Goal: Task Accomplishment & Management: Manage account settings

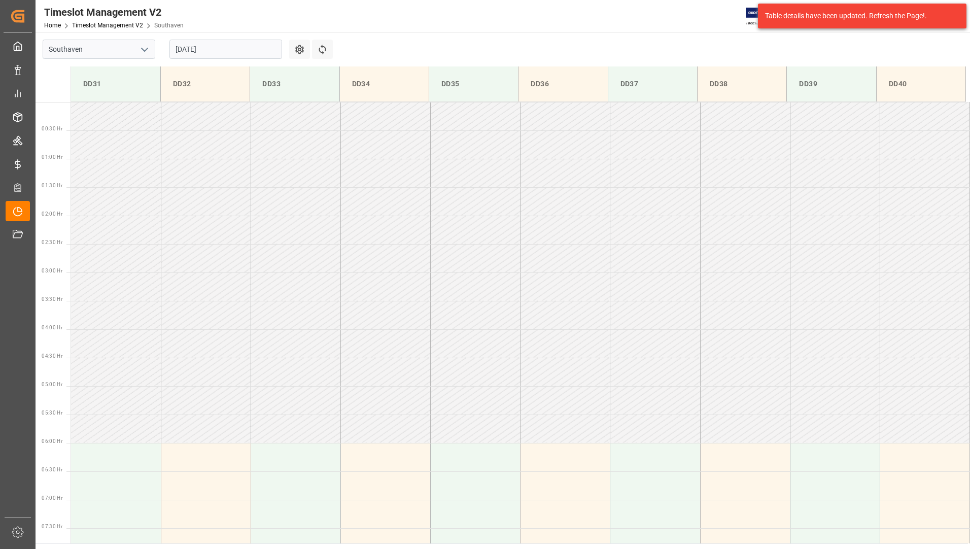
scroll to position [278, 0]
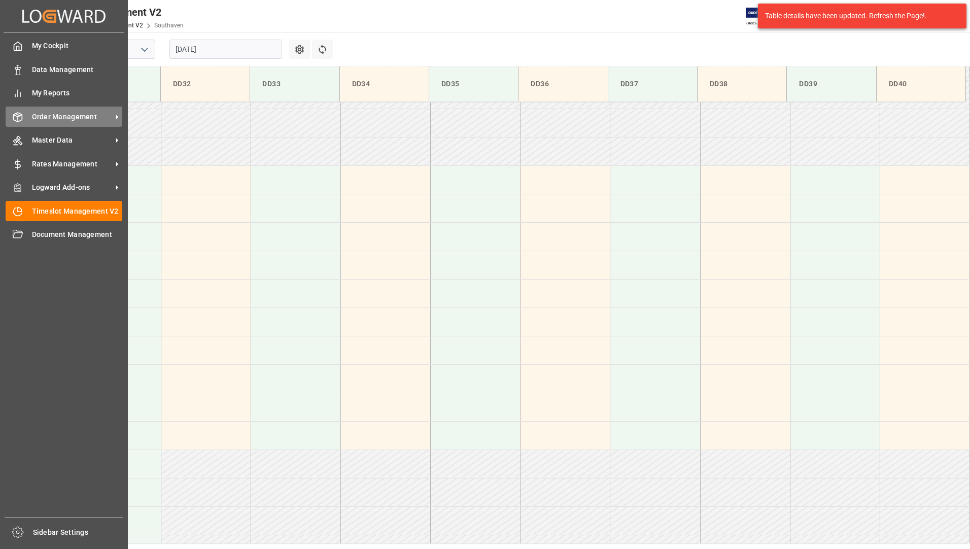
click at [49, 117] on span "Order Management" at bounding box center [72, 117] width 80 height 11
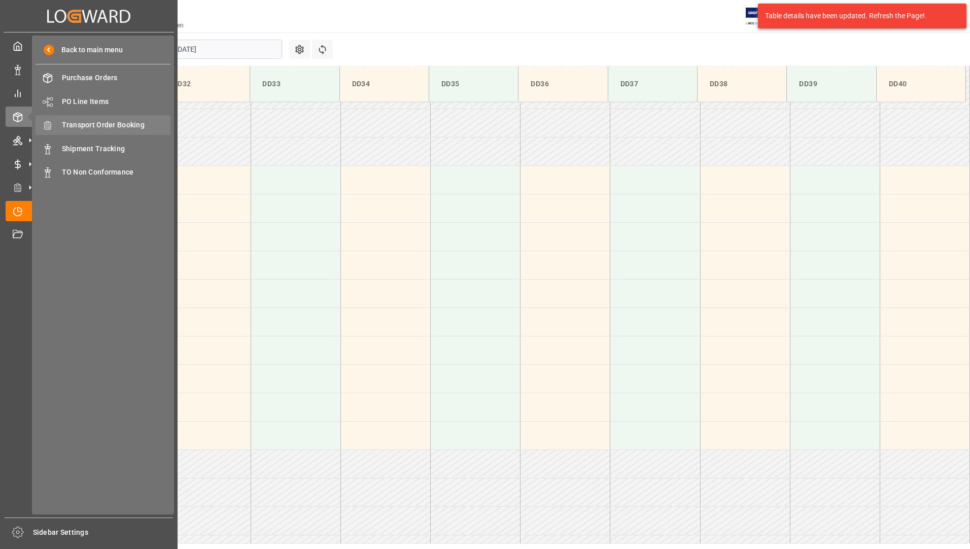
click at [121, 124] on span "Transport Order Booking" at bounding box center [116, 125] width 109 height 11
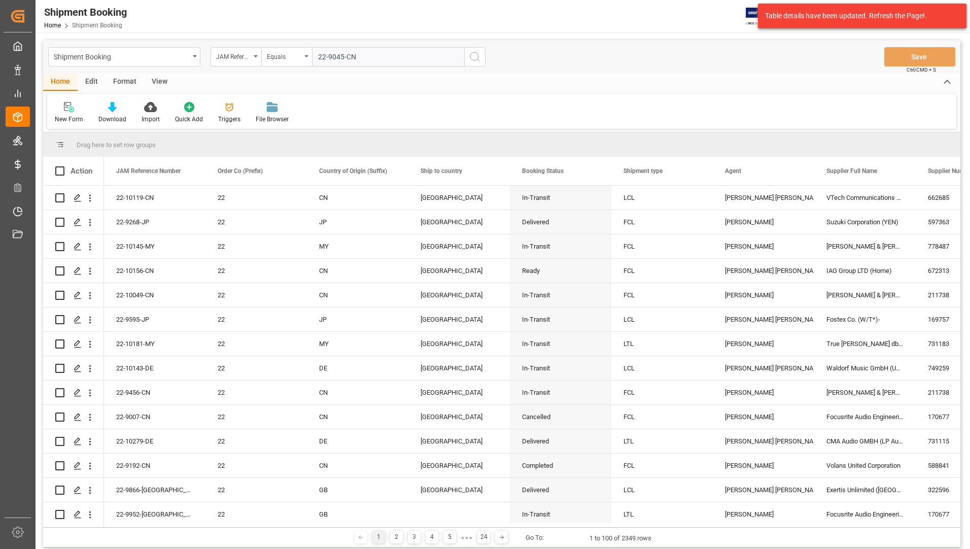
type input "22-9045-CN"
click at [470, 57] on circle "search button" at bounding box center [474, 56] width 8 height 8
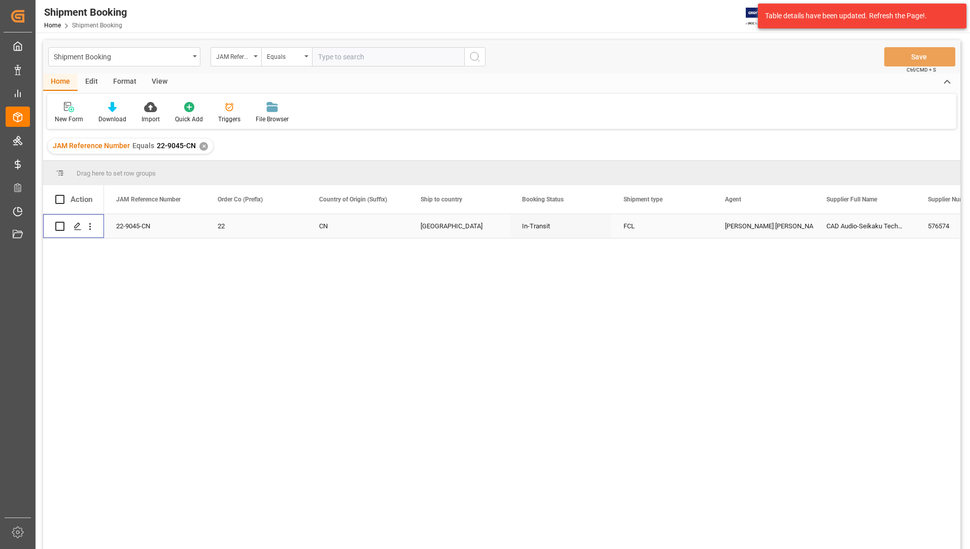
click at [57, 227] on input "Press Space to toggle row selection (unchecked)" at bounding box center [59, 226] width 9 height 9
checkbox input "true"
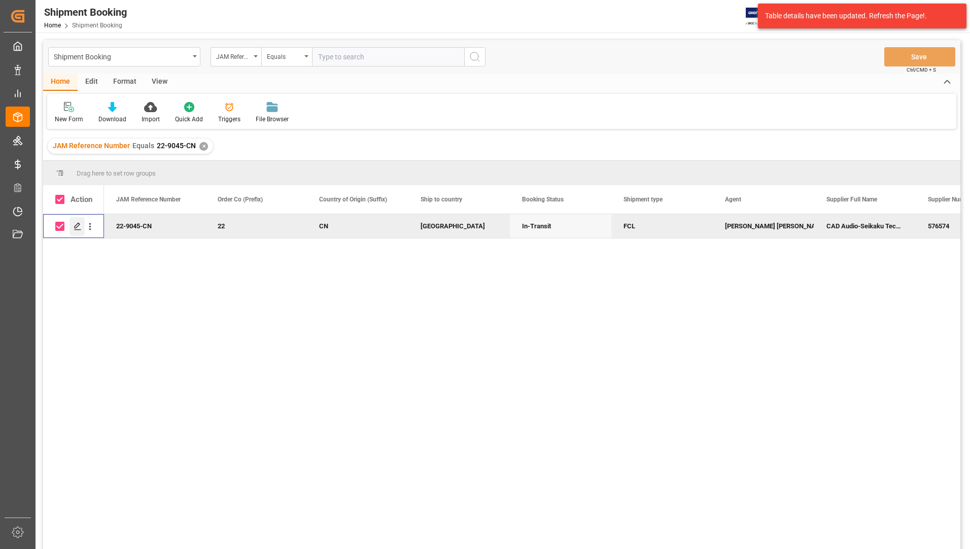
click at [77, 224] on icon "Press SPACE to deselect this row." at bounding box center [78, 226] width 8 height 8
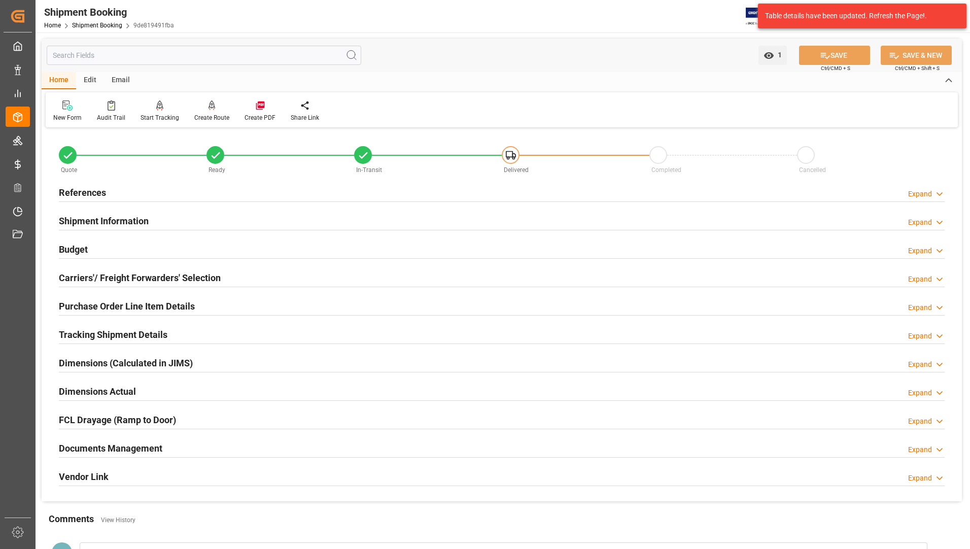
click at [88, 446] on h2 "Documents Management" at bounding box center [110, 448] width 103 height 14
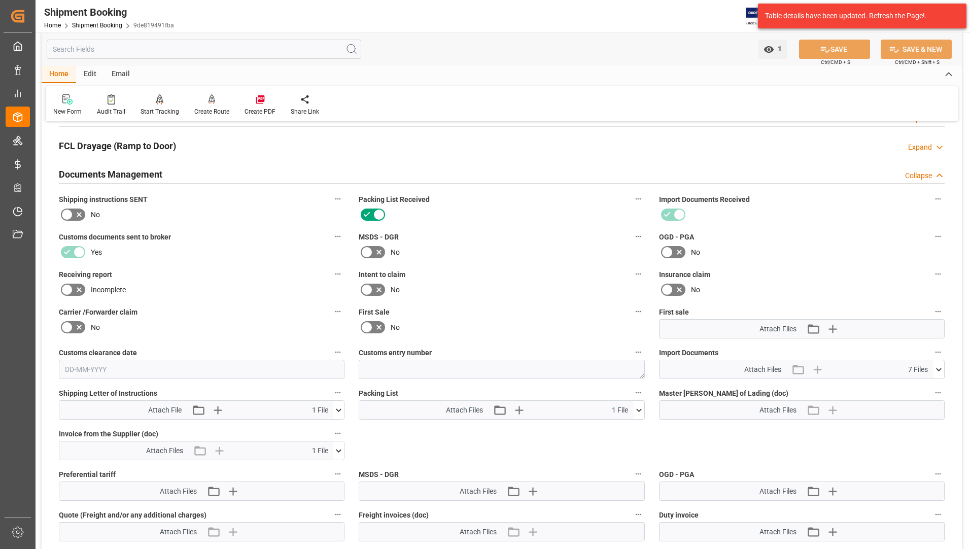
scroll to position [355, 0]
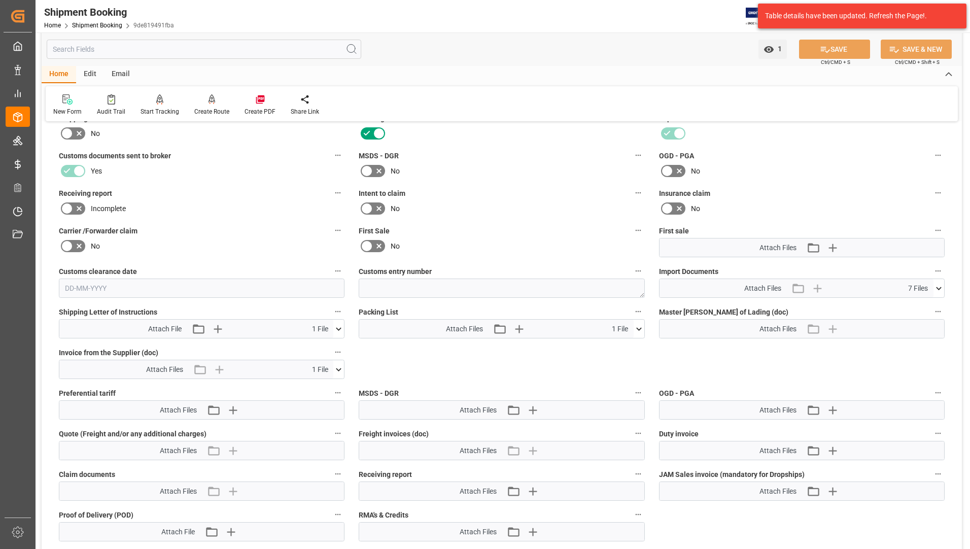
click at [642, 328] on icon at bounding box center [639, 329] width 11 height 11
click at [617, 345] on icon at bounding box center [612, 347] width 11 height 11
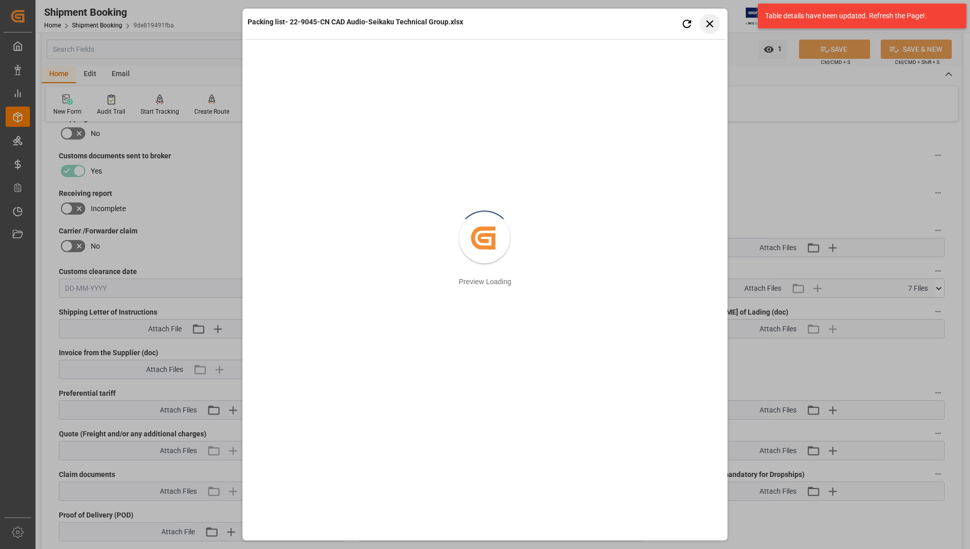
click at [709, 19] on icon "button" at bounding box center [710, 23] width 13 height 13
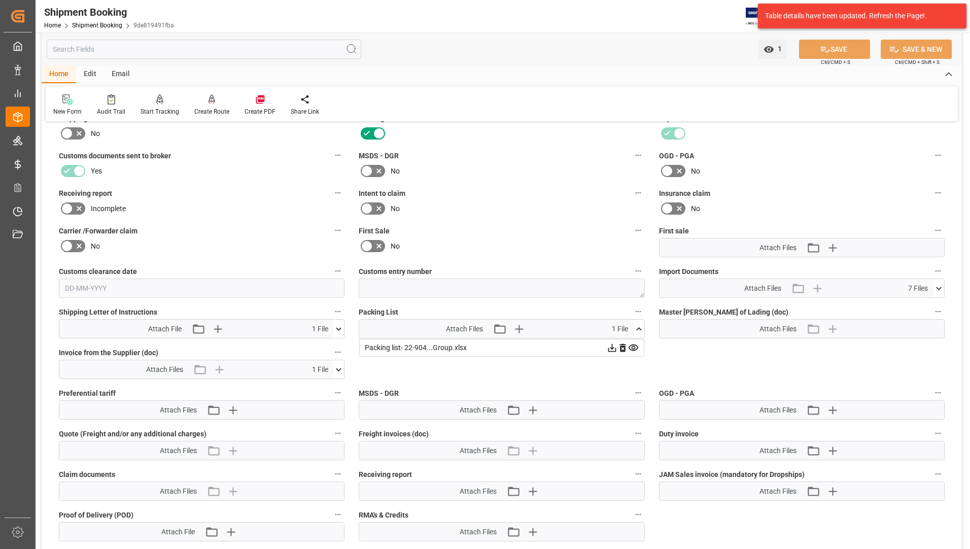
click at [611, 350] on icon at bounding box center [612, 347] width 11 height 11
click at [611, 347] on icon at bounding box center [612, 347] width 11 height 11
click at [338, 369] on icon at bounding box center [339, 369] width 6 height 3
click at [608, 352] on icon at bounding box center [612, 348] width 8 height 8
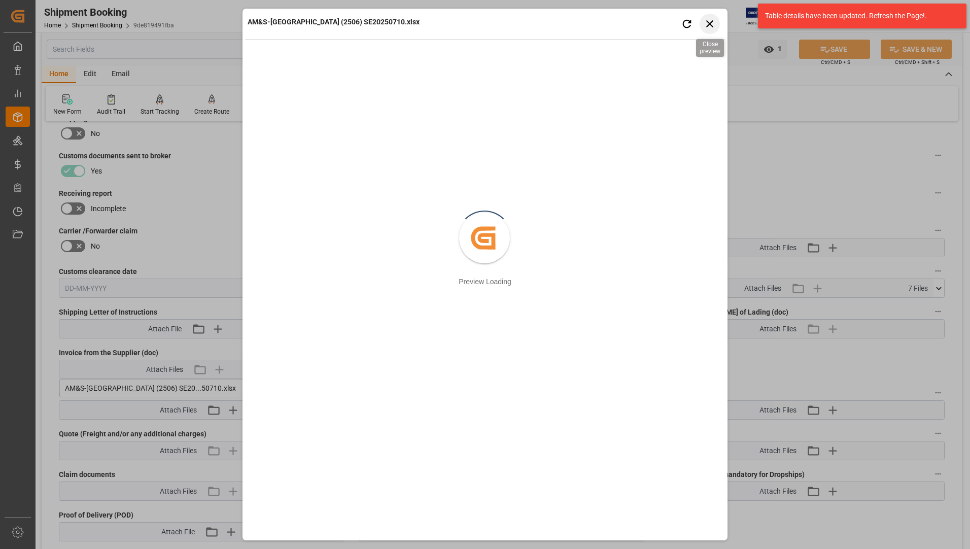
click at [706, 22] on icon "button" at bounding box center [710, 23] width 13 height 13
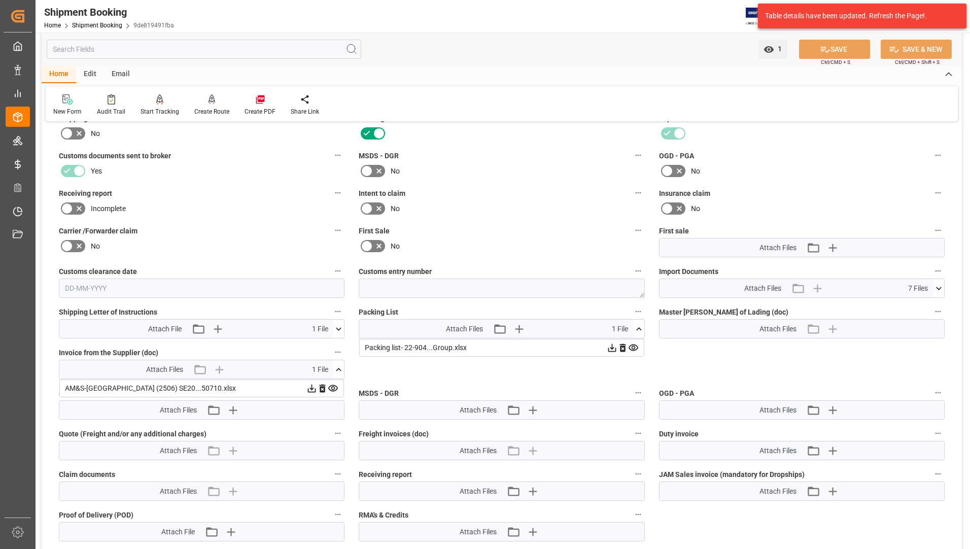
click at [607, 353] on icon at bounding box center [612, 347] width 11 height 11
click at [941, 286] on icon at bounding box center [938, 288] width 11 height 11
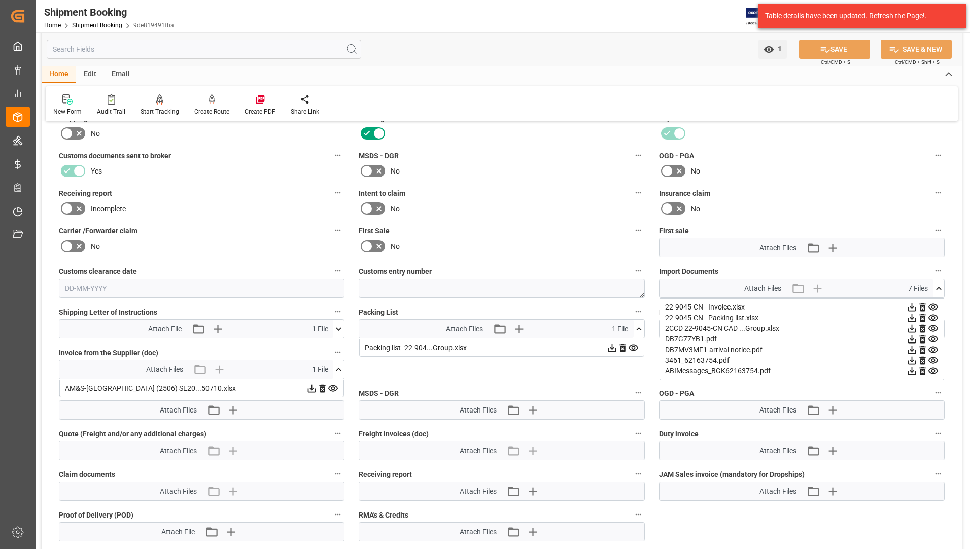
click at [915, 318] on icon at bounding box center [912, 318] width 11 height 11
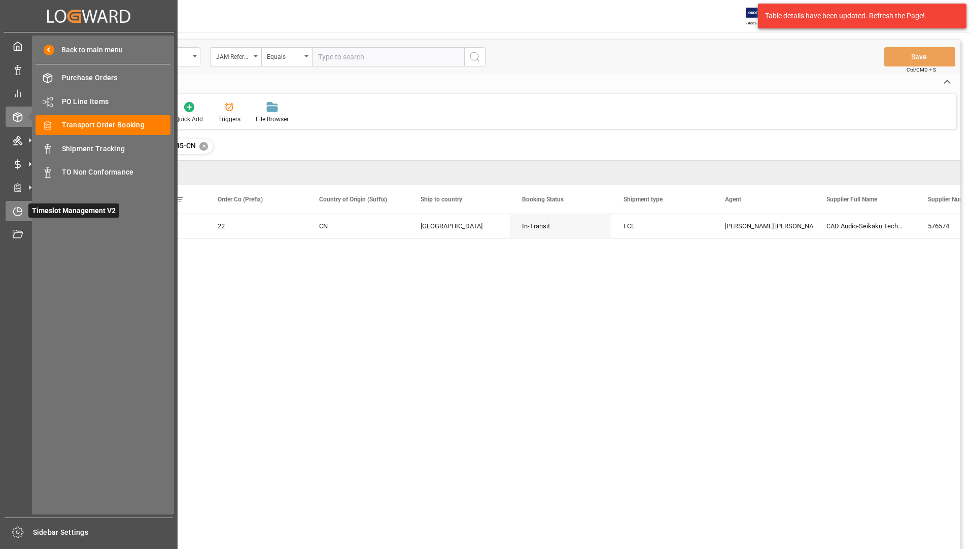
click at [40, 209] on span "Timeslot Management V2" at bounding box center [73, 210] width 91 height 14
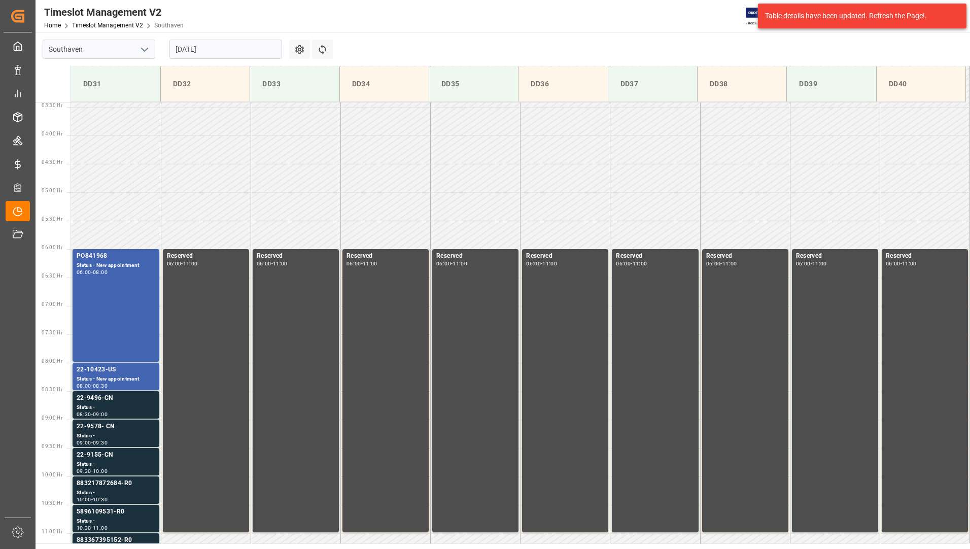
scroll to position [334, 0]
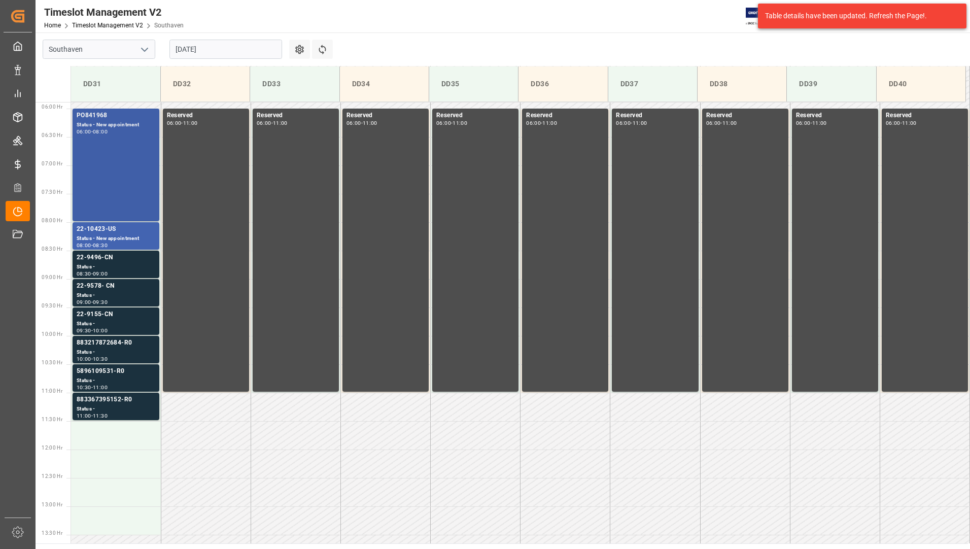
click at [98, 146] on div "PO841968 Status - New appointment 06:00 - 08:00" at bounding box center [116, 165] width 79 height 109
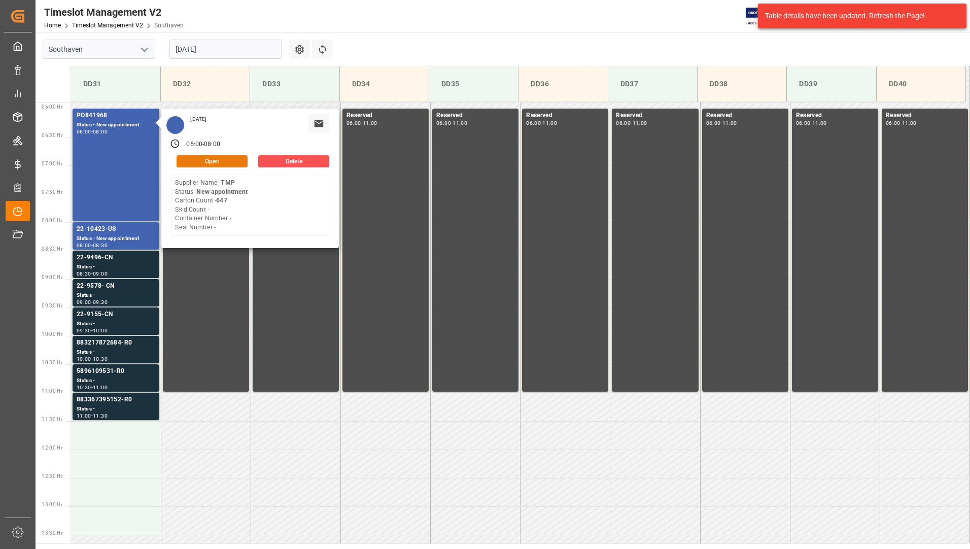
click at [196, 162] on button "Open" at bounding box center [212, 161] width 71 height 12
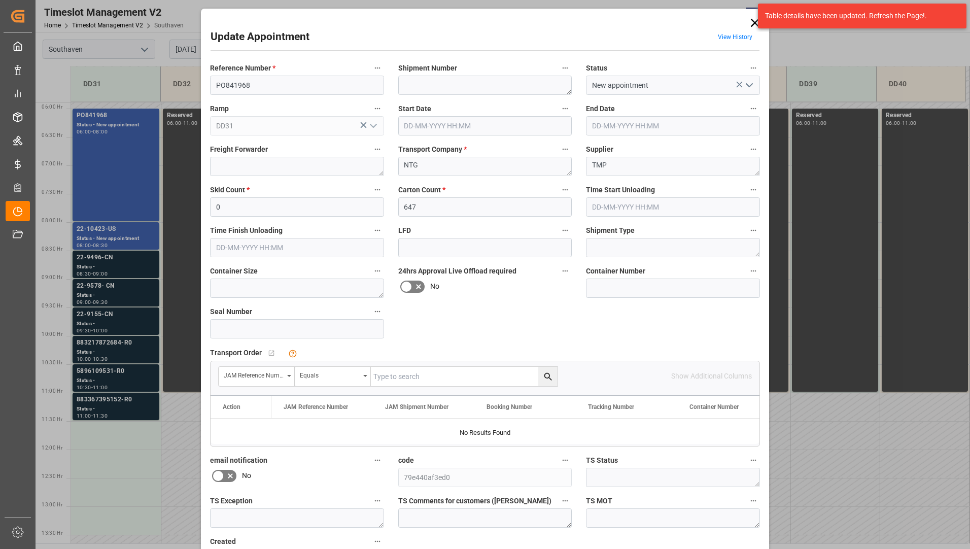
type input "[DATE] 06:00"
type input "[DATE] 08:00"
type input "[DATE] 12:21"
click at [743, 86] on icon "open menu" at bounding box center [749, 85] width 12 height 12
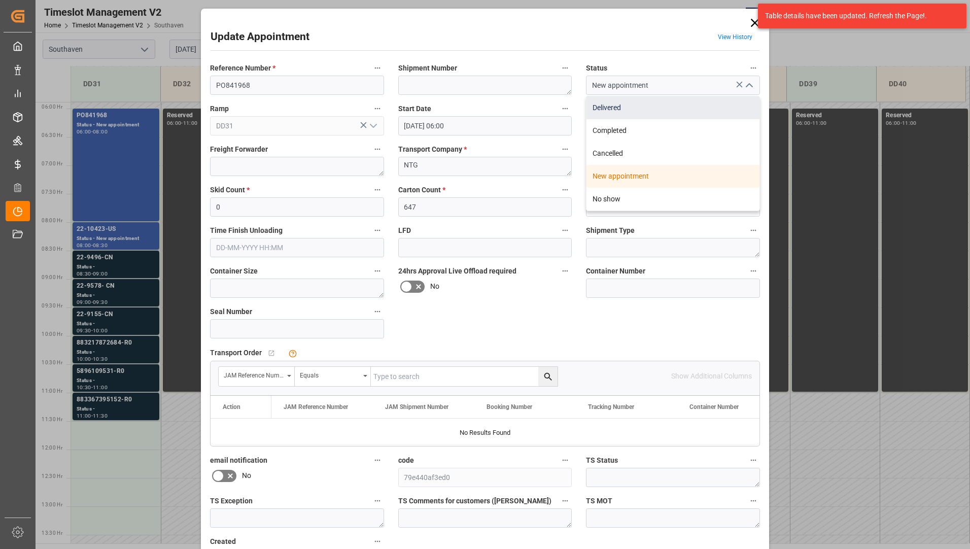
click at [734, 103] on div "Delivered" at bounding box center [672, 107] width 173 height 23
type input "Delivered"
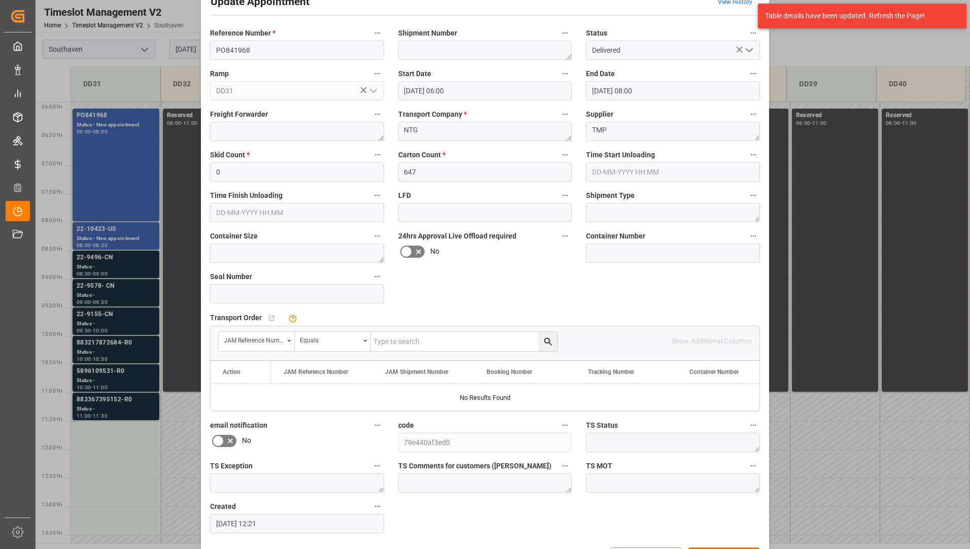
scroll to position [71, 0]
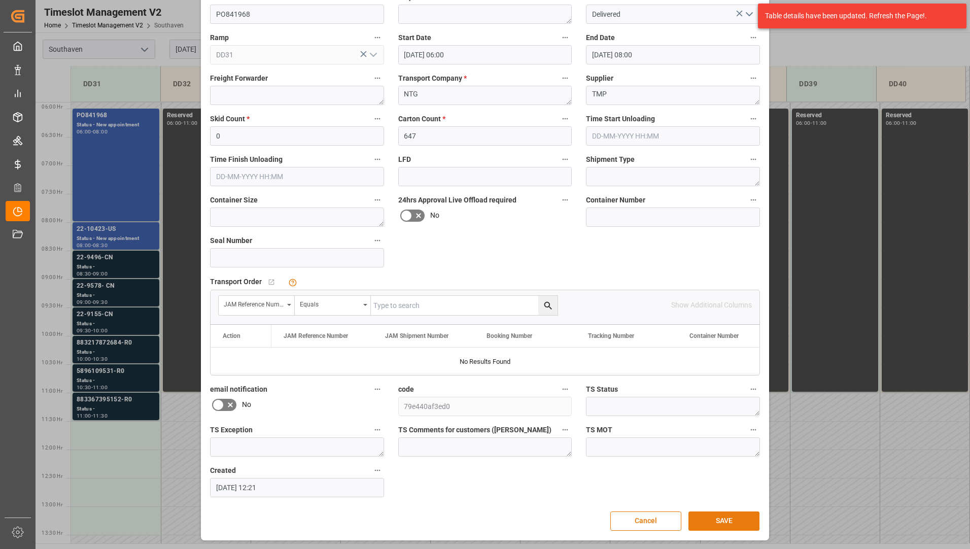
click at [714, 518] on button "SAVE" at bounding box center [723, 520] width 71 height 19
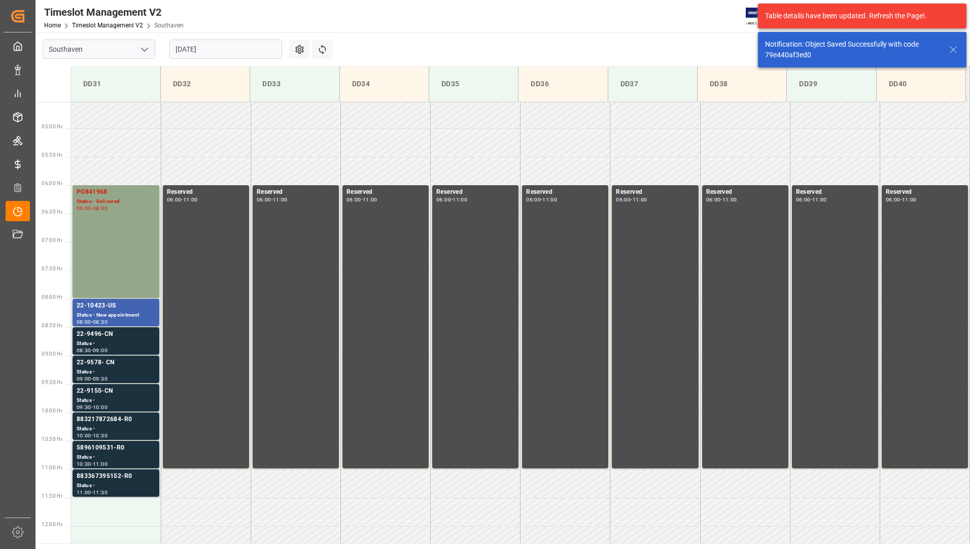
scroll to position [278, 0]
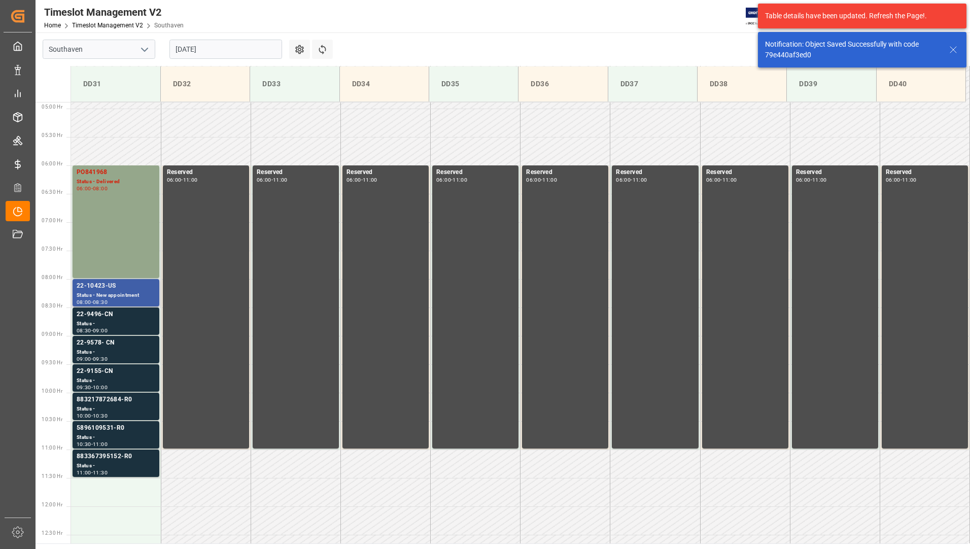
click at [92, 282] on div "22-10423-US" at bounding box center [116, 286] width 79 height 10
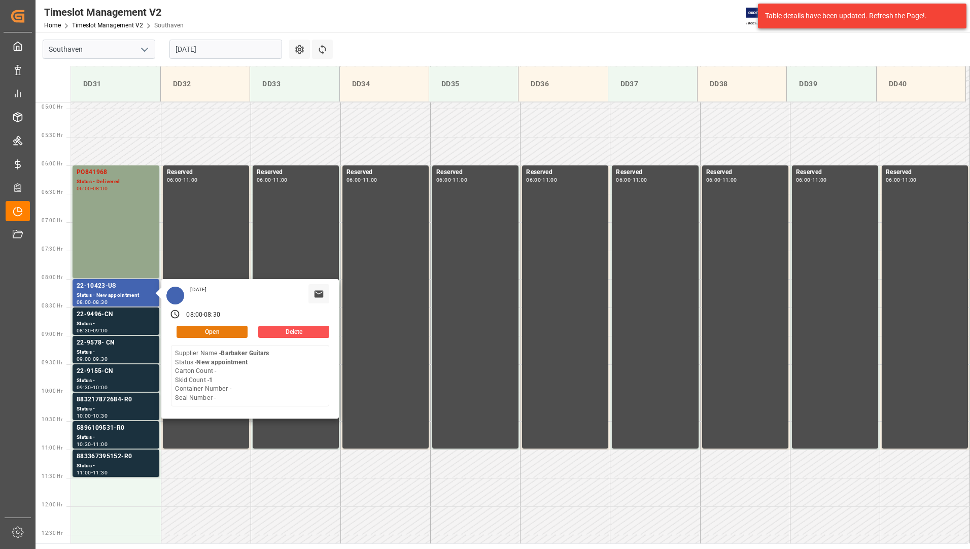
click at [203, 329] on button "Open" at bounding box center [212, 332] width 71 height 12
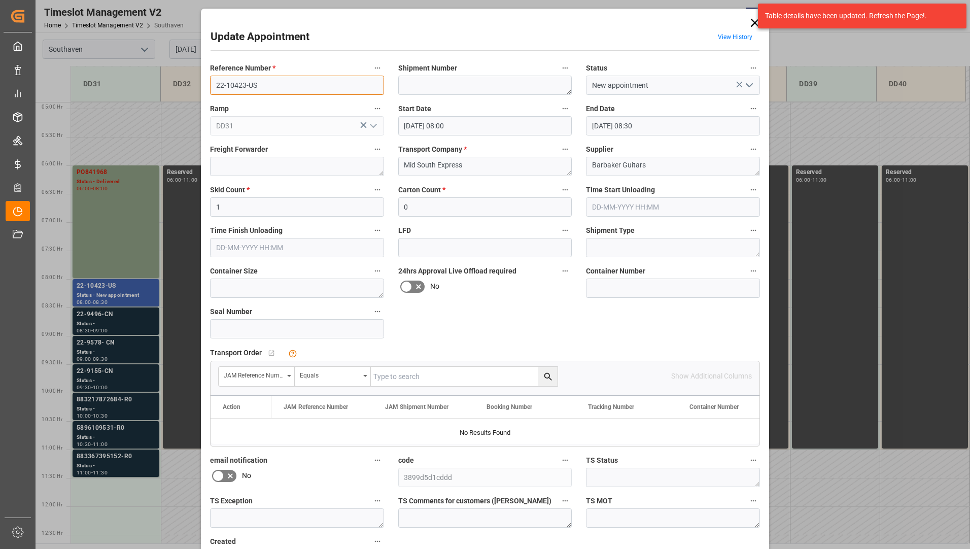
drag, startPoint x: 212, startPoint y: 84, endPoint x: 261, endPoint y: 87, distance: 49.8
click at [261, 87] on input "22-10423-US" at bounding box center [297, 85] width 174 height 19
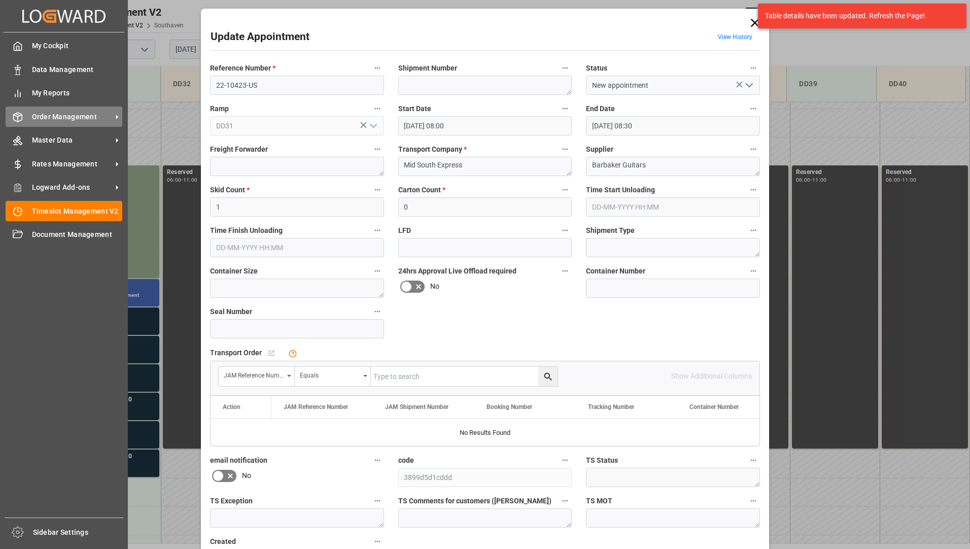
click at [63, 118] on span "Order Management" at bounding box center [72, 117] width 80 height 11
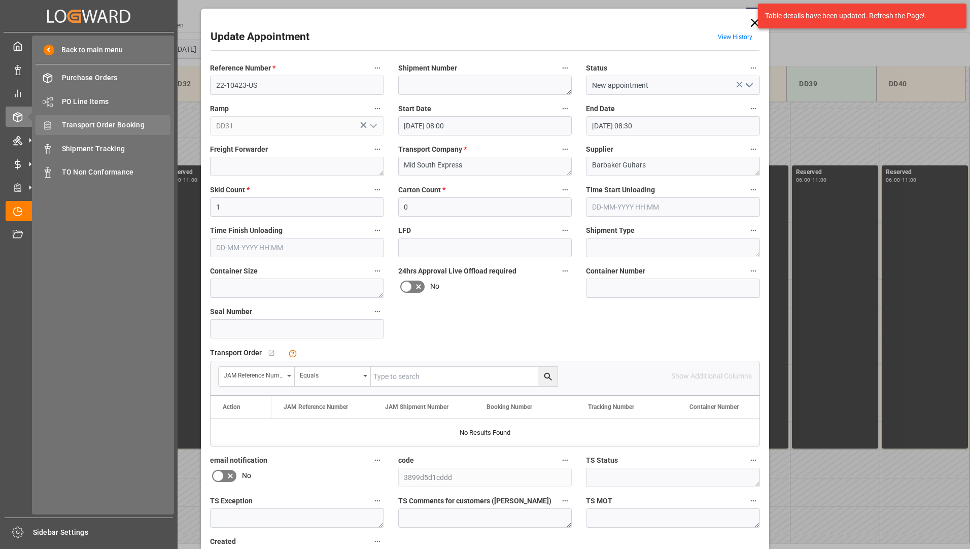
click at [150, 120] on span "Transport Order Booking" at bounding box center [116, 125] width 109 height 11
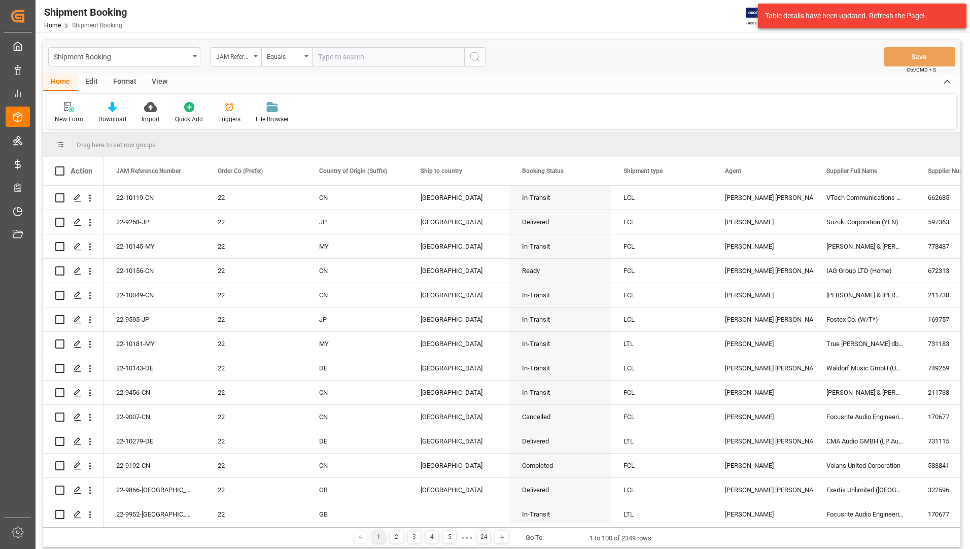
click at [397, 54] on input "text" at bounding box center [388, 56] width 152 height 19
type input "22-10423-US"
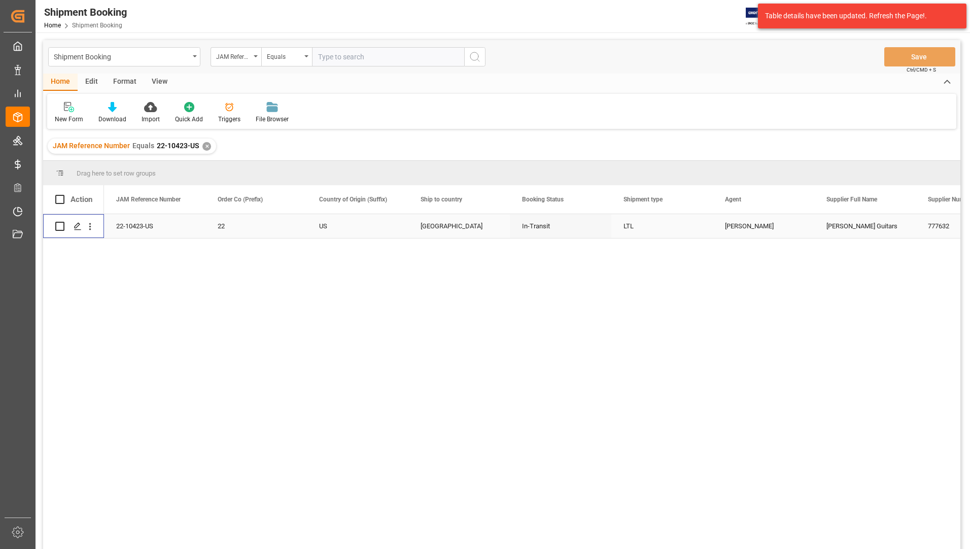
click at [59, 227] on input "Press Space to toggle row selection (unchecked)" at bounding box center [59, 226] width 9 height 9
checkbox input "true"
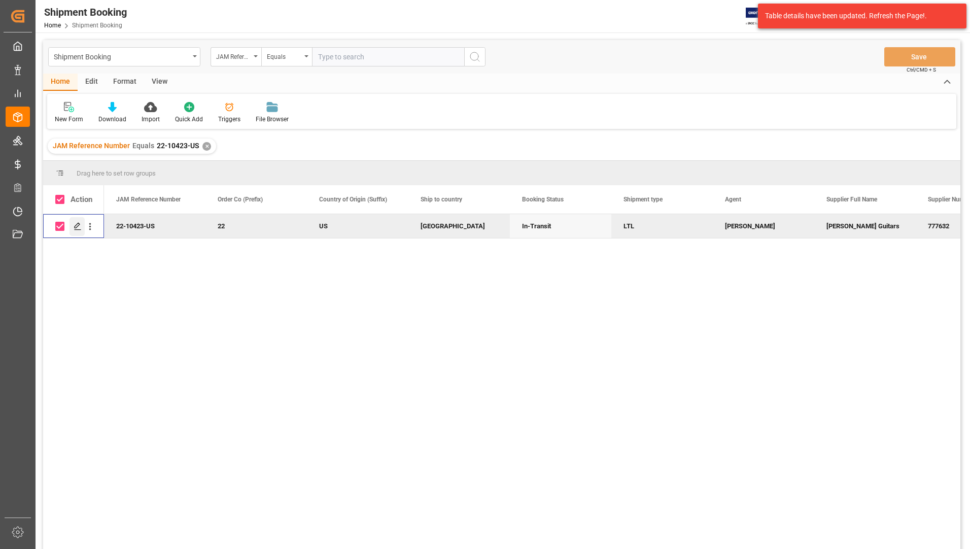
click at [77, 226] on icon "Press SPACE to deselect this row." at bounding box center [78, 226] width 8 height 8
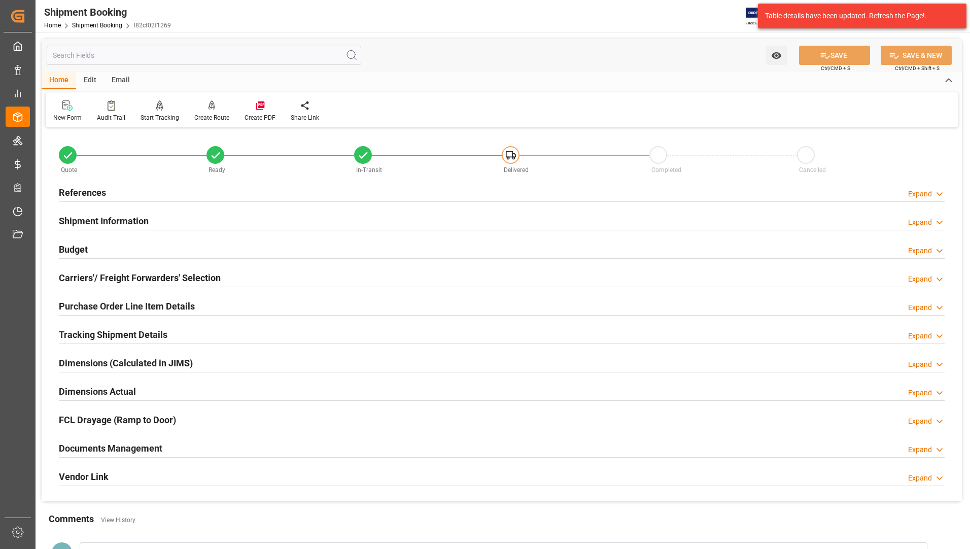
click at [126, 444] on h2 "Documents Management" at bounding box center [110, 448] width 103 height 14
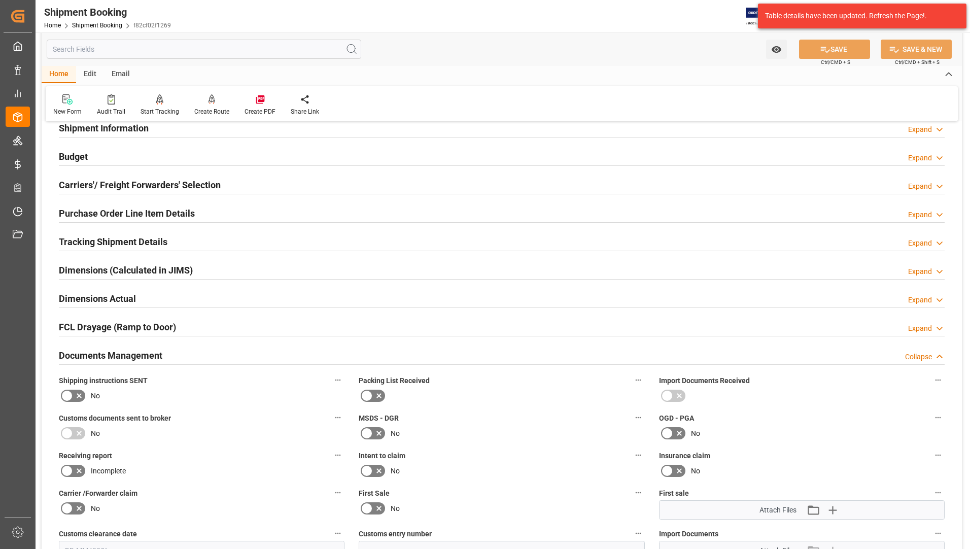
scroll to position [254, 0]
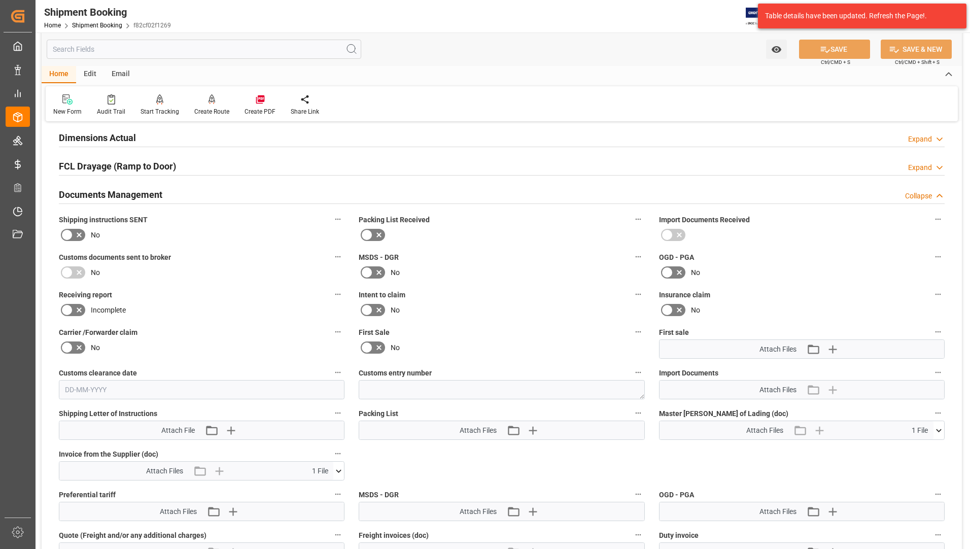
click at [941, 429] on icon at bounding box center [939, 430] width 6 height 3
click at [917, 448] on icon at bounding box center [912, 449] width 11 height 11
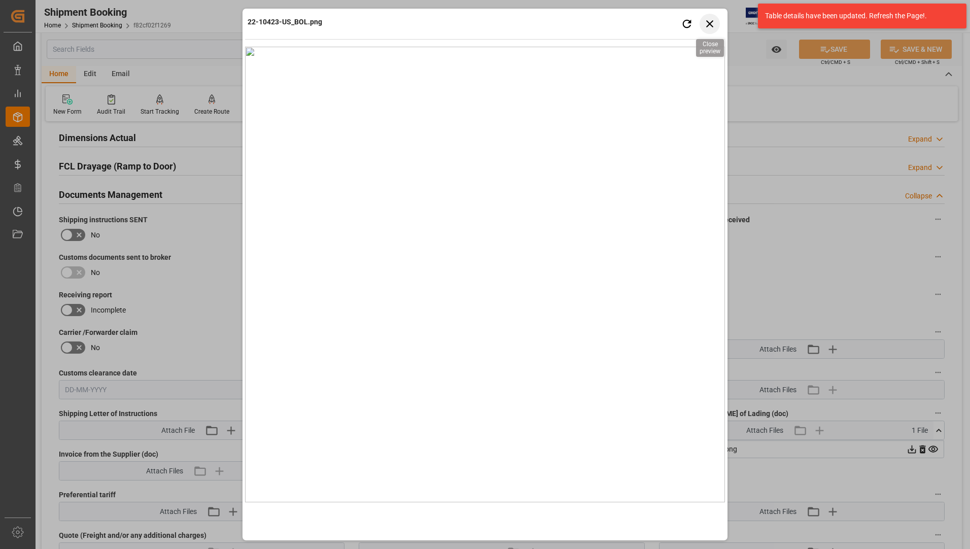
click at [710, 22] on icon "button" at bounding box center [710, 23] width 13 height 13
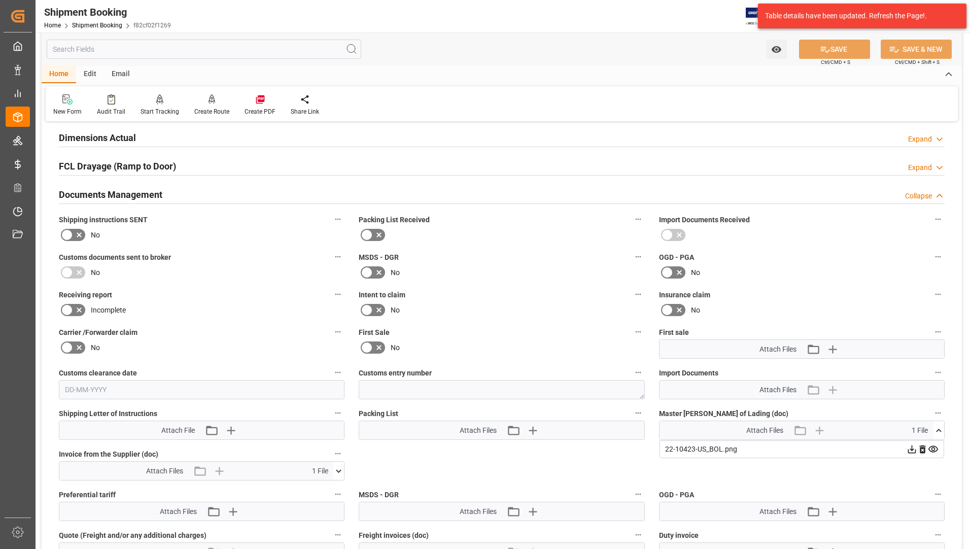
click at [338, 470] on icon at bounding box center [338, 471] width 11 height 11
click at [907, 455] on icon at bounding box center [912, 449] width 11 height 11
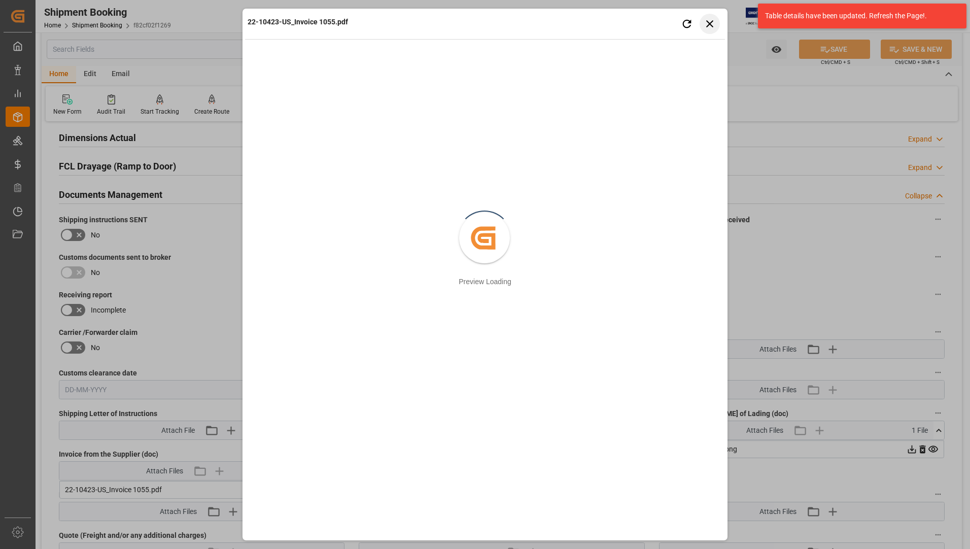
click at [701, 22] on button "Close preview" at bounding box center [710, 24] width 20 height 20
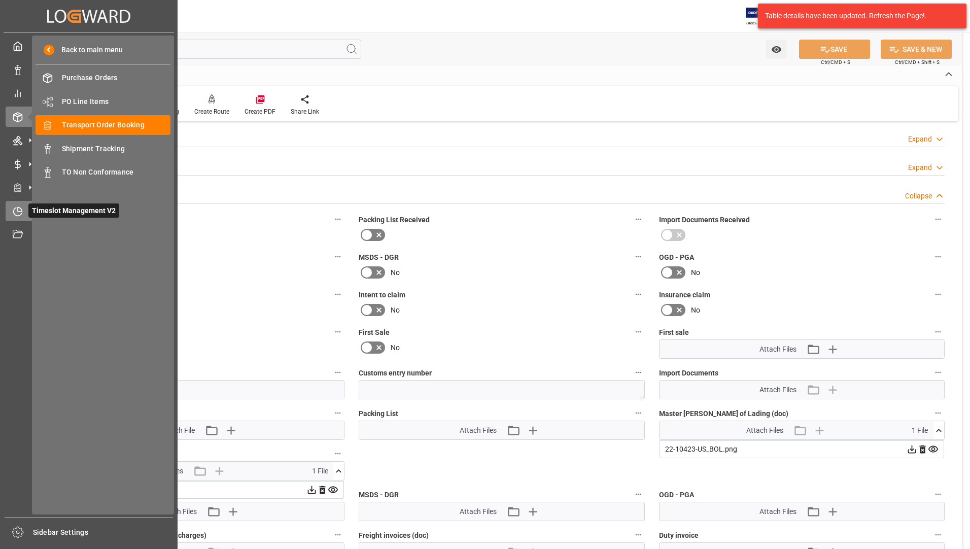
click at [21, 206] on icon at bounding box center [18, 211] width 10 height 10
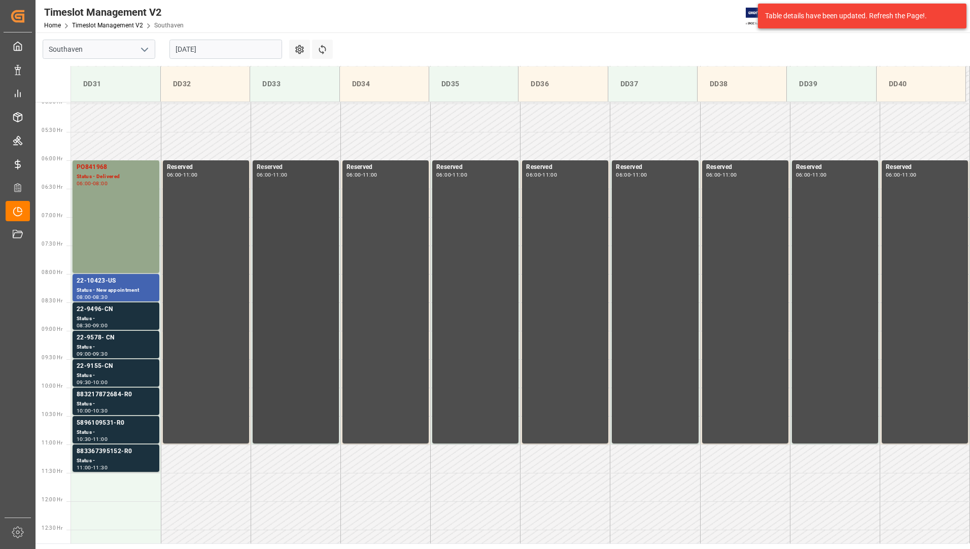
scroll to position [284, 0]
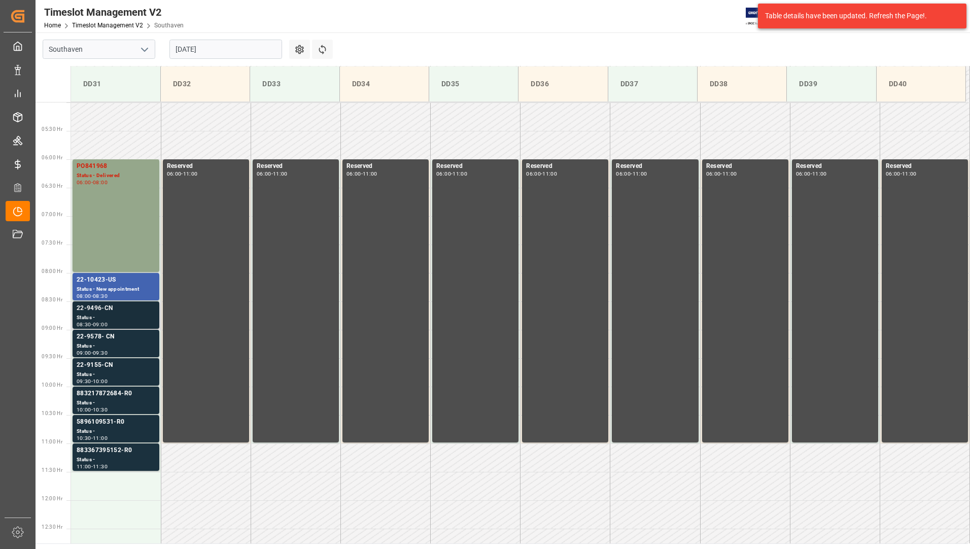
click at [140, 307] on div "22-9496-CN" at bounding box center [116, 308] width 79 height 10
click at [120, 309] on div "22-9496-CN" at bounding box center [116, 308] width 79 height 10
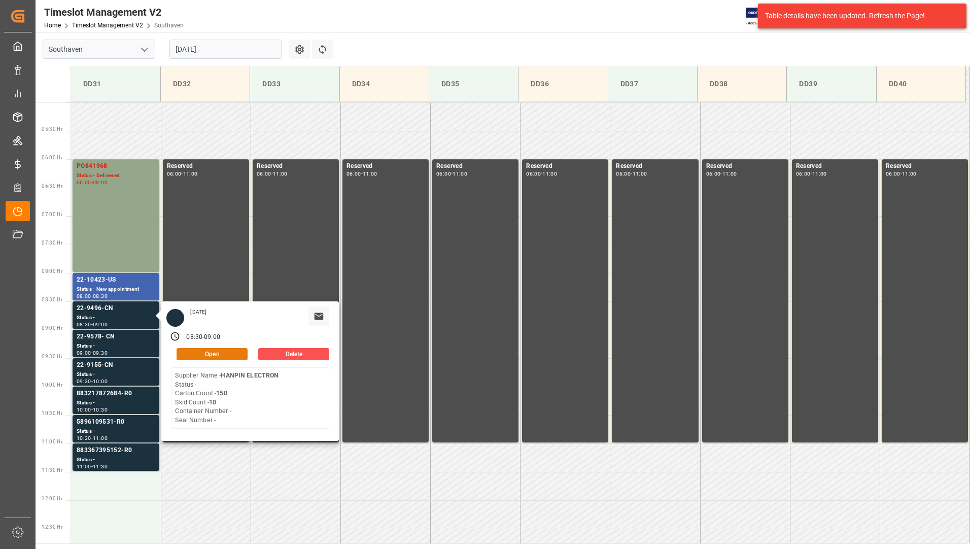
click at [195, 355] on button "Open" at bounding box center [212, 354] width 71 height 12
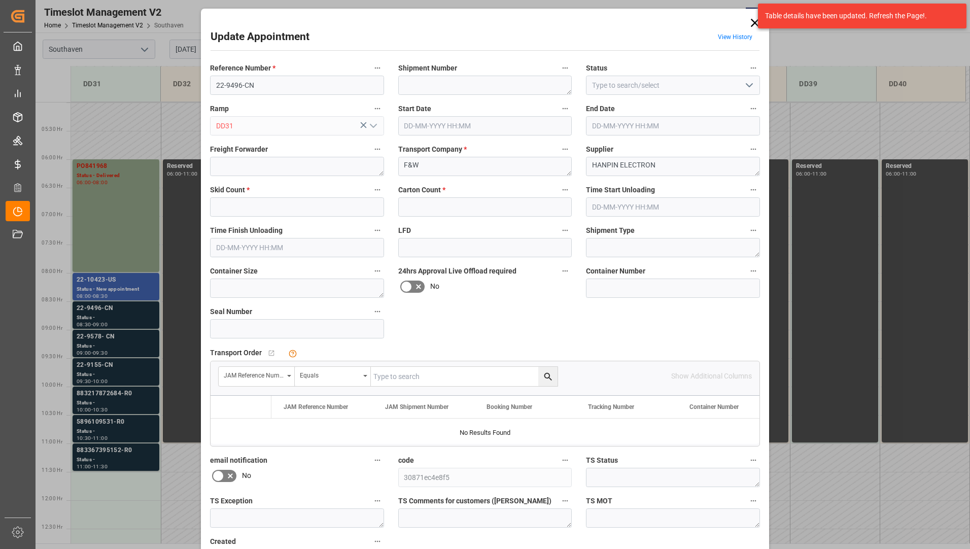
type input "10"
type input "150"
type input "[DATE] 08:30"
type input "[DATE] 09:00"
type input "[DATE] 22:24"
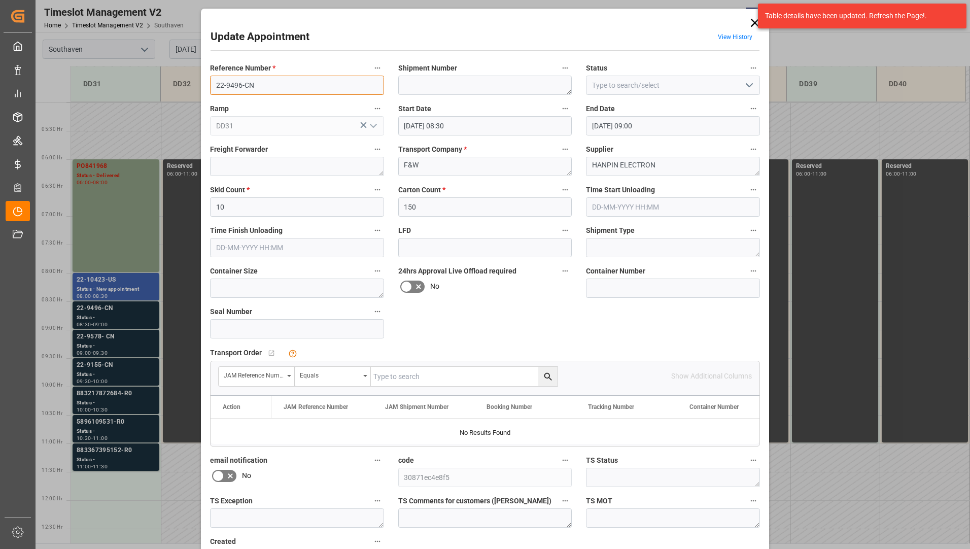
drag, startPoint x: 213, startPoint y: 82, endPoint x: 256, endPoint y: 85, distance: 42.7
click at [256, 85] on input "22-9496-CN" at bounding box center [297, 85] width 174 height 19
click at [752, 20] on icon at bounding box center [755, 23] width 14 height 14
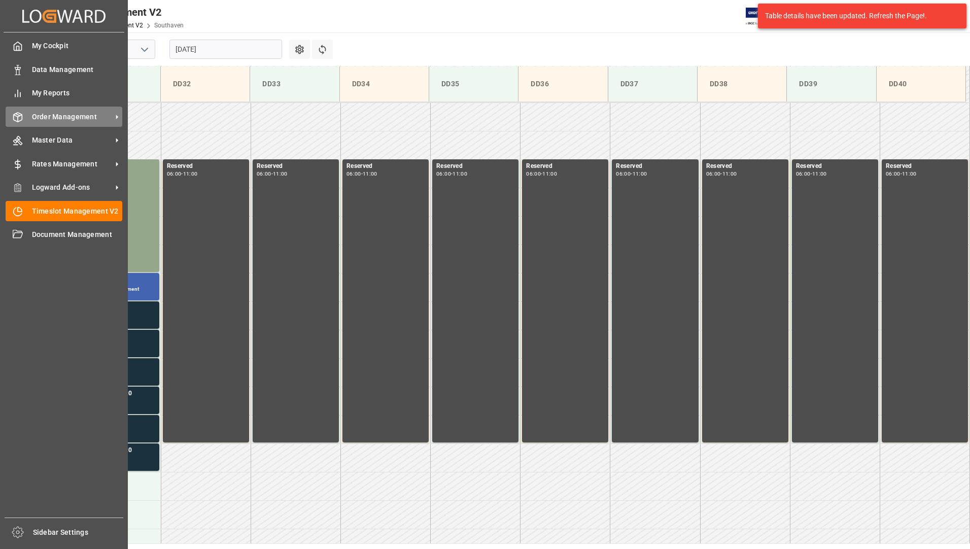
click at [42, 113] on span "Order Management" at bounding box center [72, 117] width 80 height 11
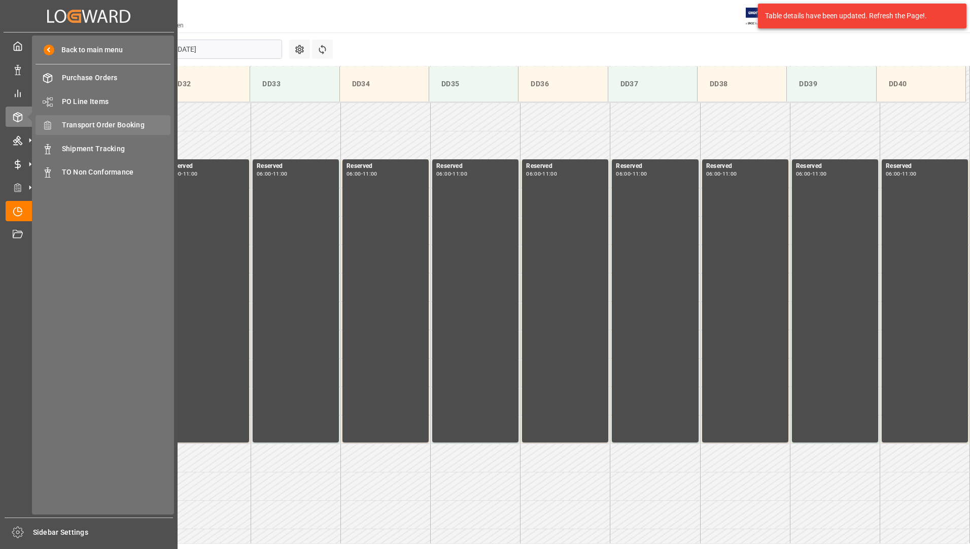
click at [160, 124] on span "Transport Order Booking" at bounding box center [116, 125] width 109 height 11
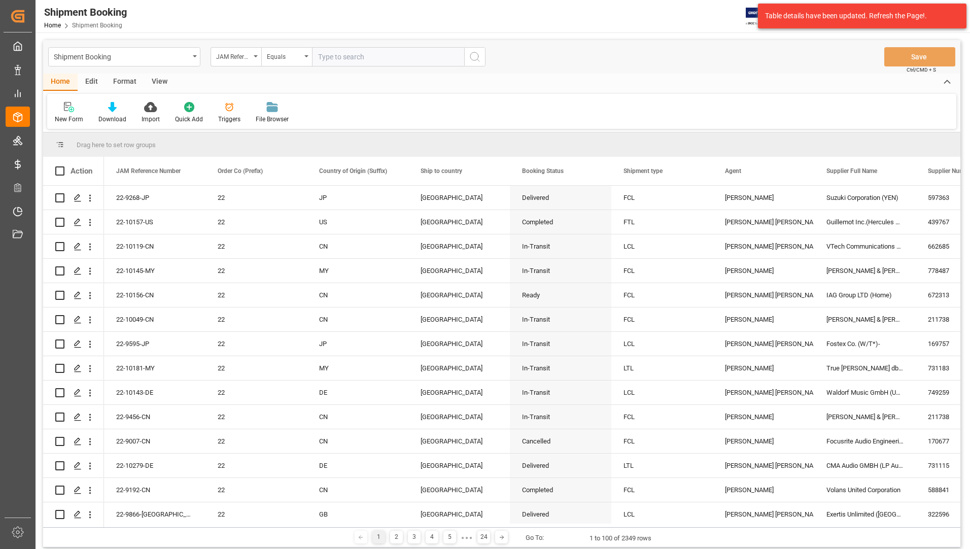
click at [348, 55] on input "text" at bounding box center [388, 56] width 152 height 19
type input "22-9496-CN"
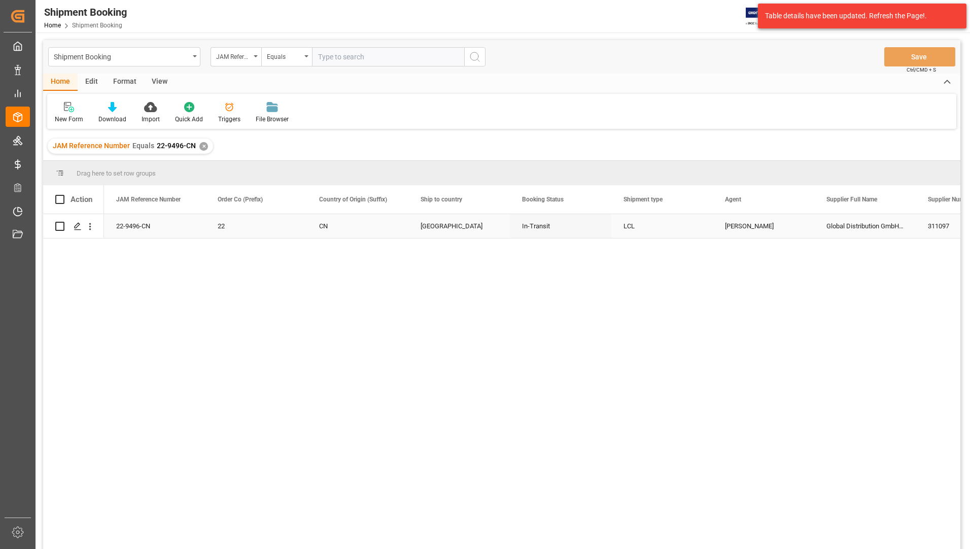
click at [55, 224] on div "Press SPACE to select this row." at bounding box center [73, 226] width 61 height 24
click at [58, 226] on input "Press Space to toggle row selection (unchecked)" at bounding box center [59, 226] width 9 height 9
checkbox input "true"
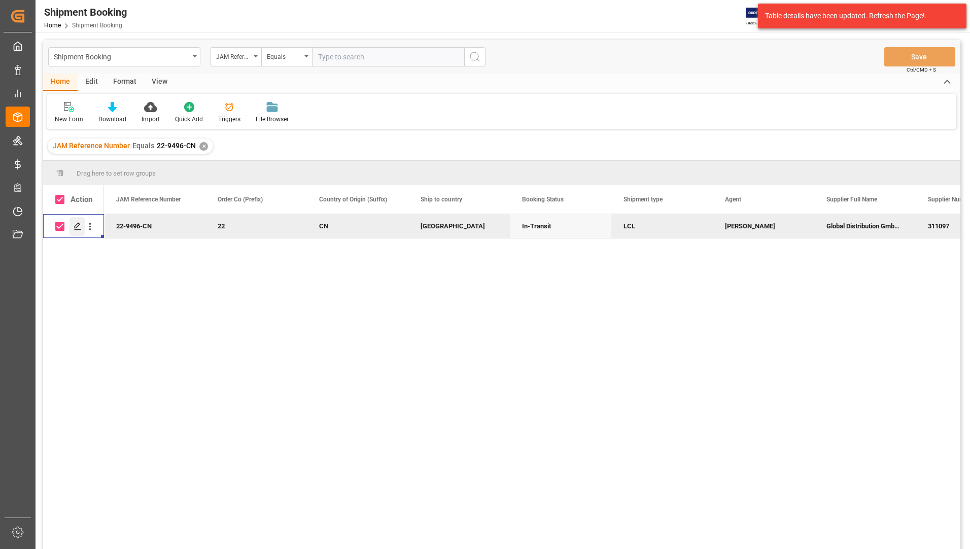
click at [76, 223] on icon "Press SPACE to deselect this row." at bounding box center [78, 226] width 8 height 8
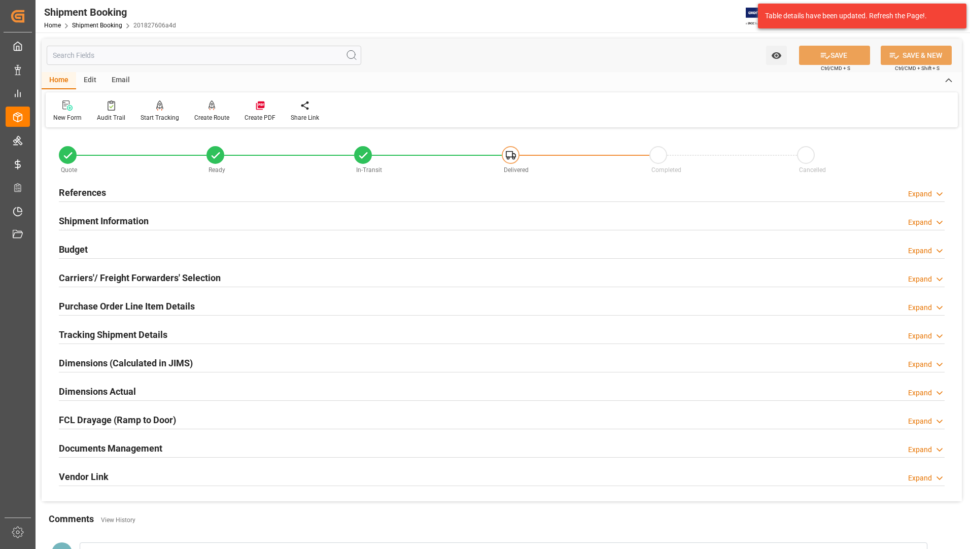
click at [115, 447] on h2 "Documents Management" at bounding box center [110, 448] width 103 height 14
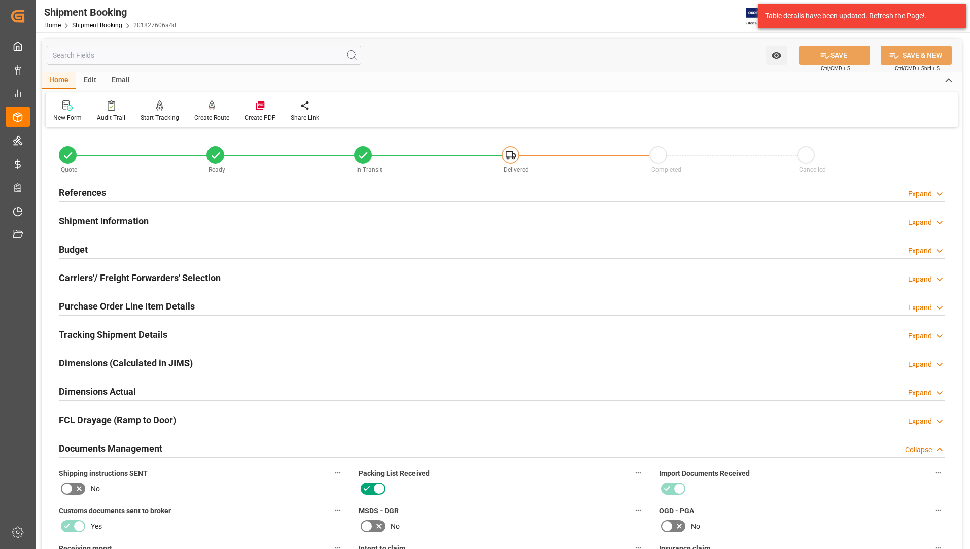
scroll to position [304, 0]
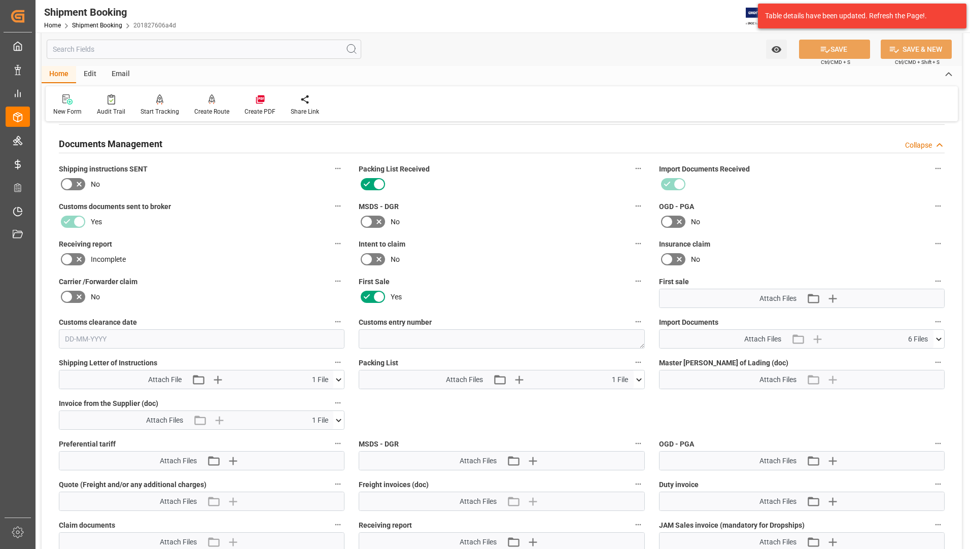
click at [640, 377] on icon at bounding box center [639, 379] width 11 height 11
click at [617, 397] on icon at bounding box center [612, 398] width 11 height 11
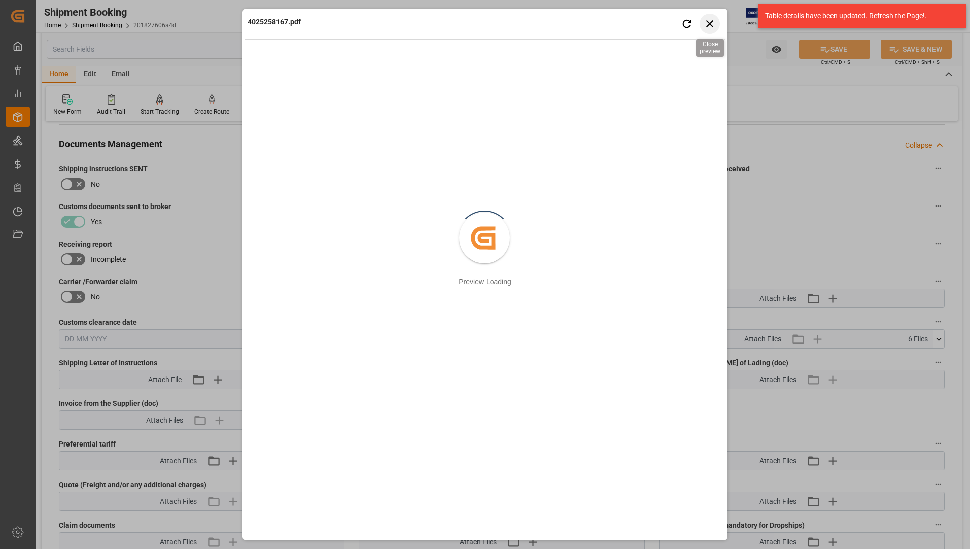
click at [710, 20] on icon "button" at bounding box center [710, 23] width 13 height 13
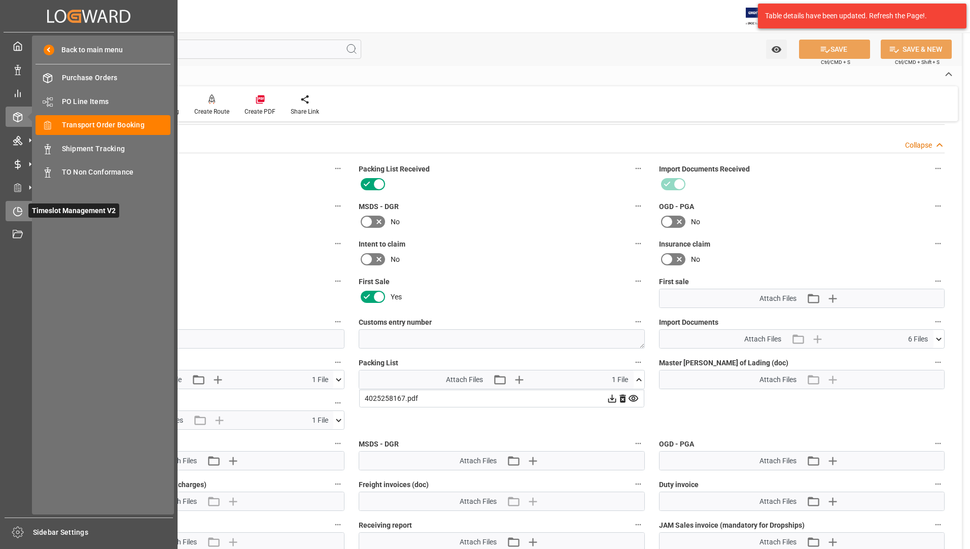
click at [63, 210] on span "Timeslot Management V2" at bounding box center [73, 210] width 91 height 14
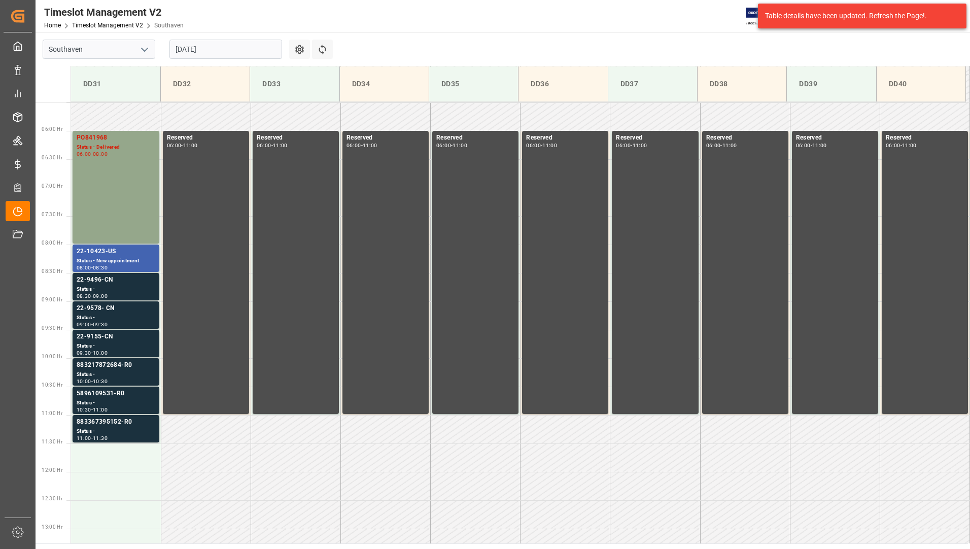
scroll to position [334, 0]
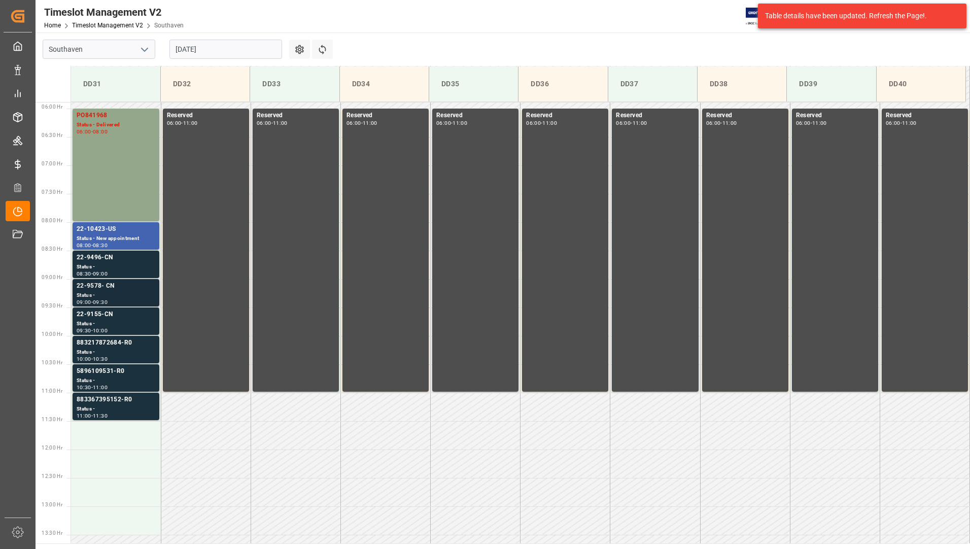
click at [118, 292] on div "Status -" at bounding box center [116, 295] width 79 height 9
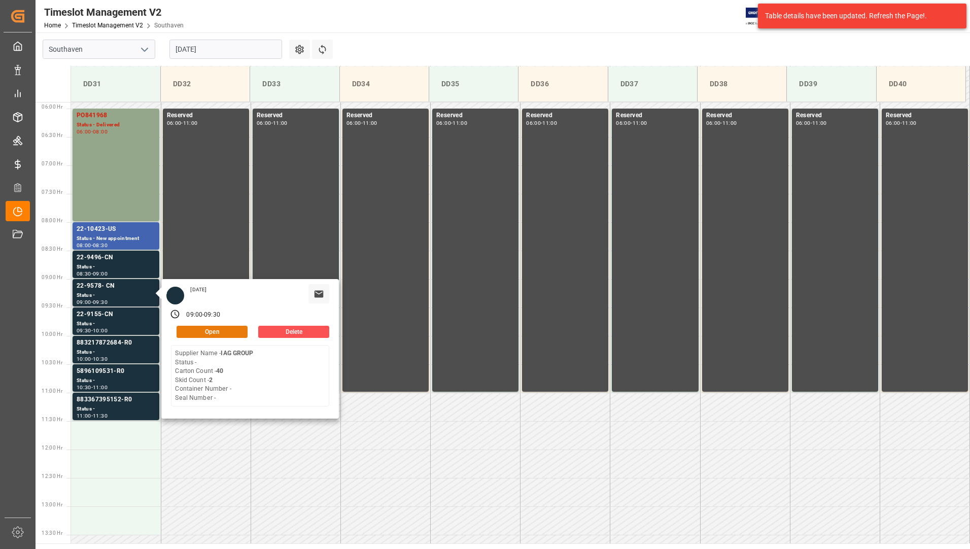
click at [193, 329] on button "Open" at bounding box center [212, 332] width 71 height 12
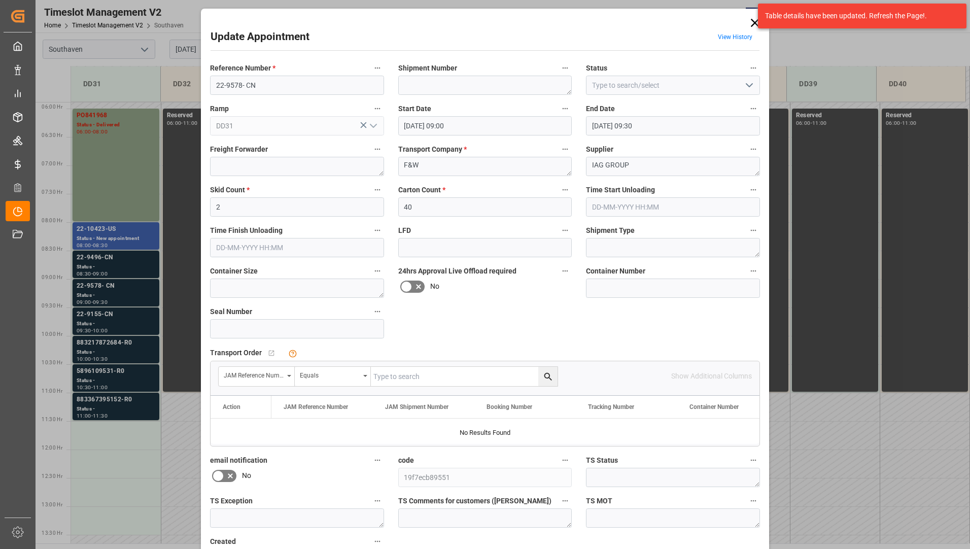
click at [428, 379] on input "text" at bounding box center [464, 376] width 187 height 19
type input "22-9578-cn"
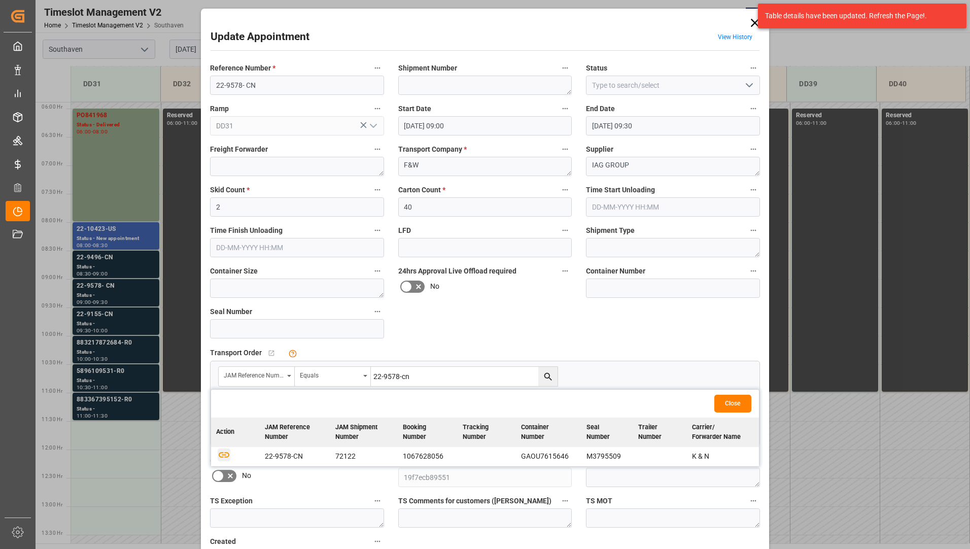
click at [224, 450] on icon "button" at bounding box center [224, 454] width 13 height 13
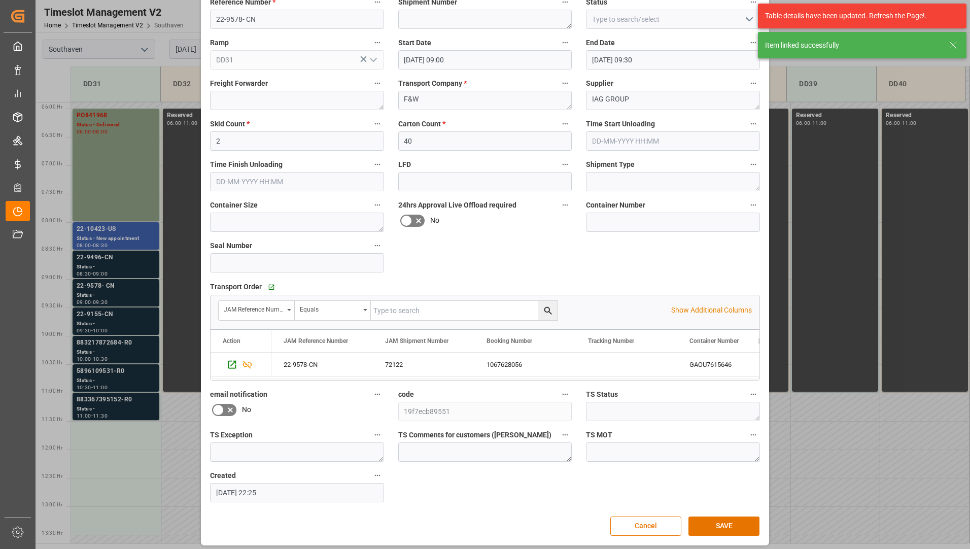
scroll to position [71, 0]
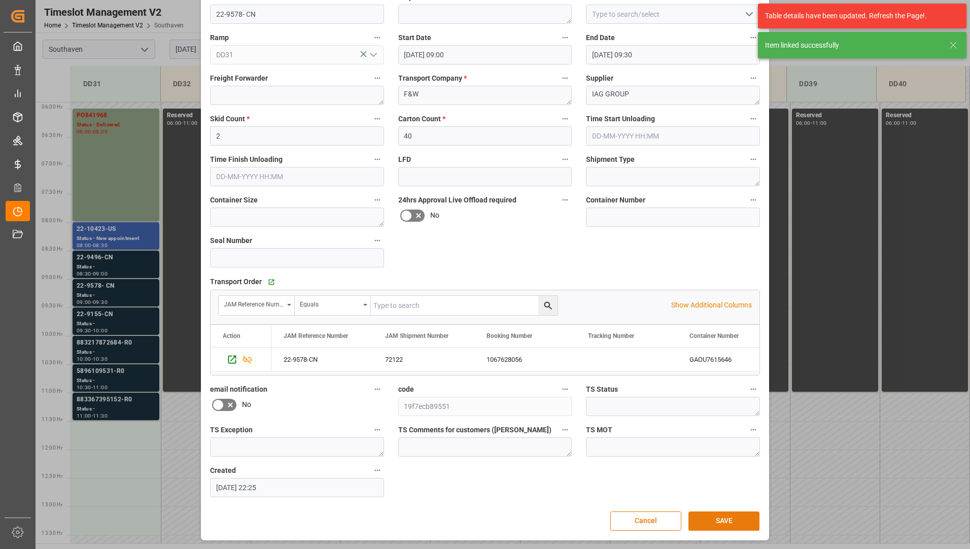
click at [721, 521] on button "SAVE" at bounding box center [723, 520] width 71 height 19
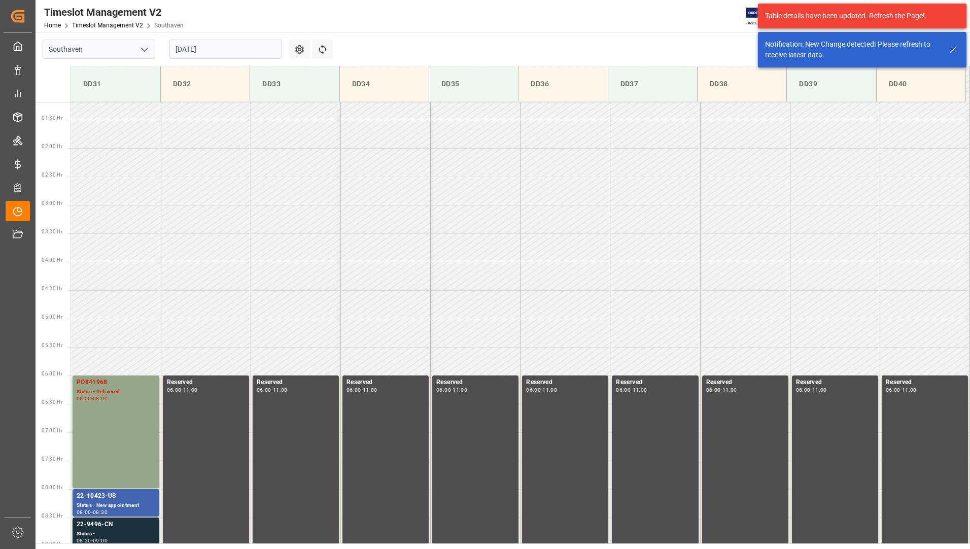
scroll to position [448, 0]
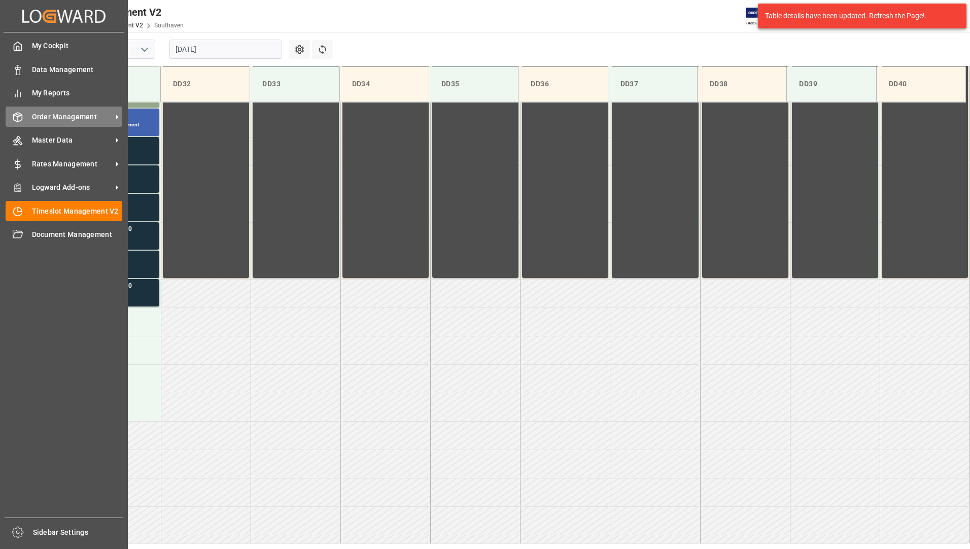
drag, startPoint x: 52, startPoint y: 116, endPoint x: 64, endPoint y: 120, distance: 12.4
click at [53, 116] on span "Order Management" at bounding box center [72, 117] width 80 height 11
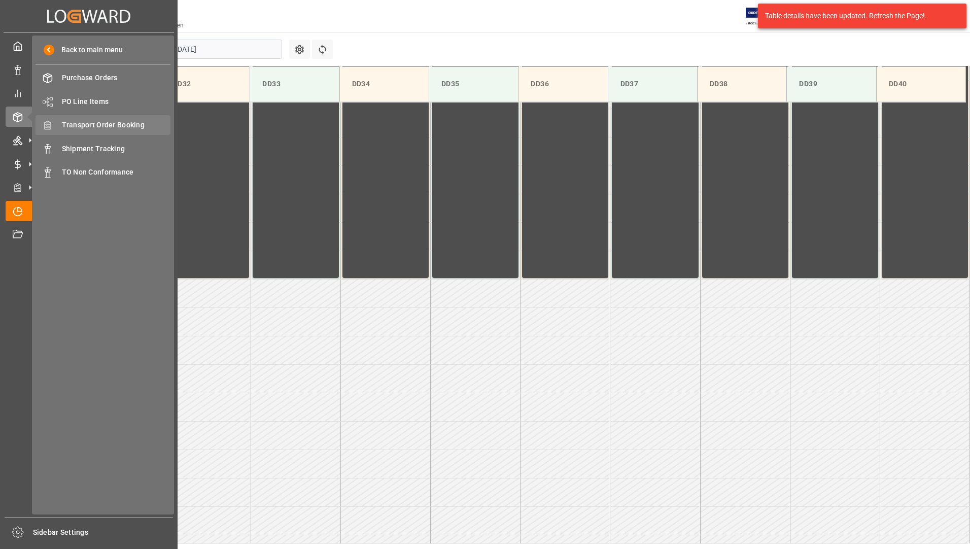
click at [150, 125] on span "Transport Order Booking" at bounding box center [116, 125] width 109 height 11
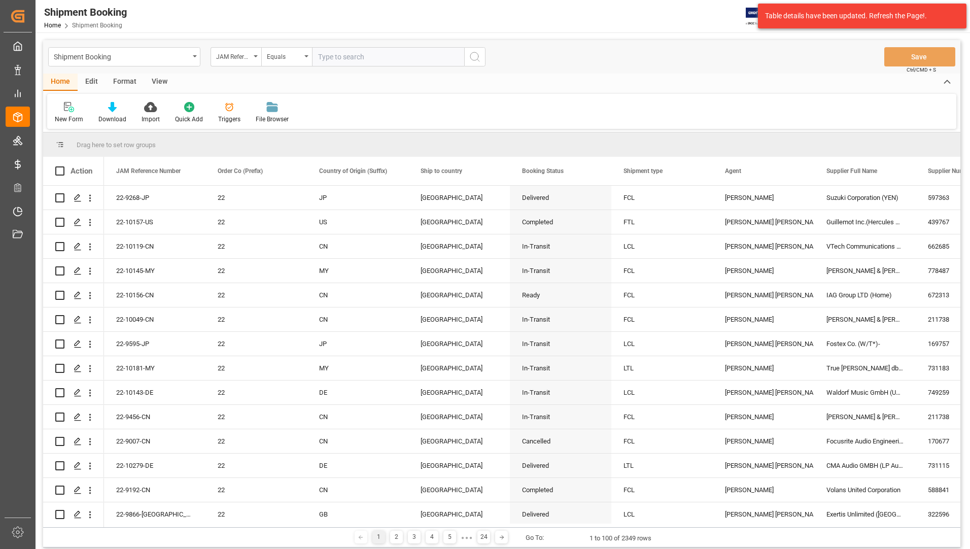
click at [374, 57] on input "text" at bounding box center [388, 56] width 152 height 19
type input "22-9578-cn"
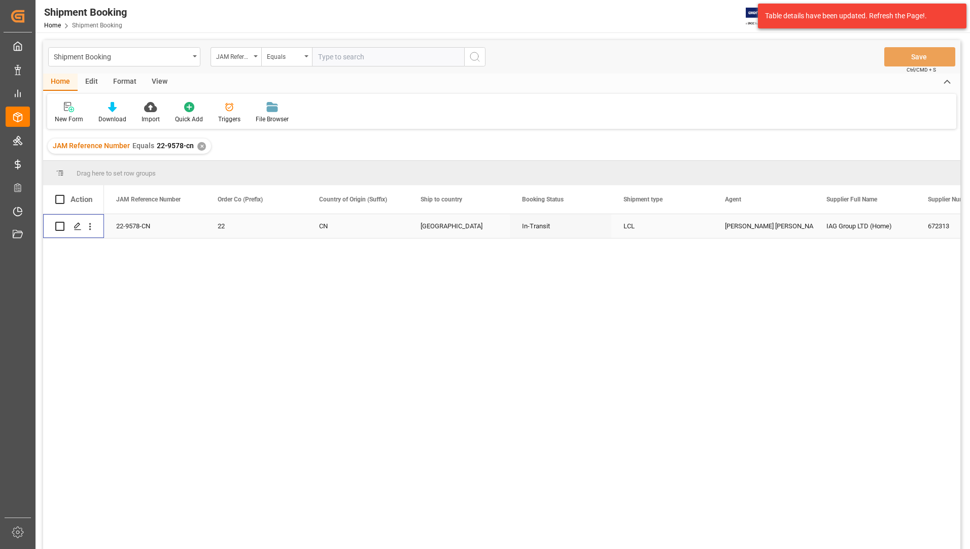
click at [60, 225] on input "Press Space to toggle row selection (unchecked)" at bounding box center [59, 226] width 9 height 9
checkbox input "true"
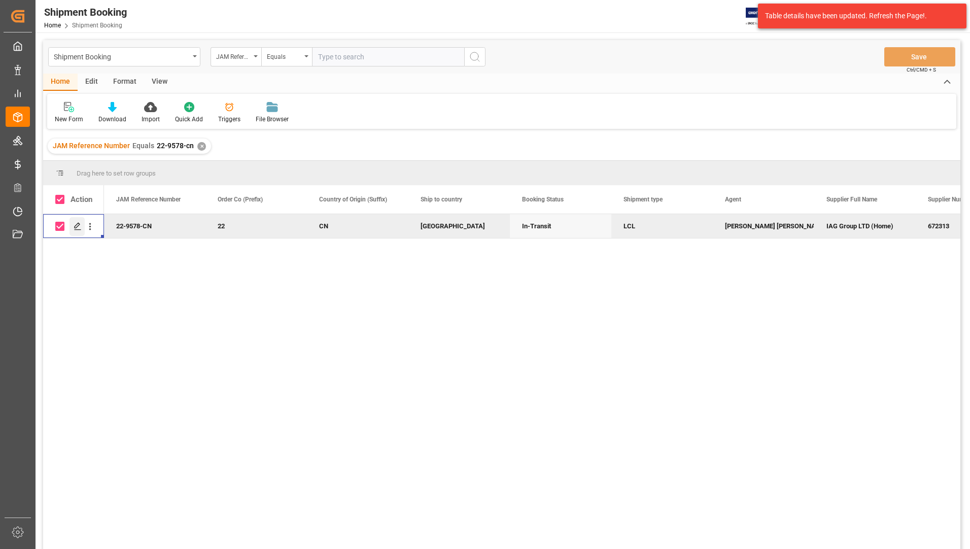
click at [75, 224] on icon "Press SPACE to deselect this row." at bounding box center [78, 226] width 8 height 8
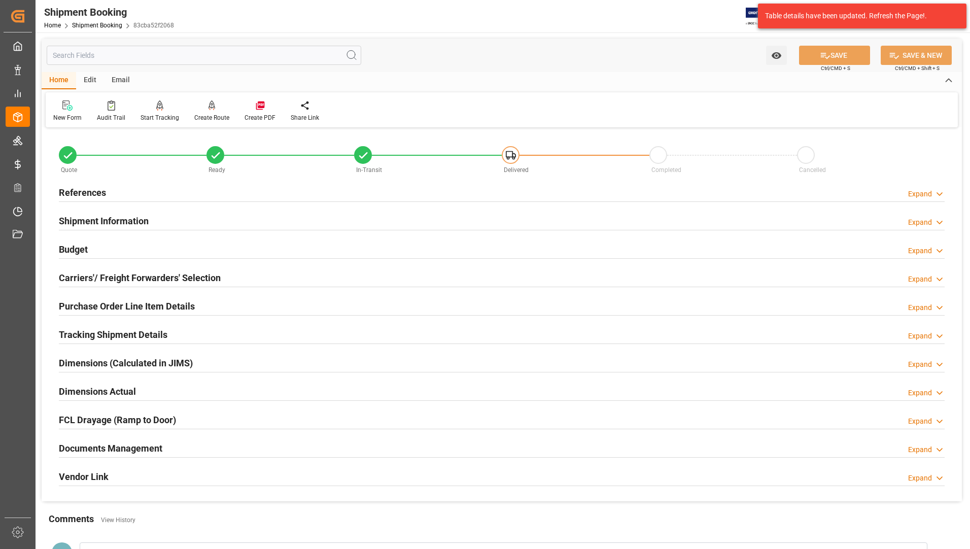
click at [103, 453] on h2 "Documents Management" at bounding box center [110, 448] width 103 height 14
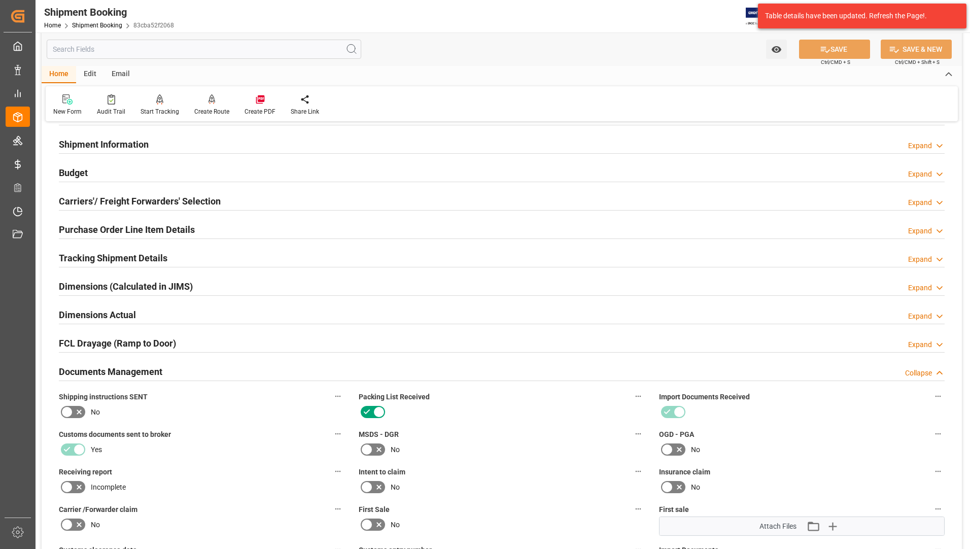
scroll to position [304, 0]
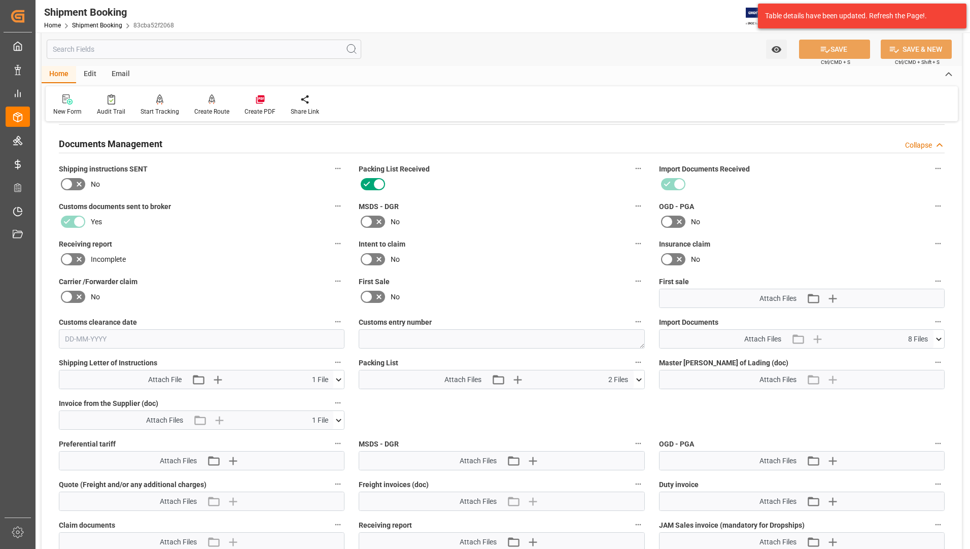
click at [639, 382] on icon at bounding box center [639, 379] width 11 height 11
click at [616, 398] on icon at bounding box center [612, 399] width 8 height 8
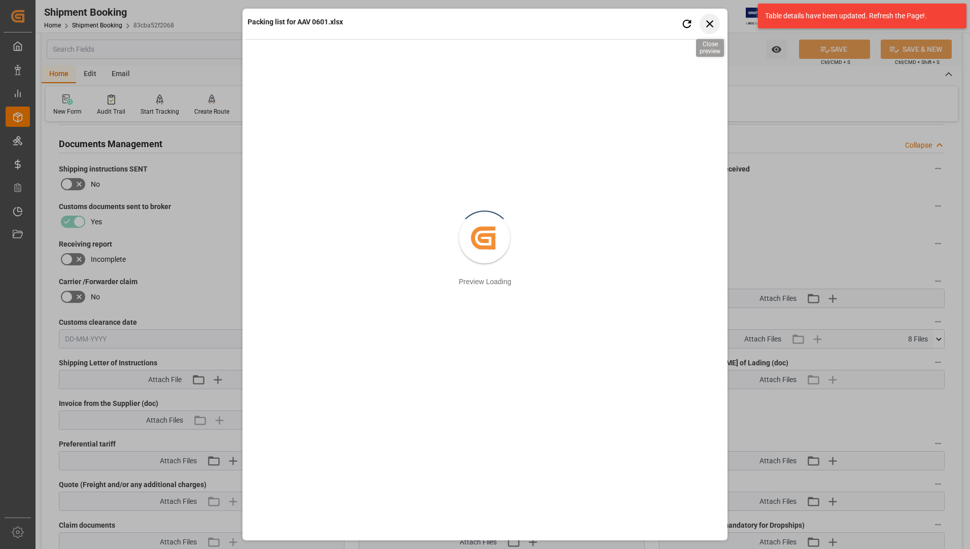
click at [704, 19] on icon "button" at bounding box center [710, 23] width 13 height 13
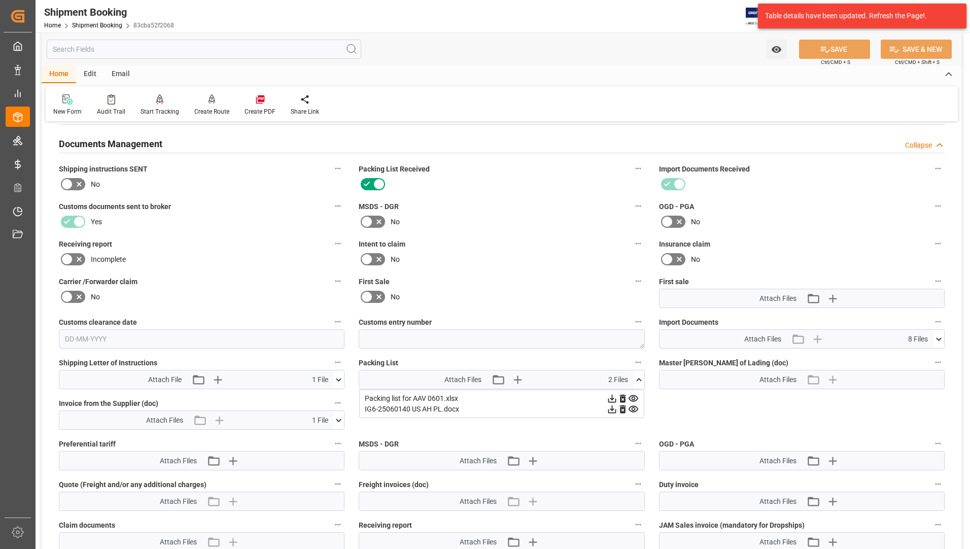
click at [614, 396] on icon at bounding box center [612, 398] width 11 height 11
click at [339, 421] on icon at bounding box center [338, 420] width 11 height 11
click at [608, 403] on icon at bounding box center [612, 399] width 8 height 8
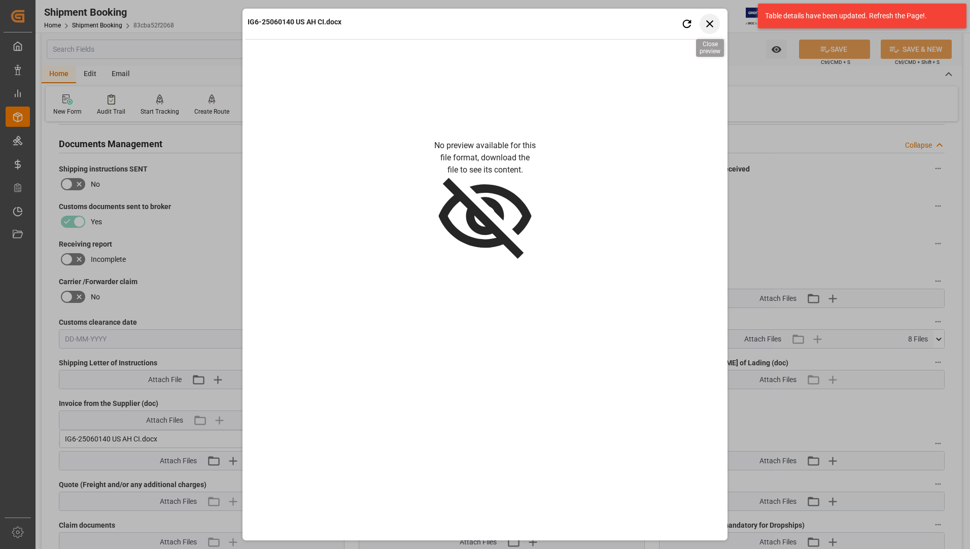
click at [709, 27] on icon "button" at bounding box center [710, 23] width 13 height 13
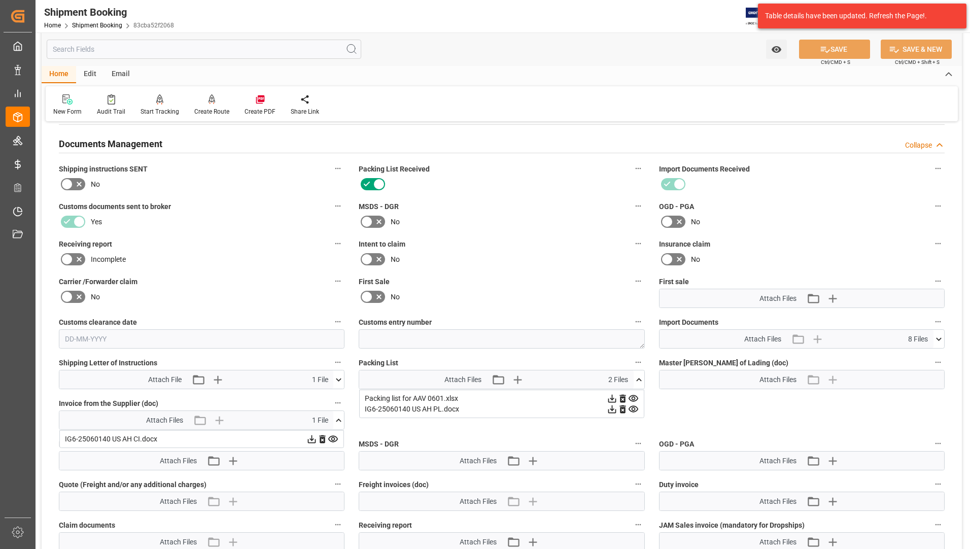
click at [607, 404] on icon at bounding box center [612, 398] width 11 height 11
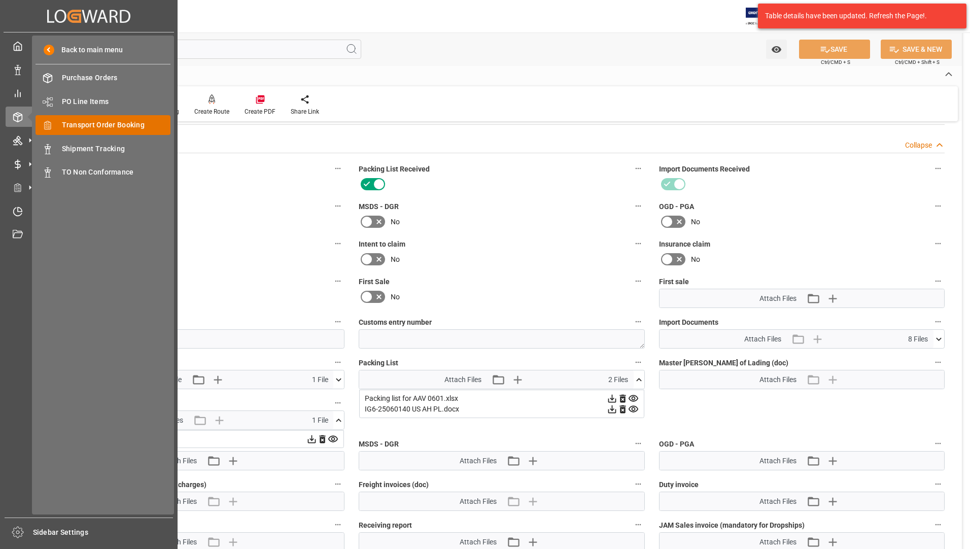
click at [83, 121] on span "Transport Order Booking" at bounding box center [116, 125] width 109 height 11
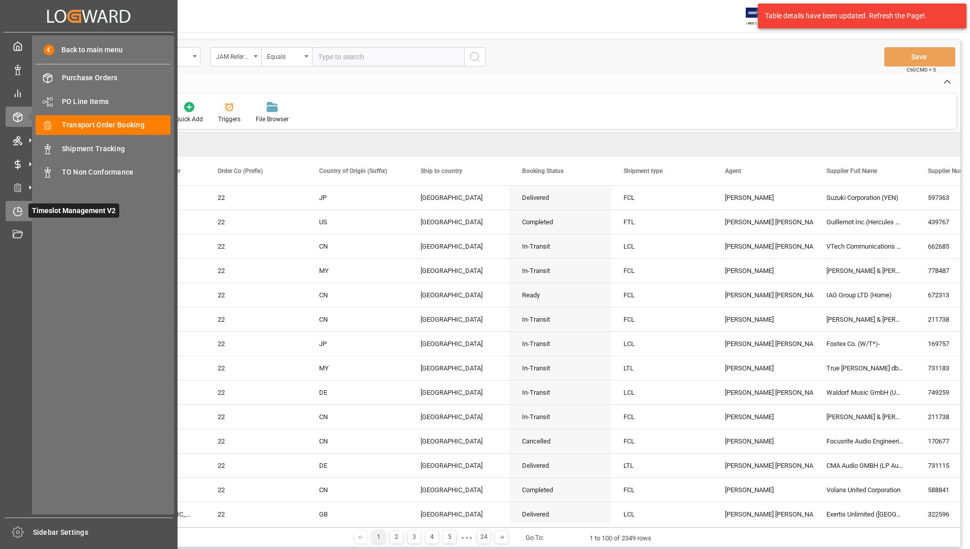
click at [29, 213] on span "Timeslot Management V2" at bounding box center [73, 210] width 91 height 14
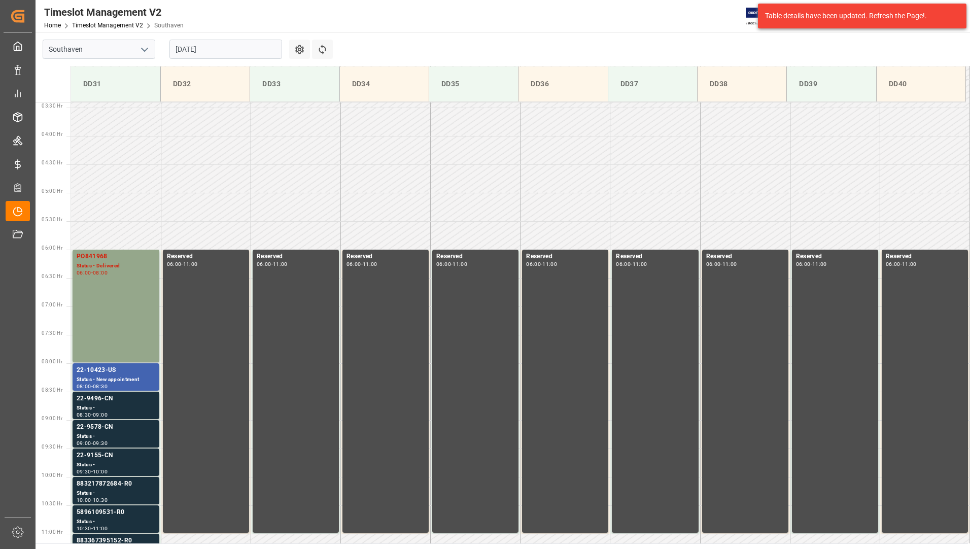
scroll to position [334, 0]
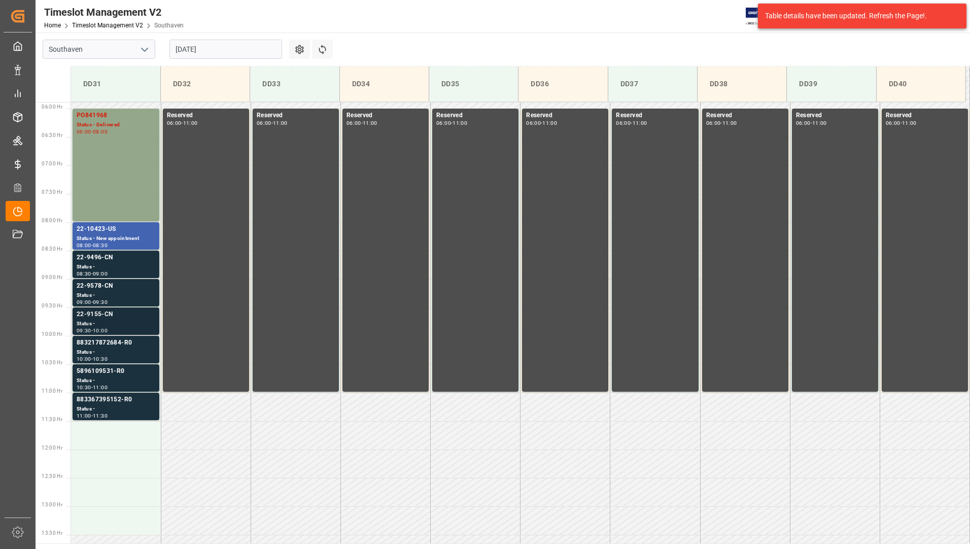
click at [122, 311] on div "22-9155-CN" at bounding box center [116, 314] width 79 height 10
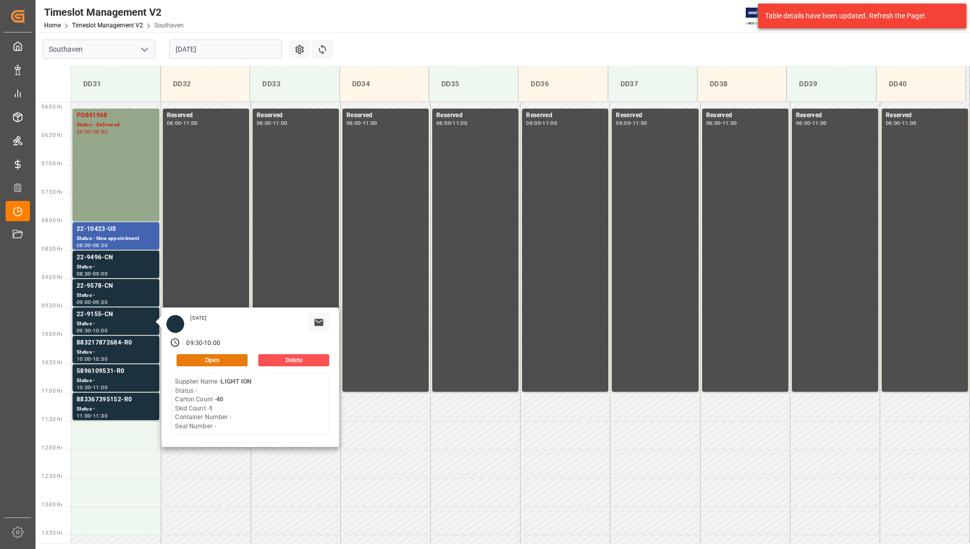
click at [209, 360] on button "Open" at bounding box center [212, 360] width 71 height 12
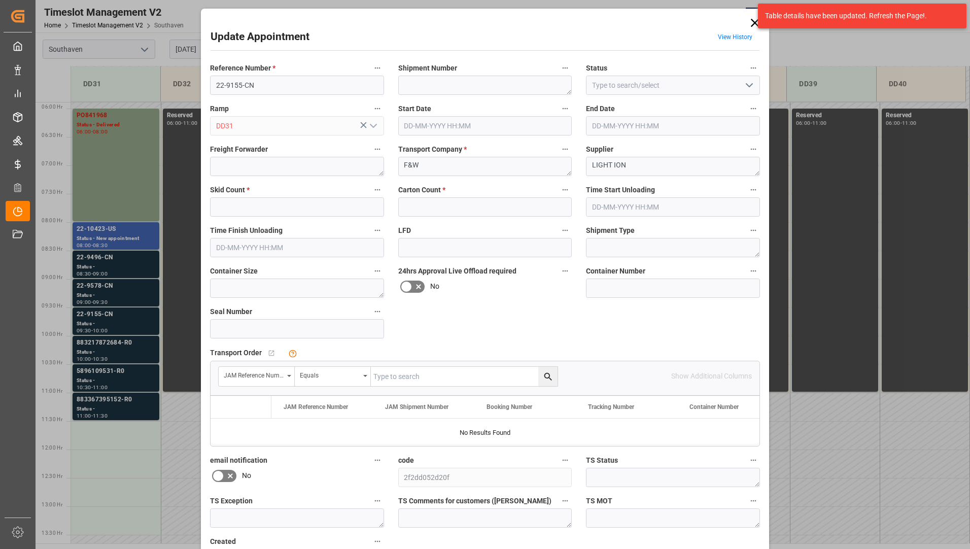
type input "1"
type input "40"
type input "[DATE] 09:30"
type input "[DATE] 10:00"
type input "[DATE] 22:26"
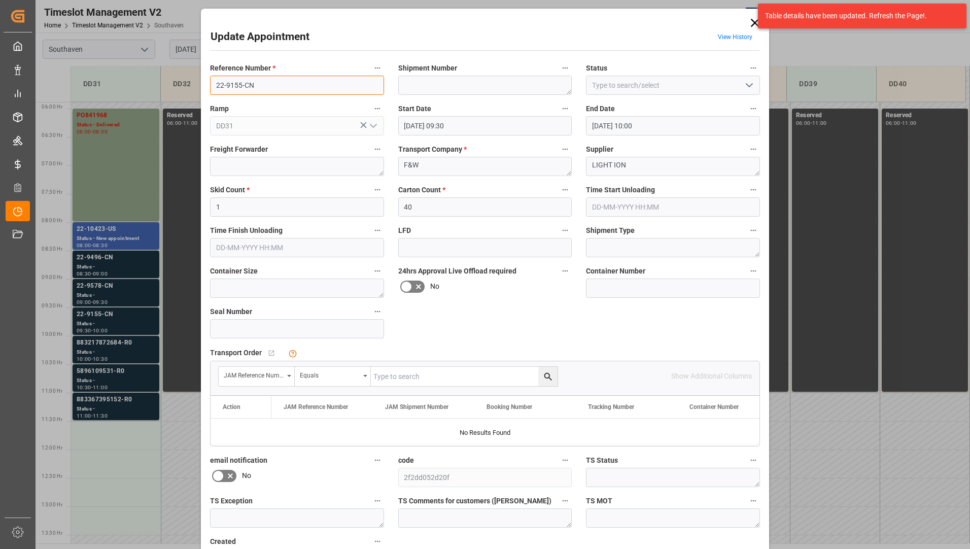
drag, startPoint x: 211, startPoint y: 83, endPoint x: 254, endPoint y: 80, distance: 43.7
click at [254, 80] on input "22-9155-CN" at bounding box center [297, 85] width 174 height 19
click at [452, 373] on input "text" at bounding box center [464, 376] width 187 height 19
type input "22-9155-cn"
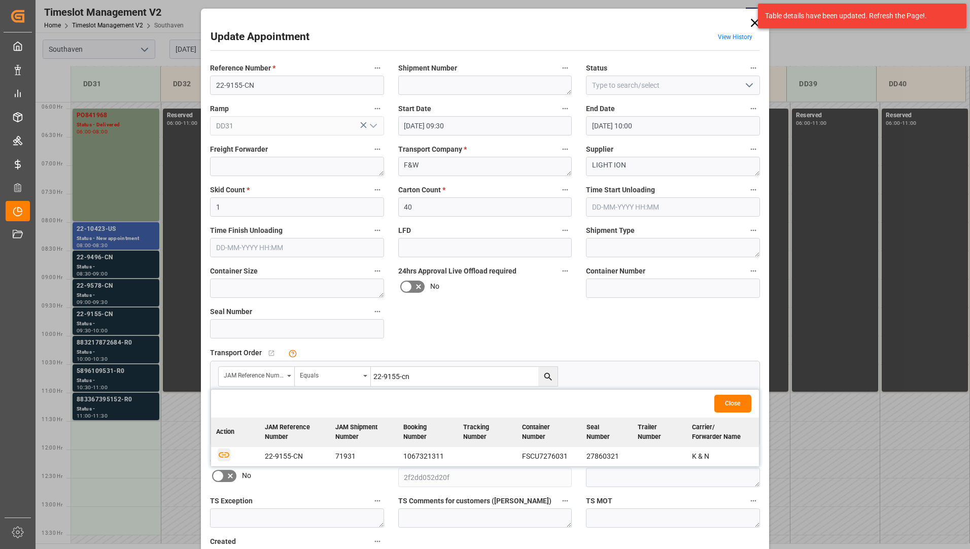
click at [222, 458] on icon "button" at bounding box center [224, 454] width 13 height 13
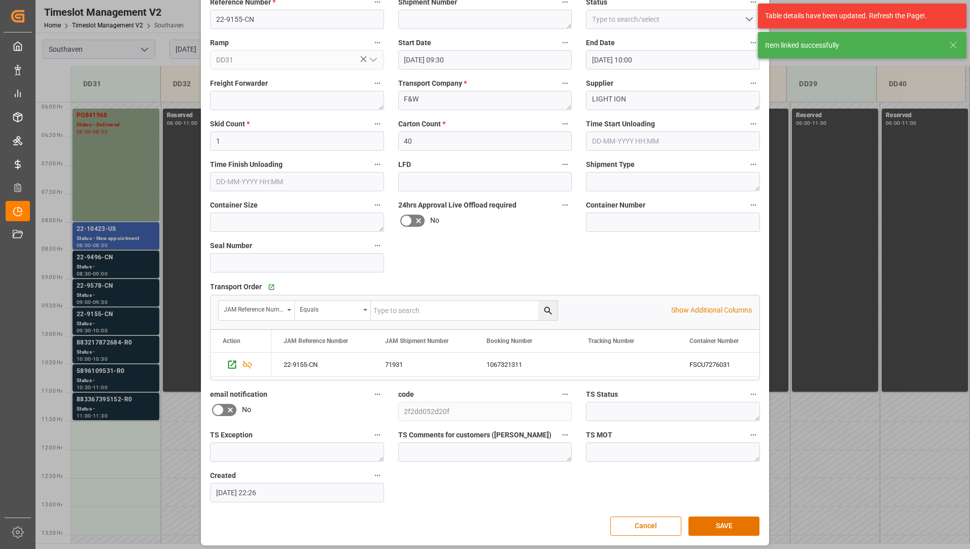
scroll to position [71, 0]
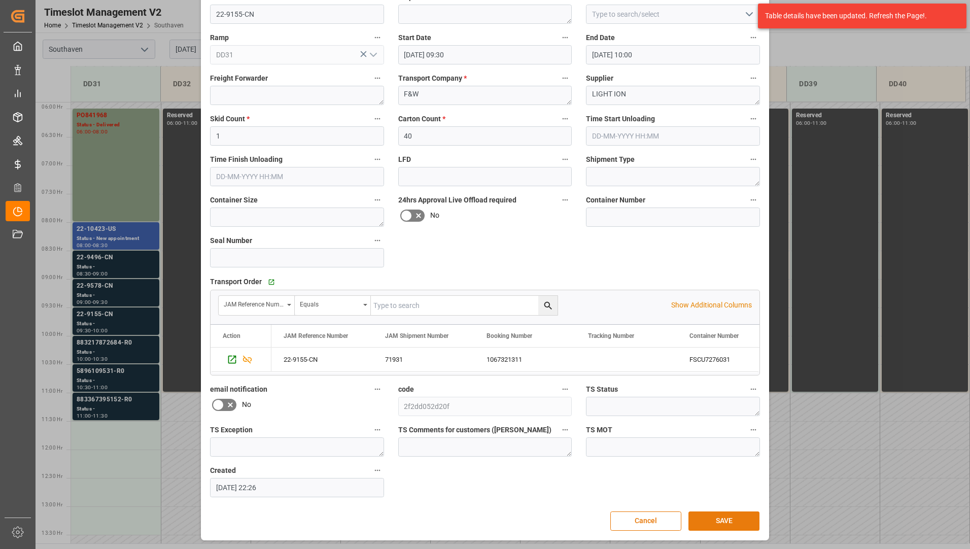
click at [695, 517] on button "SAVE" at bounding box center [723, 520] width 71 height 19
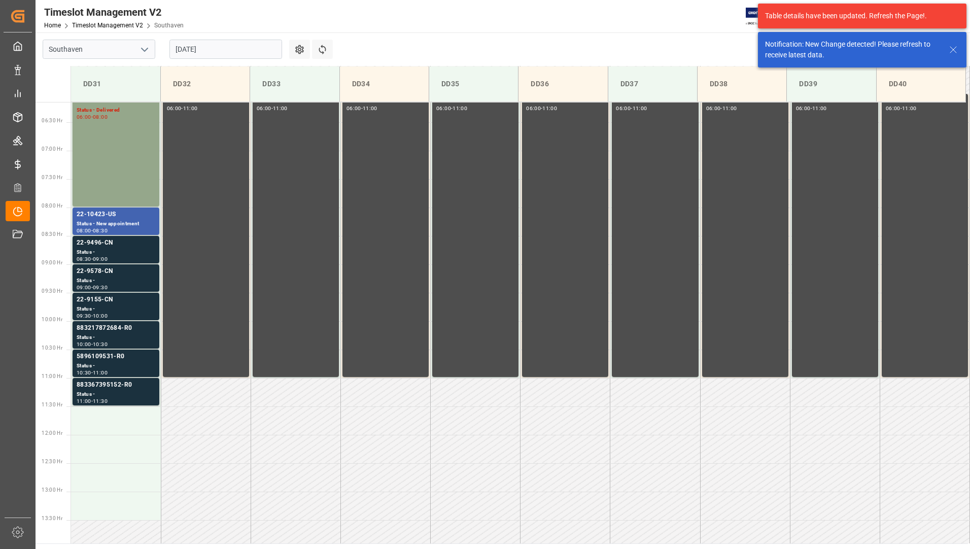
scroll to position [448, 0]
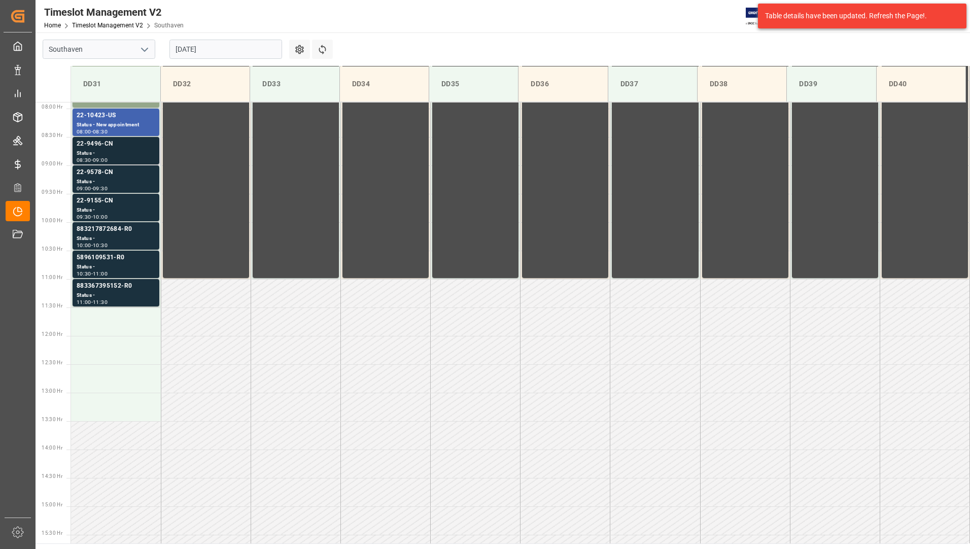
click at [108, 147] on div "22-9496-CN" at bounding box center [116, 144] width 79 height 10
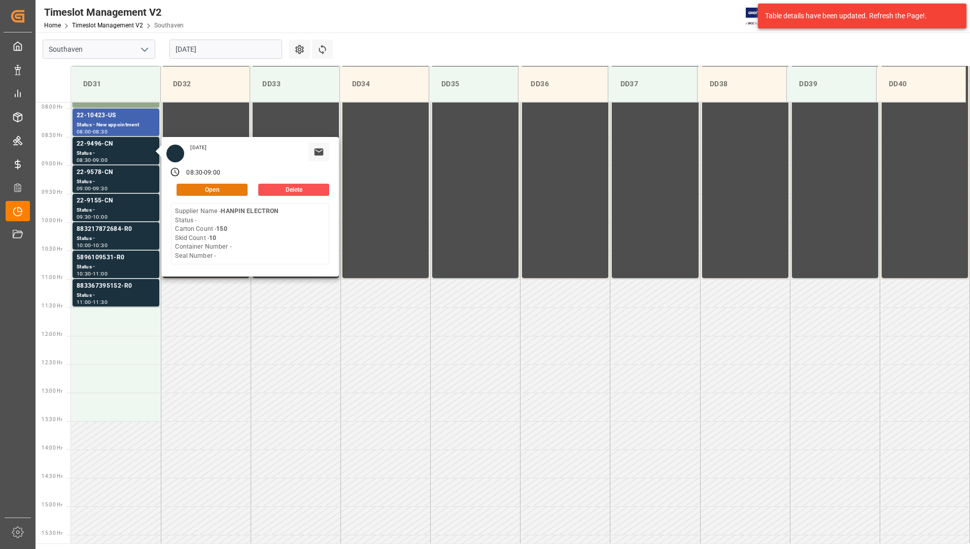
click at [193, 187] on button "Open" at bounding box center [212, 190] width 71 height 12
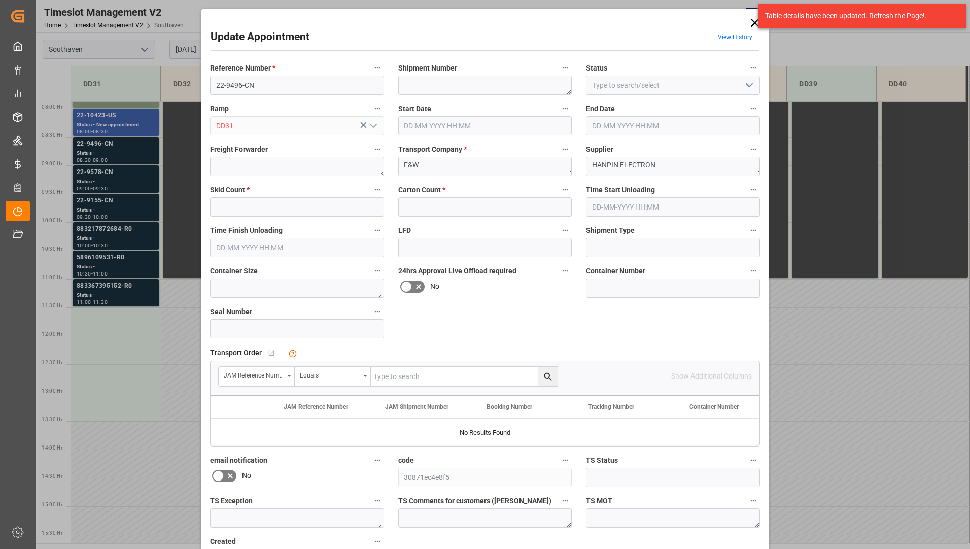
type input "10"
type input "150"
type input "[DATE] 08:30"
type input "[DATE] 09:00"
type input "[DATE] 22:24"
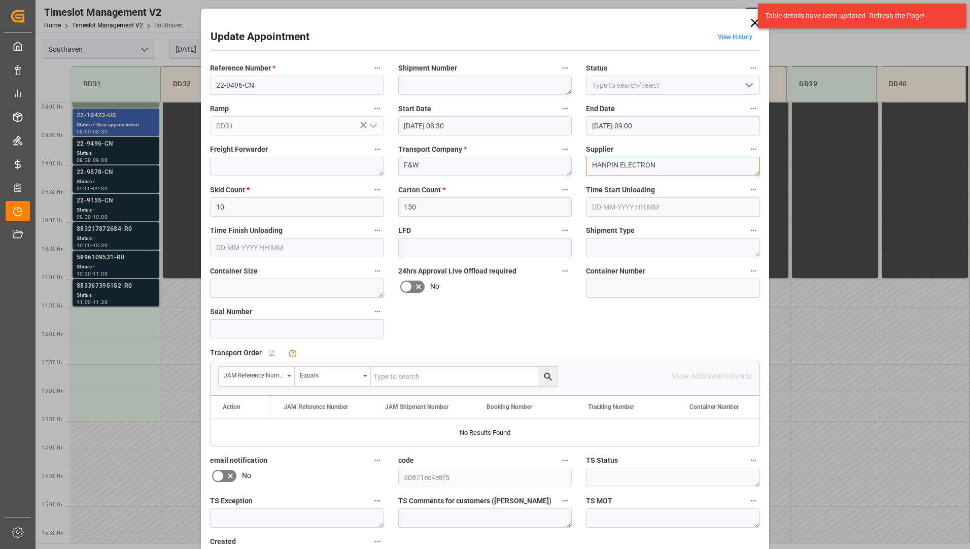
click at [665, 161] on textarea "HANPIN ELECTRON" at bounding box center [673, 166] width 174 height 19
type textarea "H"
type textarea "Global Dist (Reloop)"
click at [478, 378] on input "text" at bounding box center [464, 376] width 187 height 19
type input "22-9496-CN"
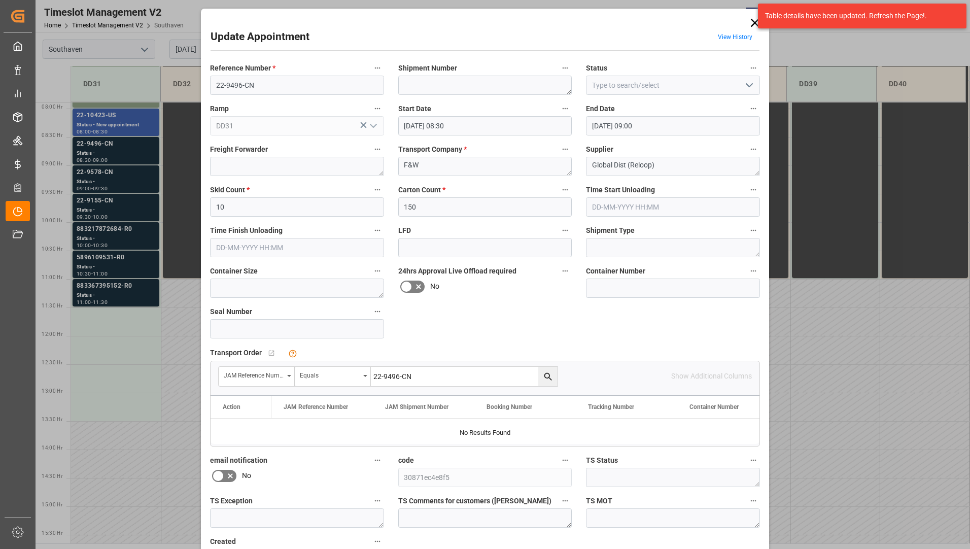
click at [543, 376] on icon "search button" at bounding box center [548, 376] width 11 height 11
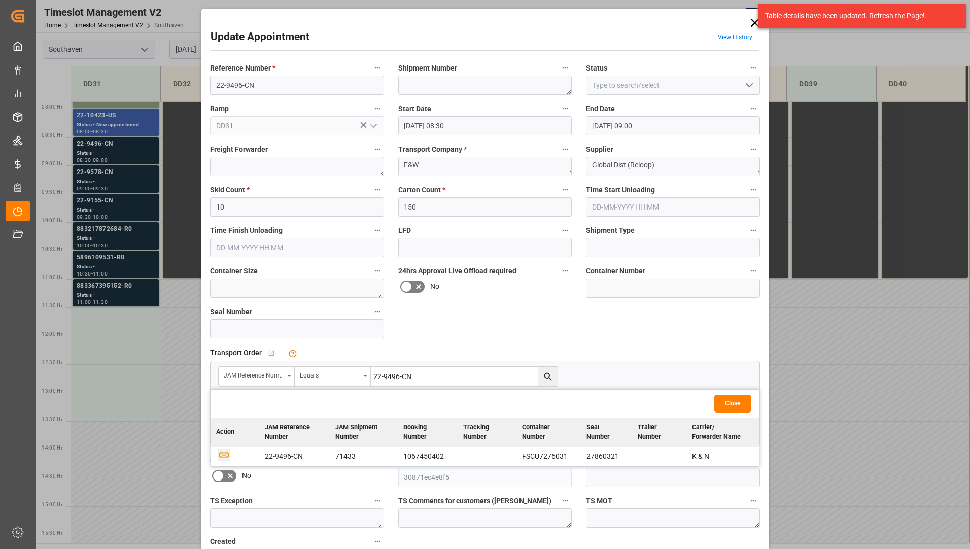
click at [220, 457] on icon "button" at bounding box center [224, 455] width 11 height 6
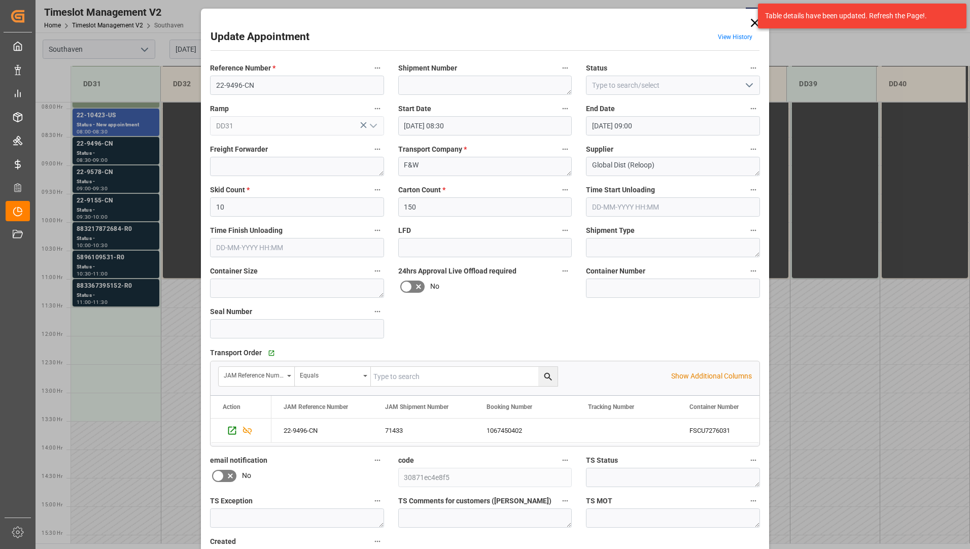
scroll to position [71, 0]
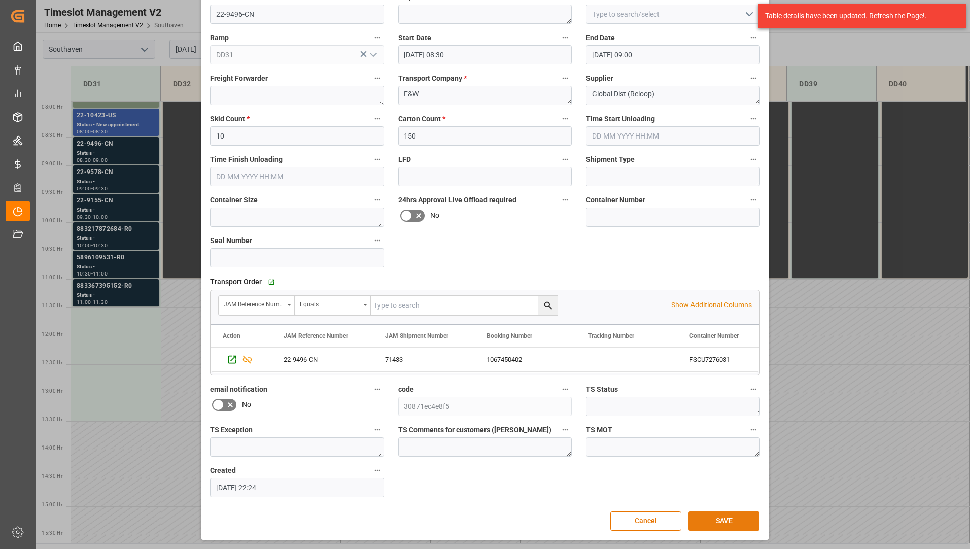
click at [726, 518] on button "SAVE" at bounding box center [723, 520] width 71 height 19
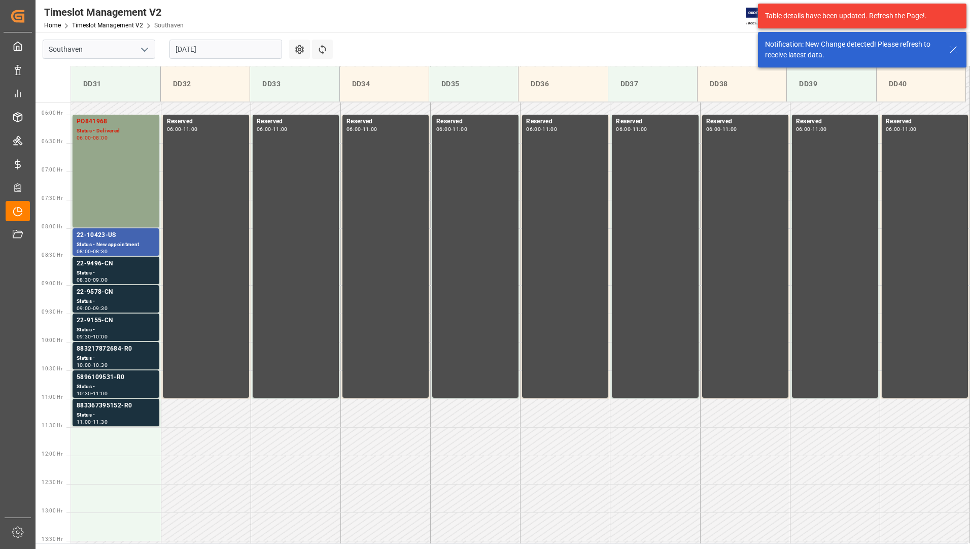
scroll to position [391, 0]
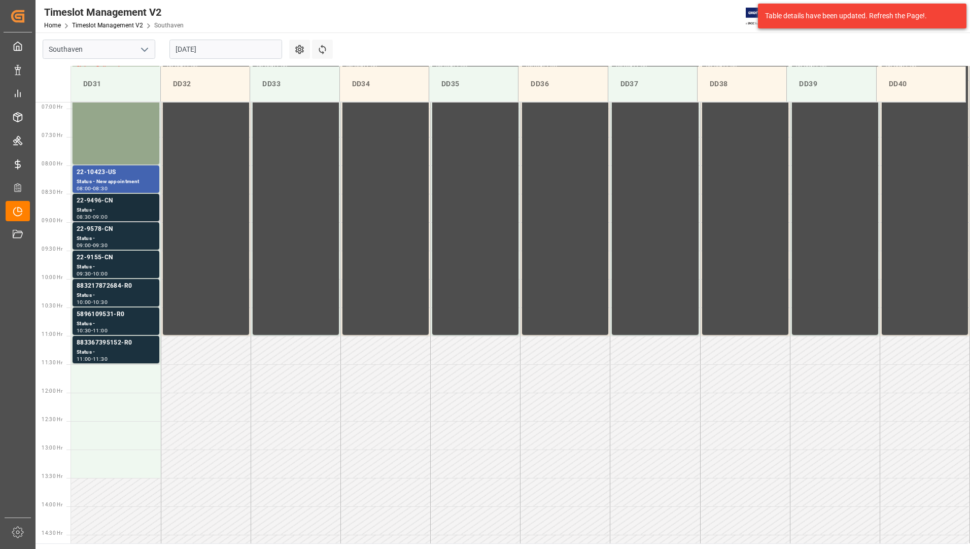
click at [133, 221] on div "22-9496-CN Status - 08:30 - 09:00" at bounding box center [116, 207] width 87 height 27
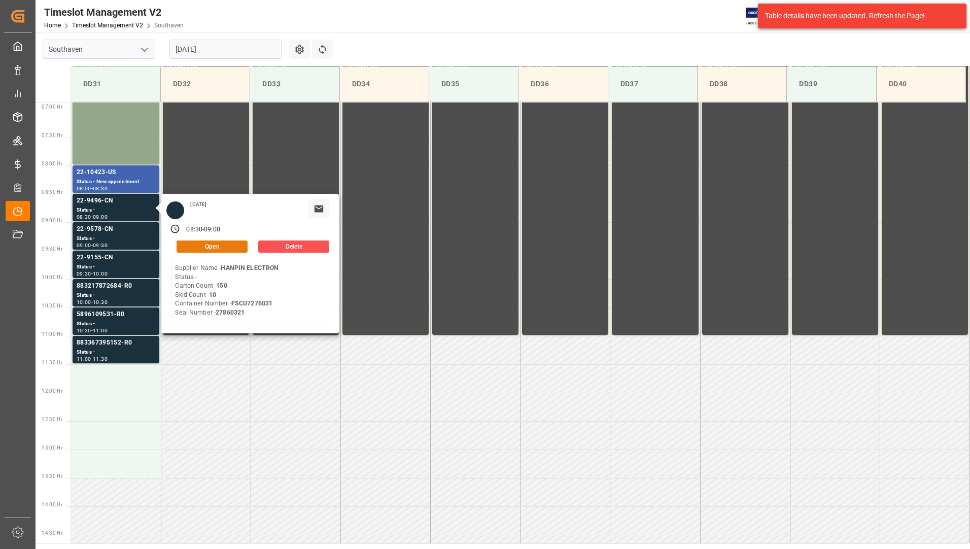
click at [192, 246] on button "Open" at bounding box center [212, 246] width 71 height 12
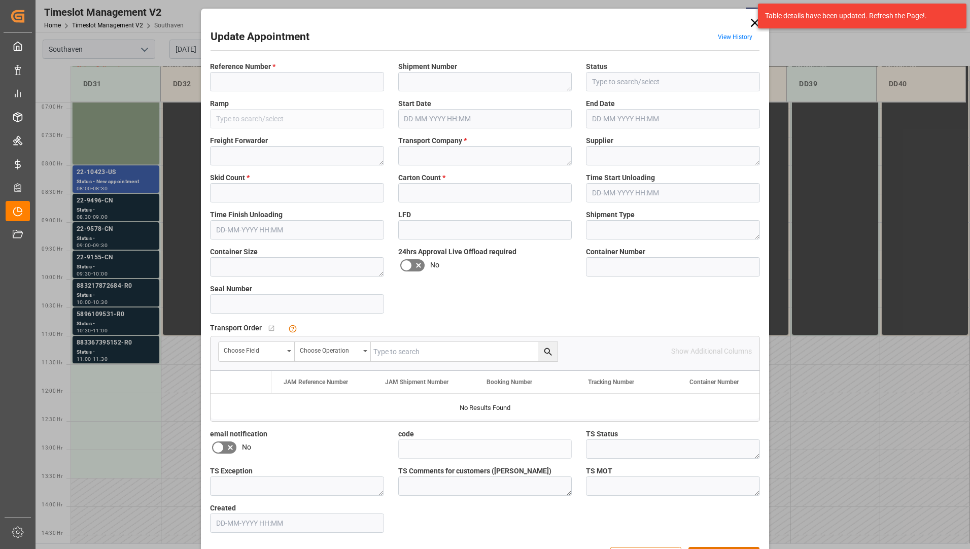
type input "22-9496-CN"
type textarea "71433"
type input "DD31"
type textarea "K & N"
type textarea "F&W"
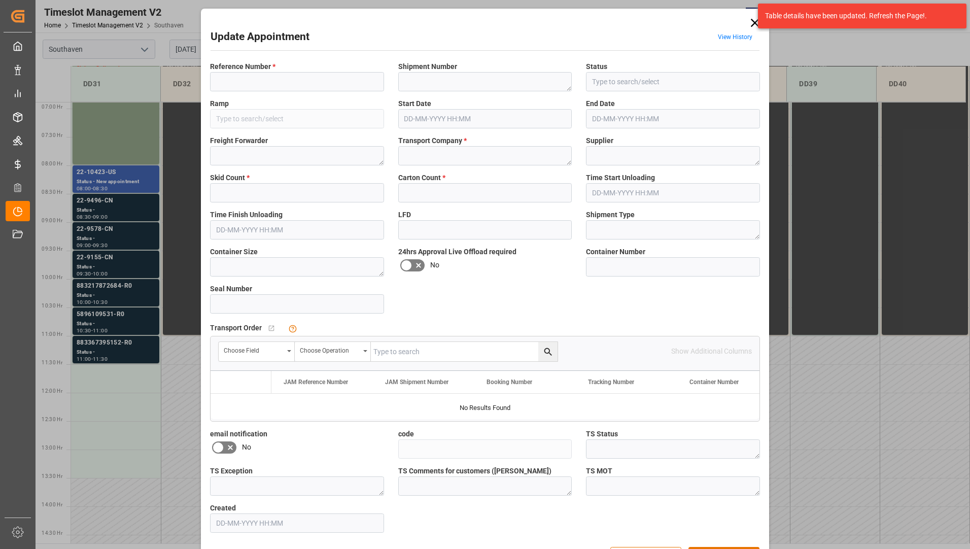
type textarea "HANPIN ELECTRON"
type textarea "LCL"
type input "FSCU7276031"
type input "27860321"
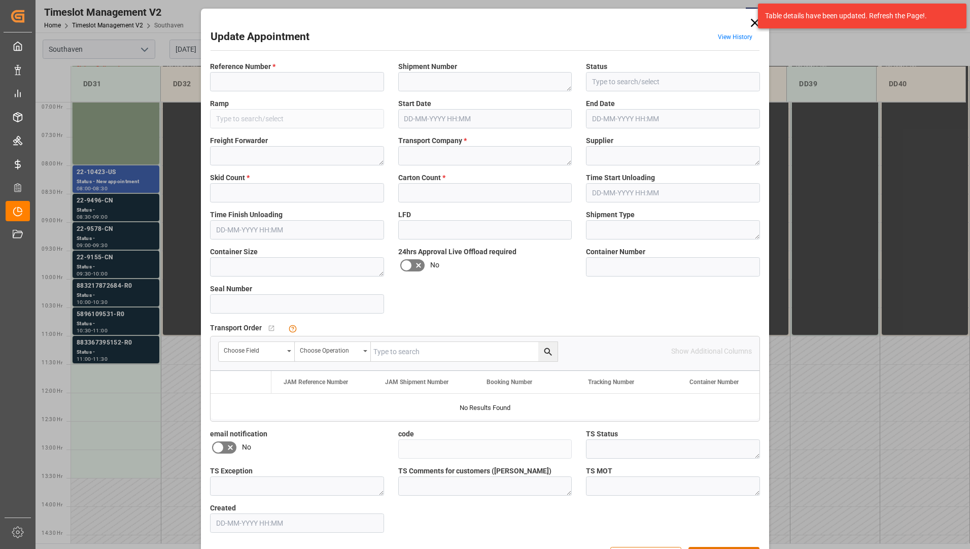
type input "30871ec4e8f5"
type textarea "Appointment Set Up"
type textarea "No Exception"
type textarea "Trade War update [DATE] // OK TO RECEIVE IN E1"
type textarea "1"
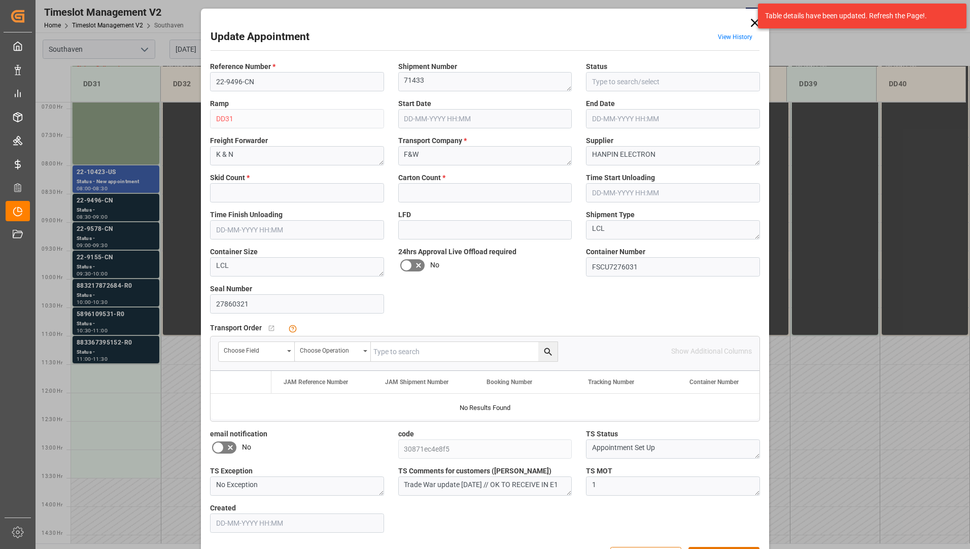
type input "10"
type input "150"
type input "[DATE] 08:30"
type input "[DATE] 09:00"
type input "[DATE] 22:24"
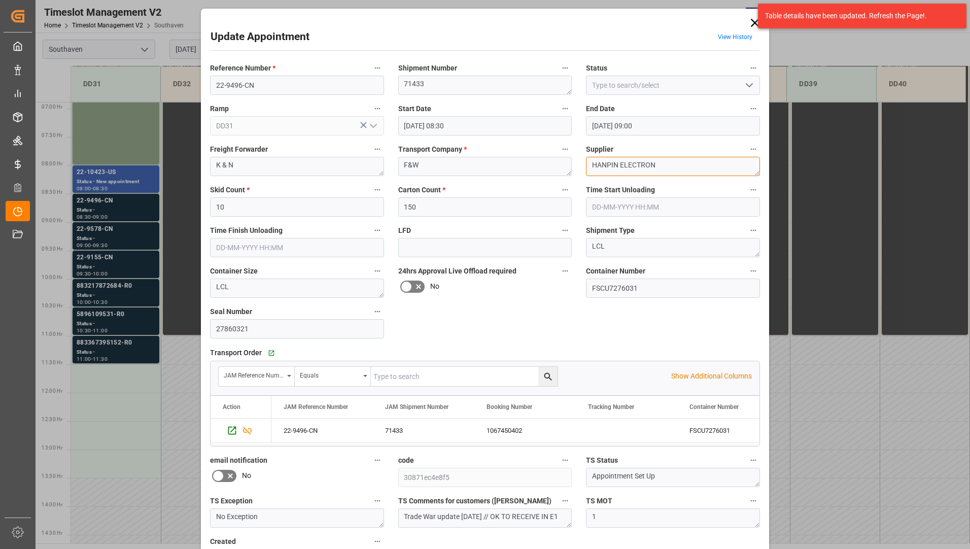
click at [674, 172] on textarea "HANPIN ELECTRON" at bounding box center [673, 166] width 174 height 19
type textarea "H"
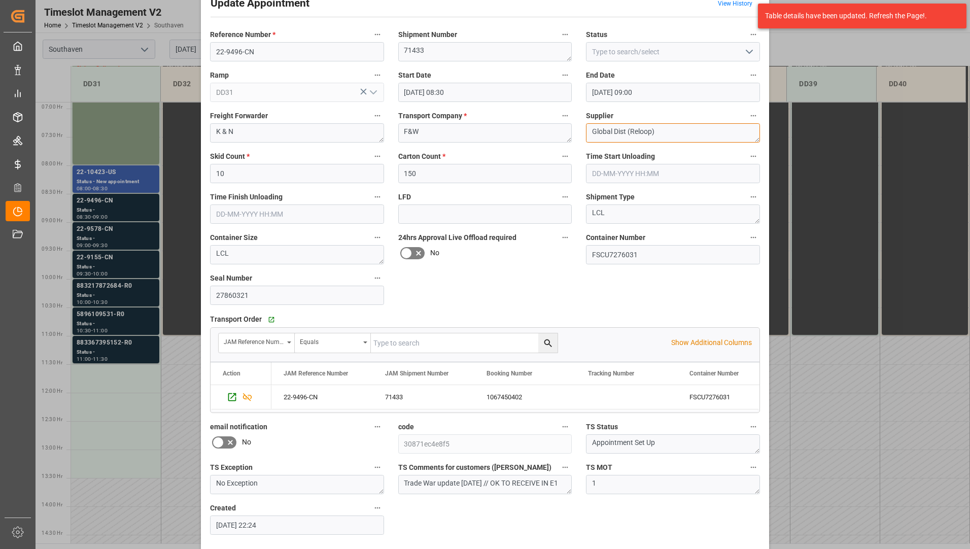
scroll to position [71, 0]
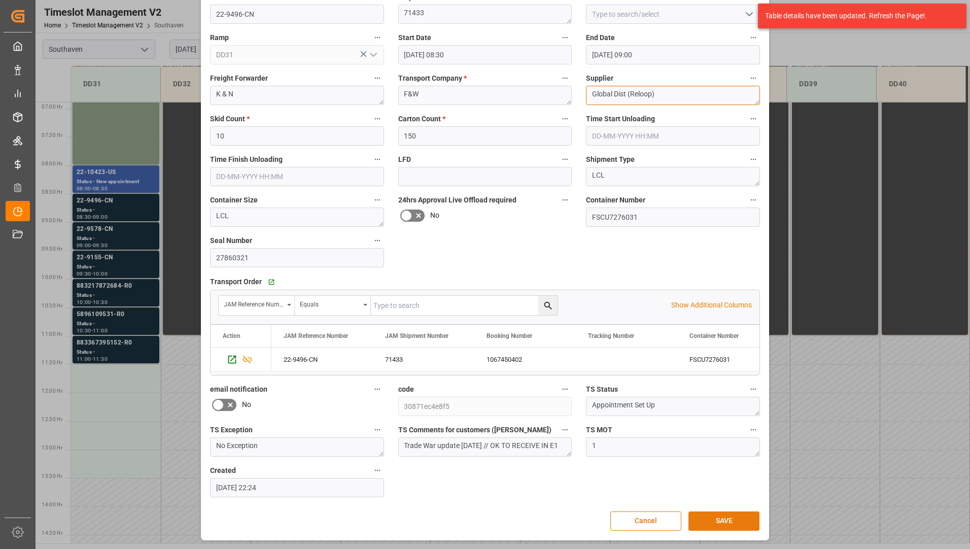
type textarea "Global Dist (Reloop)"
click at [725, 521] on button "SAVE" at bounding box center [723, 520] width 71 height 19
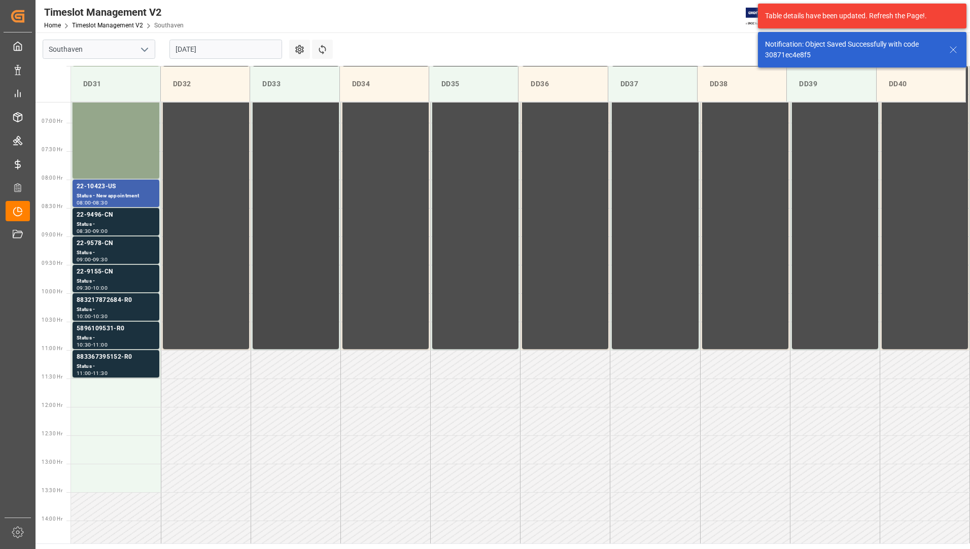
scroll to position [391, 0]
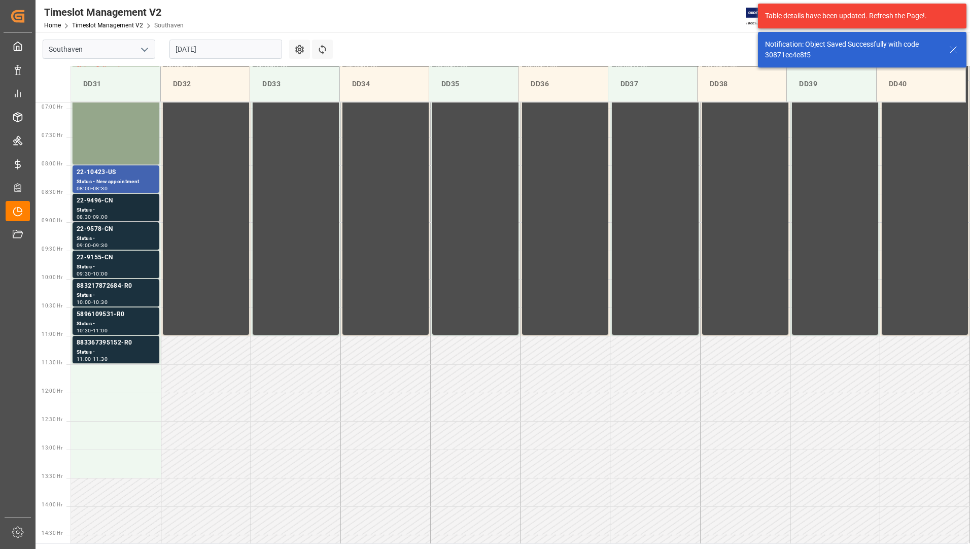
click at [110, 210] on div "Status -" at bounding box center [116, 210] width 79 height 9
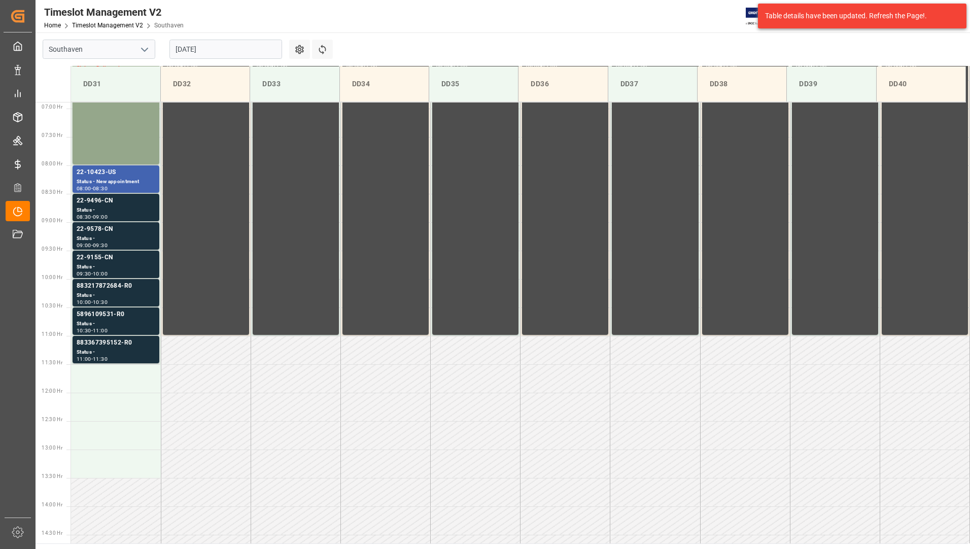
click at [119, 241] on div "Status -" at bounding box center [116, 238] width 79 height 9
click at [117, 263] on div "Status -" at bounding box center [116, 267] width 79 height 9
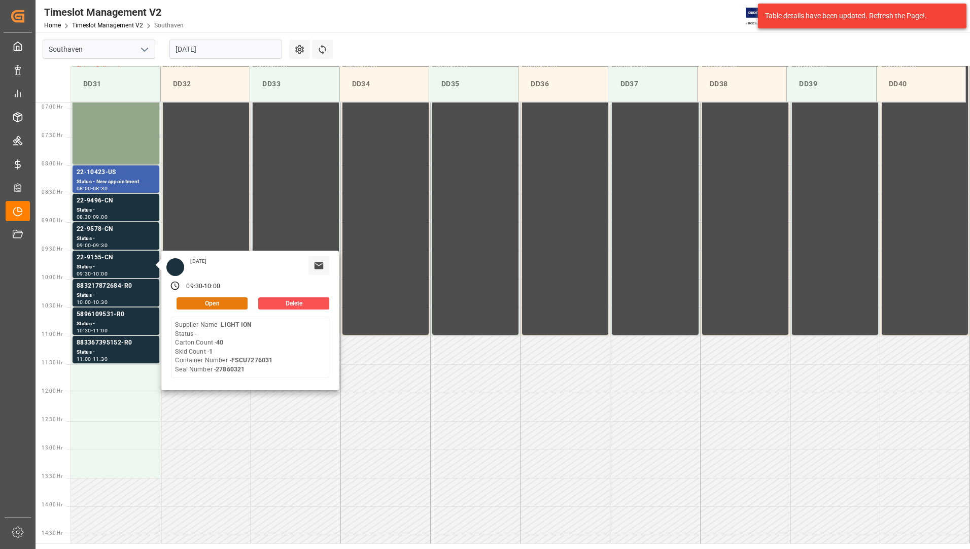
click at [229, 307] on button "Open" at bounding box center [212, 303] width 71 height 12
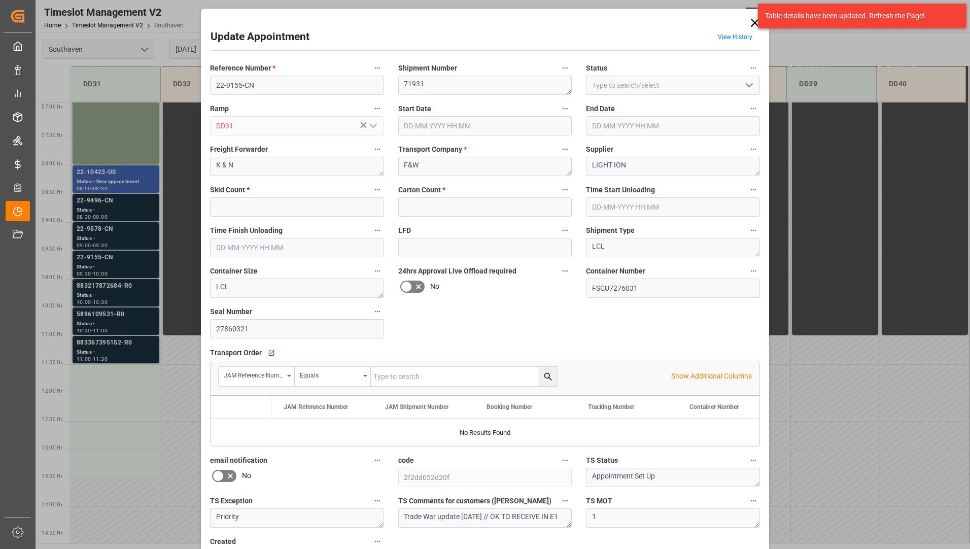
type input "1"
type input "40"
type input "[DATE] 09:30"
type input "[DATE] 10:00"
type input "[DATE] 22:26"
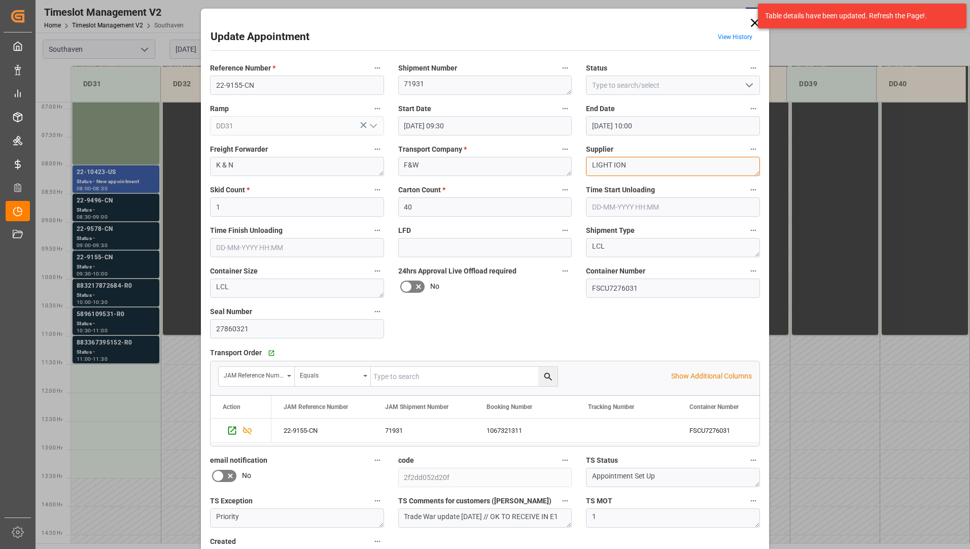
click at [645, 167] on textarea "LIGHT ION" at bounding box center [673, 166] width 174 height 19
type textarea "L"
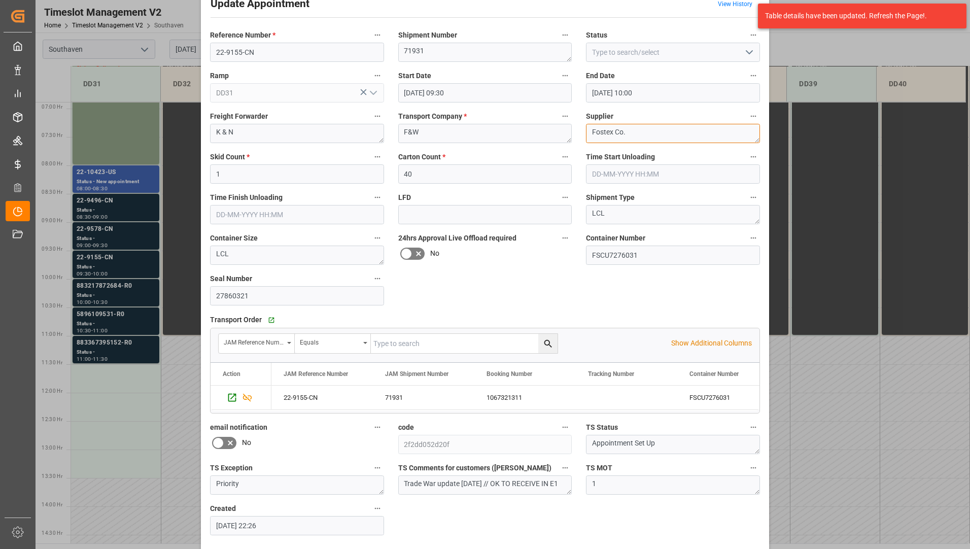
scroll to position [71, 0]
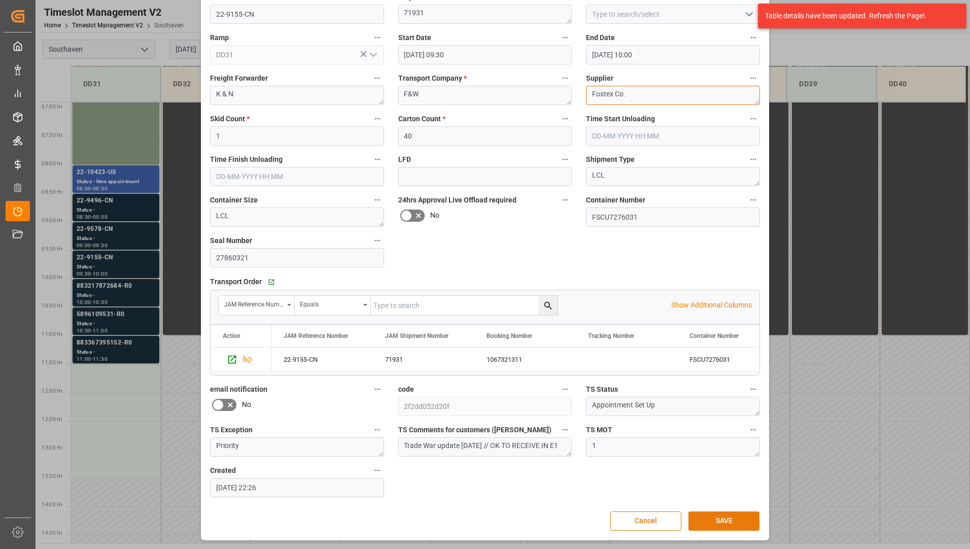
type textarea "Fostex Co."
click at [706, 516] on button "SAVE" at bounding box center [723, 520] width 71 height 19
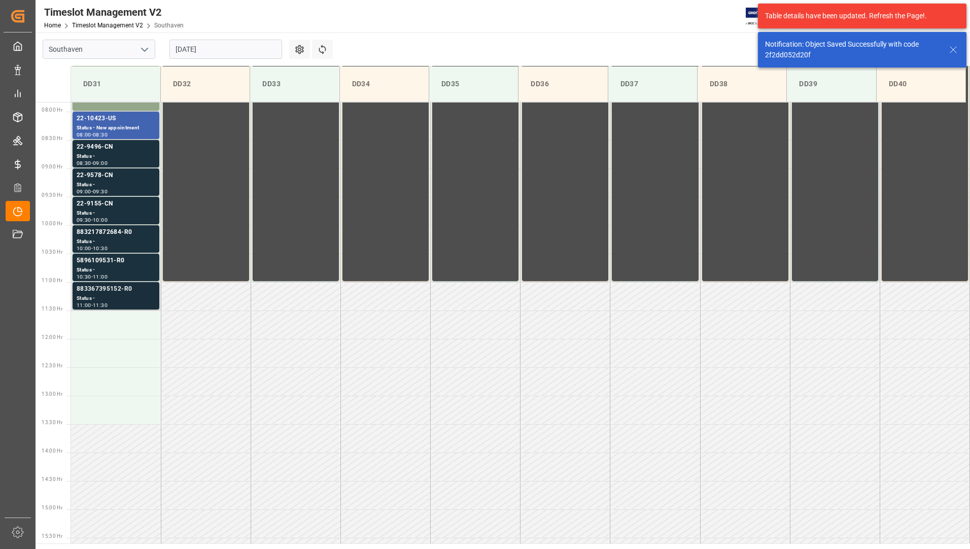
scroll to position [448, 0]
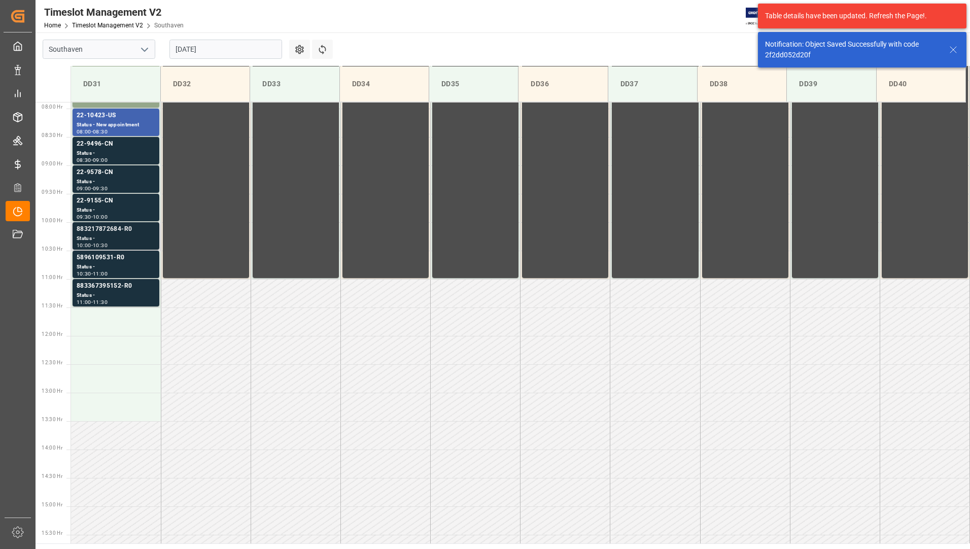
click at [101, 230] on div "883217872684-R0" at bounding box center [116, 229] width 79 height 10
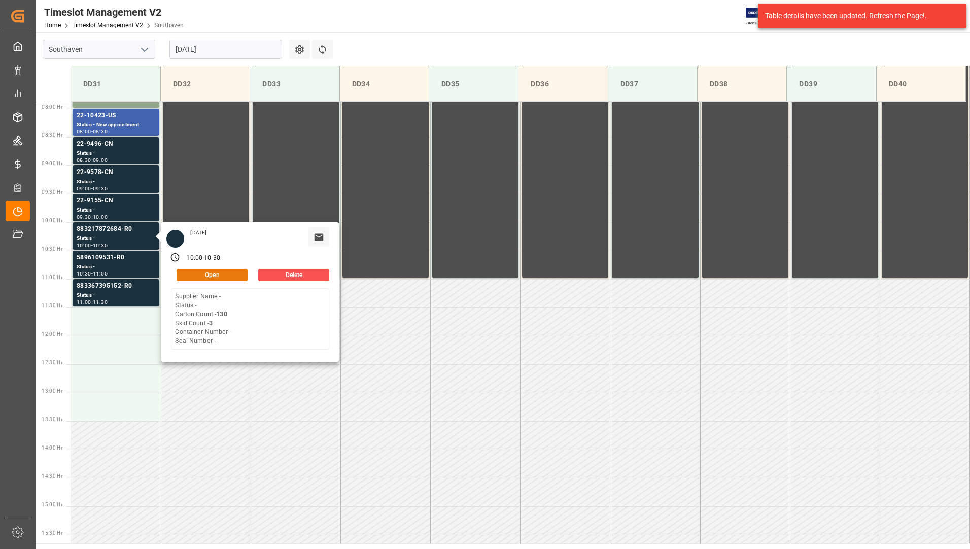
click at [193, 276] on button "Open" at bounding box center [212, 275] width 71 height 12
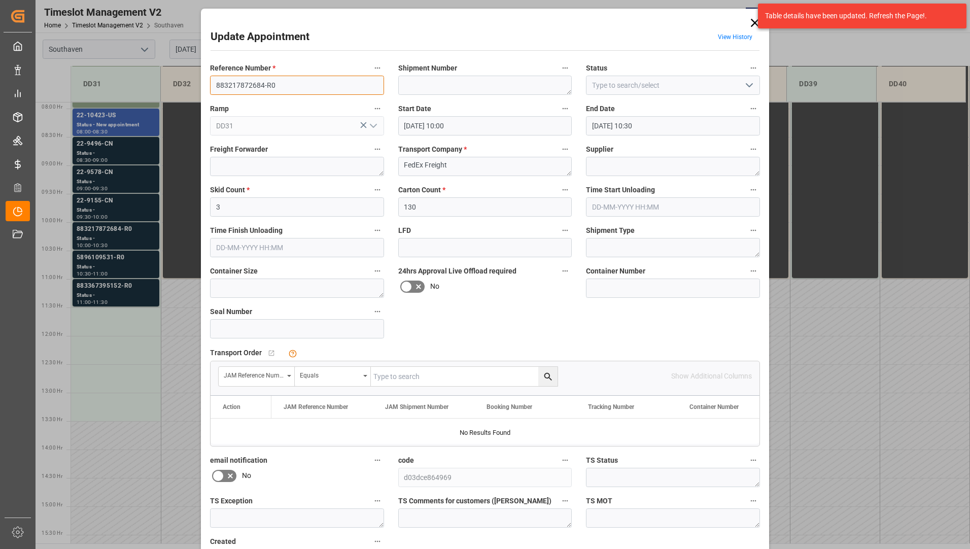
drag, startPoint x: 214, startPoint y: 86, endPoint x: 262, endPoint y: 84, distance: 48.3
click at [262, 84] on input "883217872684-R0" at bounding box center [297, 85] width 174 height 19
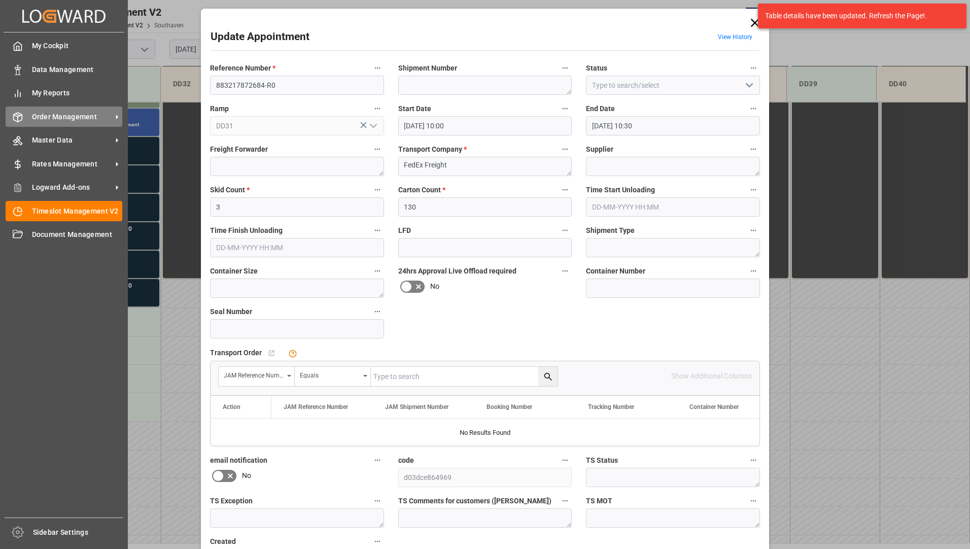
click at [36, 114] on span "Order Management" at bounding box center [72, 117] width 80 height 11
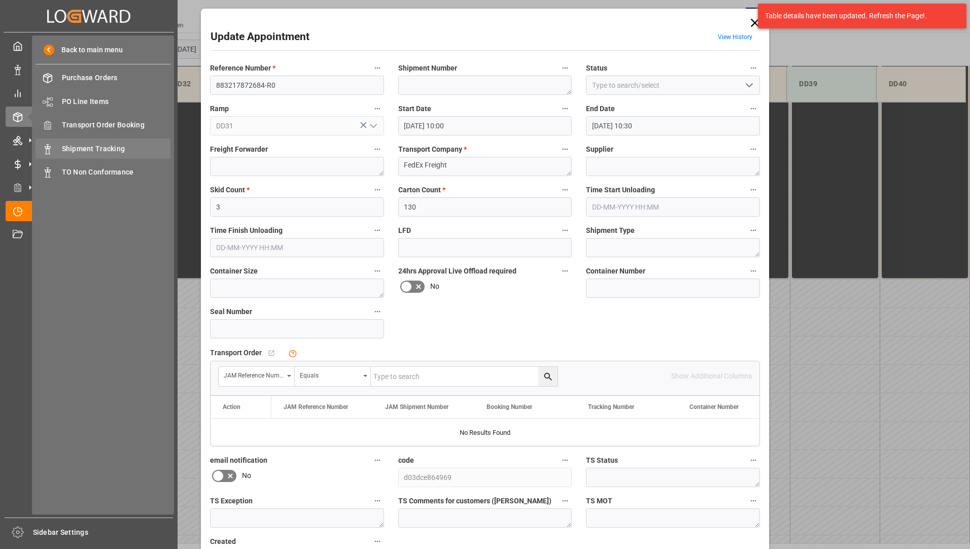
click at [88, 145] on span "Shipment Tracking" at bounding box center [116, 149] width 109 height 11
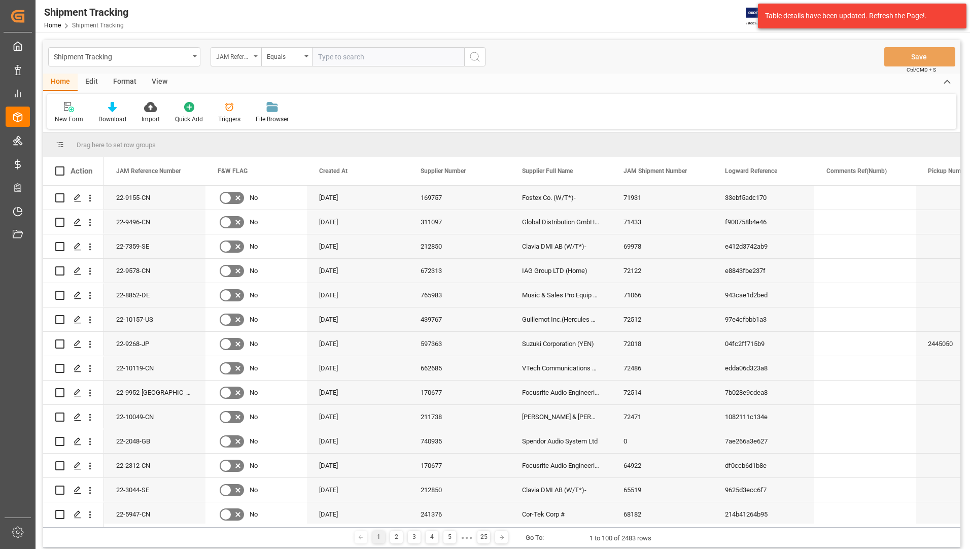
click at [257, 56] on icon "open menu" at bounding box center [256, 56] width 4 height 2
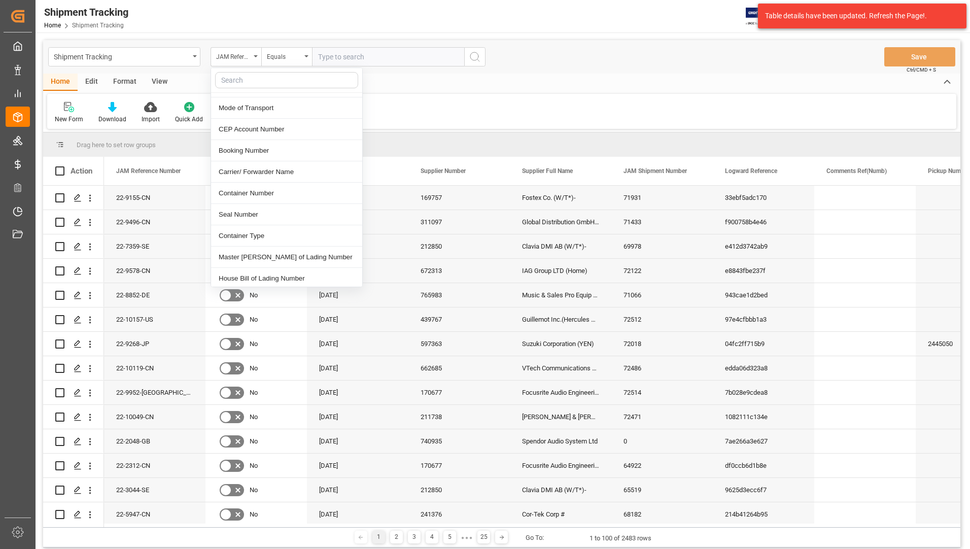
scroll to position [355, 0]
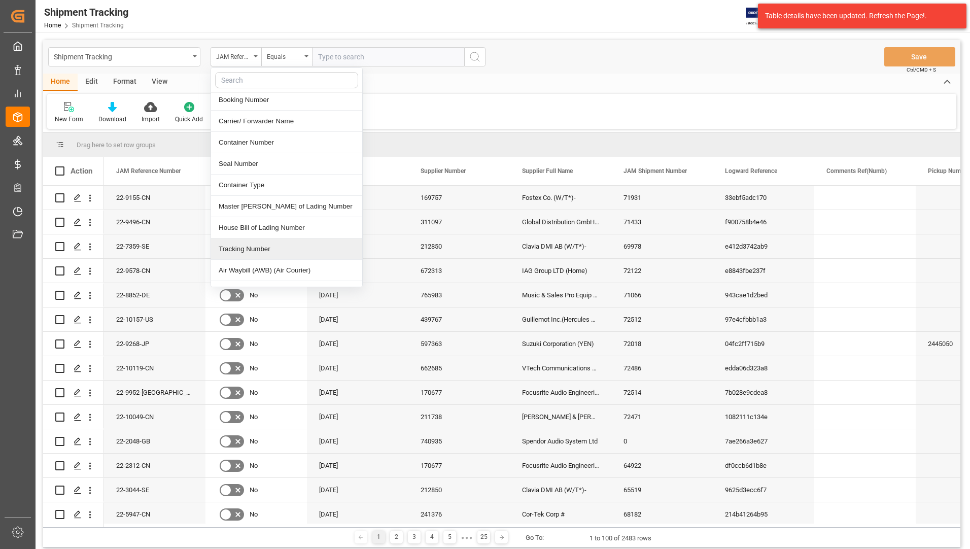
click at [268, 238] on div "Tracking Number" at bounding box center [286, 248] width 151 height 21
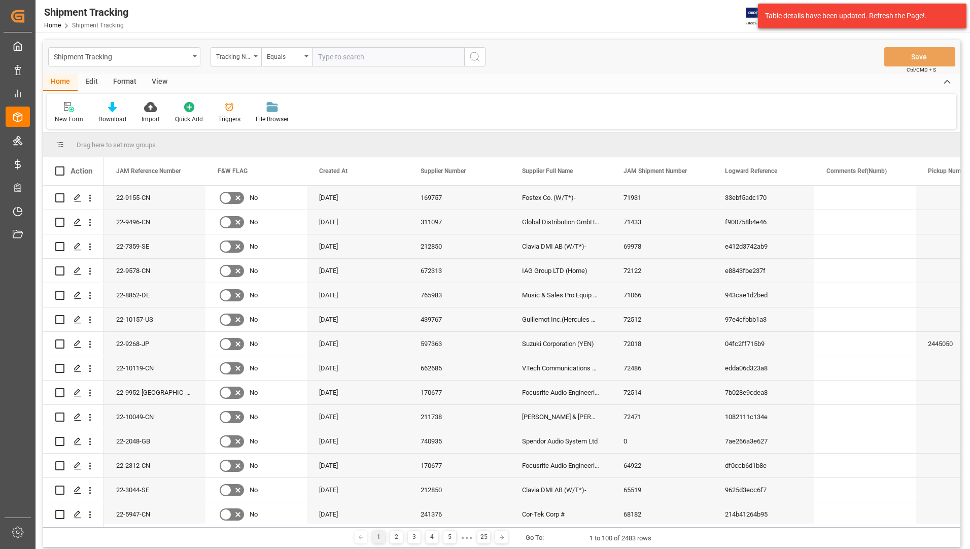
click at [372, 47] on div "Shipment Tracking Tracking Number Equals Save Ctrl/CMD + S" at bounding box center [501, 56] width 917 height 33
click at [371, 55] on input "text" at bounding box center [388, 56] width 152 height 19
paste input "883217872684"
type input "883217872684"
click at [475, 56] on icon "search button" at bounding box center [475, 57] width 12 height 12
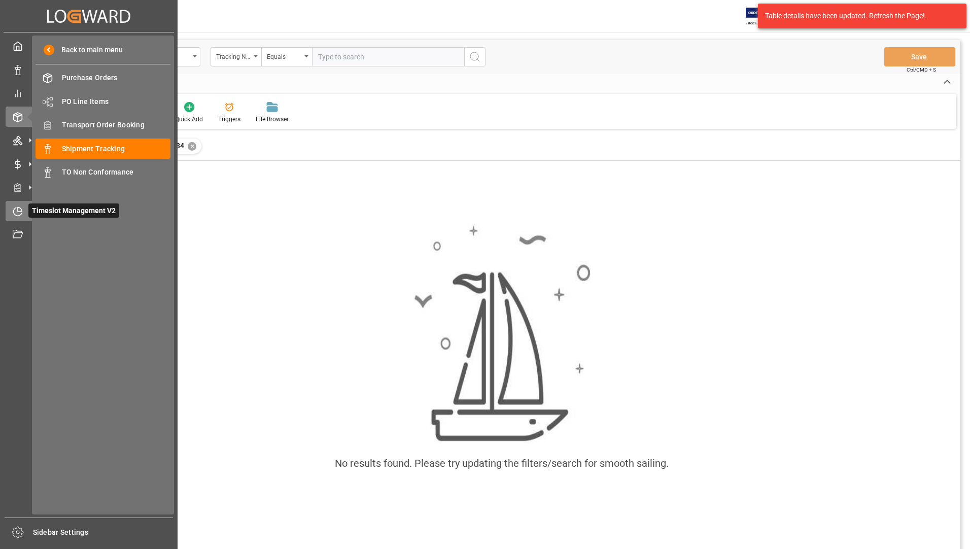
click at [28, 210] on span "Timeslot Management V2" at bounding box center [73, 210] width 91 height 14
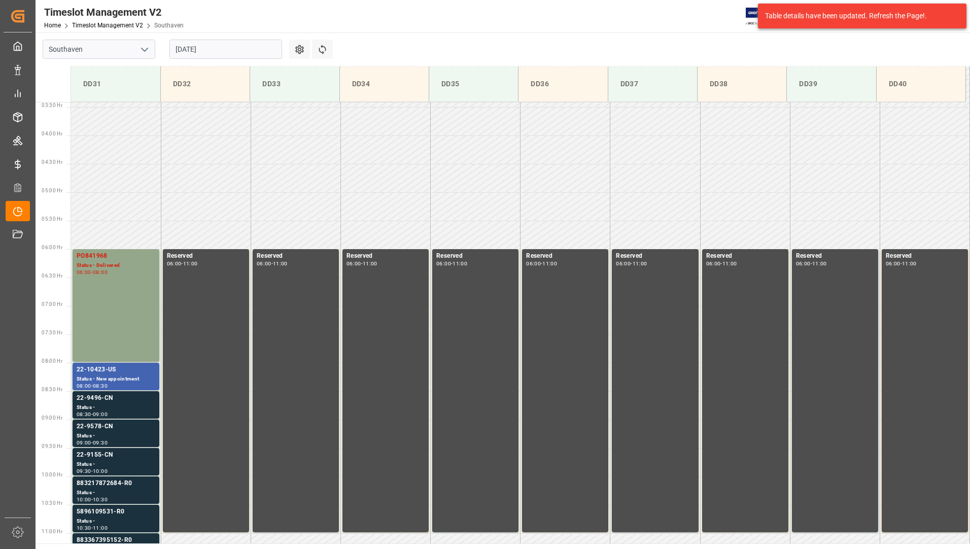
scroll to position [334, 0]
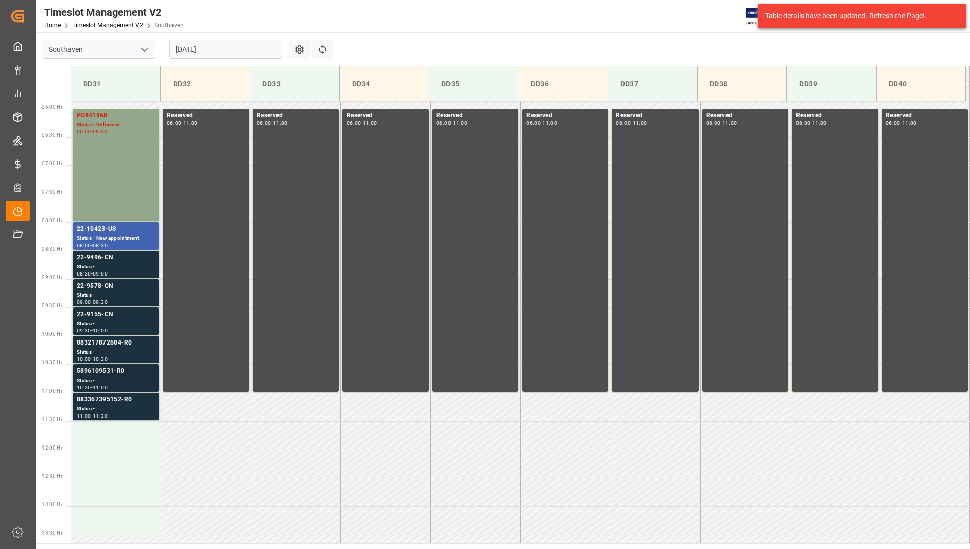
click at [95, 374] on div "5896109531-R0" at bounding box center [116, 371] width 79 height 10
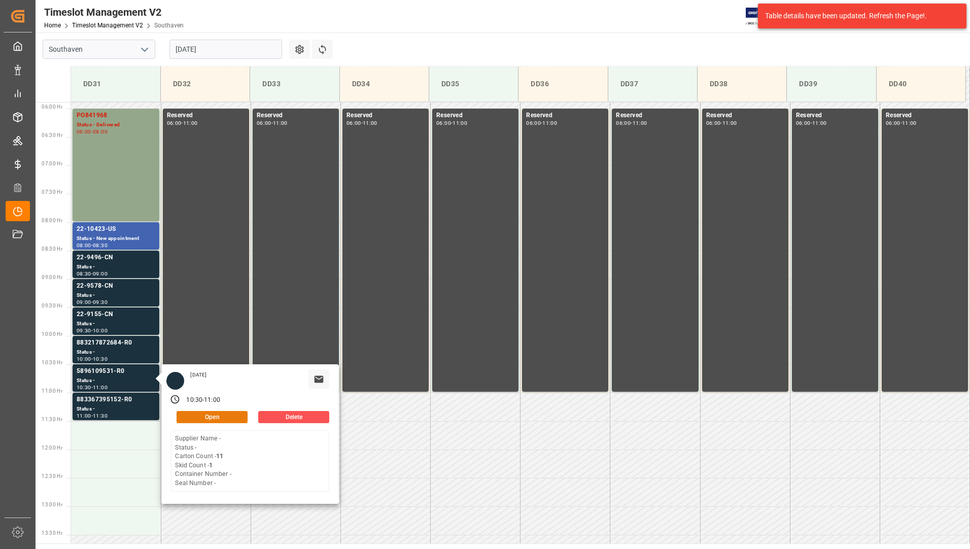
click at [186, 416] on button "Open" at bounding box center [212, 417] width 71 height 12
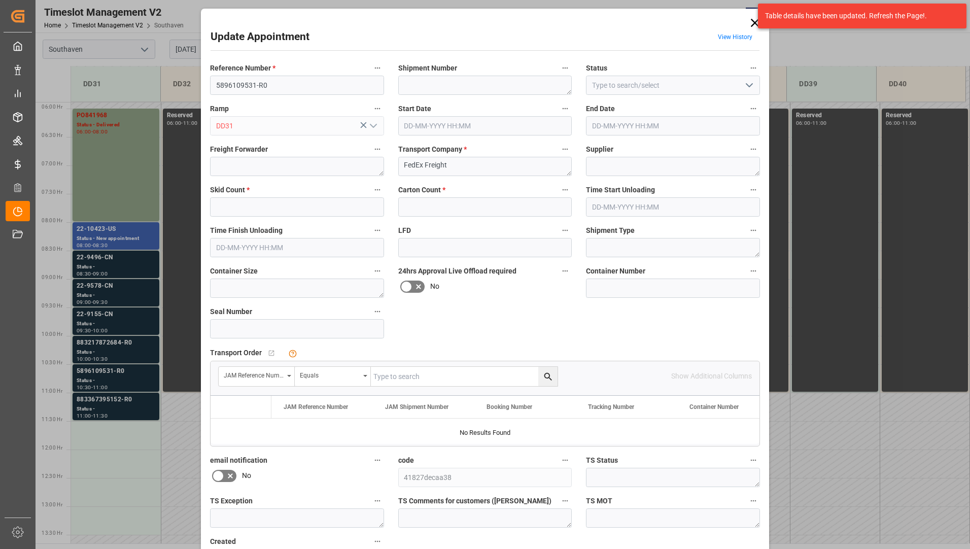
type input "1"
type input "11"
type input "[DATE] 10:30"
type input "[DATE] 11:00"
type input "[DATE] 20:34"
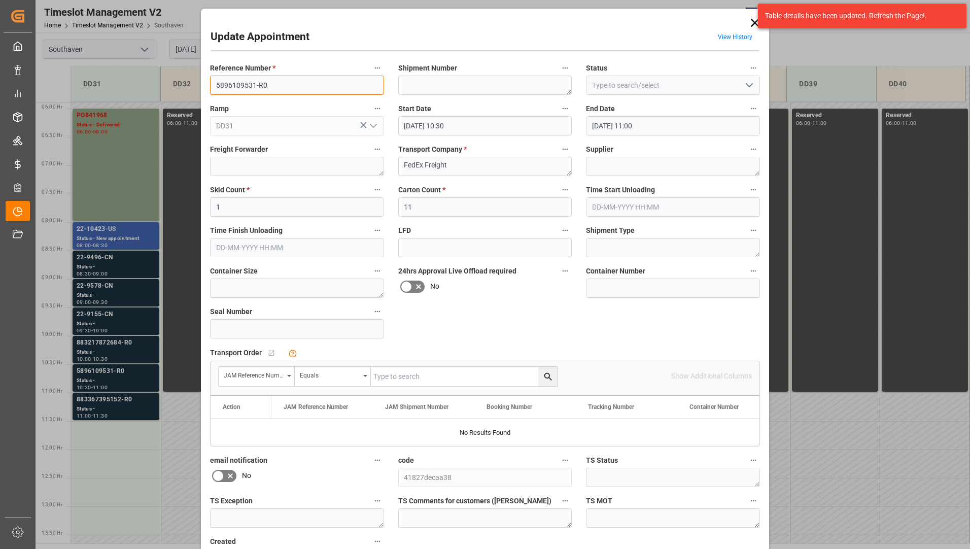
drag, startPoint x: 218, startPoint y: 86, endPoint x: 255, endPoint y: 86, distance: 36.5
click at [255, 86] on input "5896109531-R0" at bounding box center [297, 85] width 174 height 19
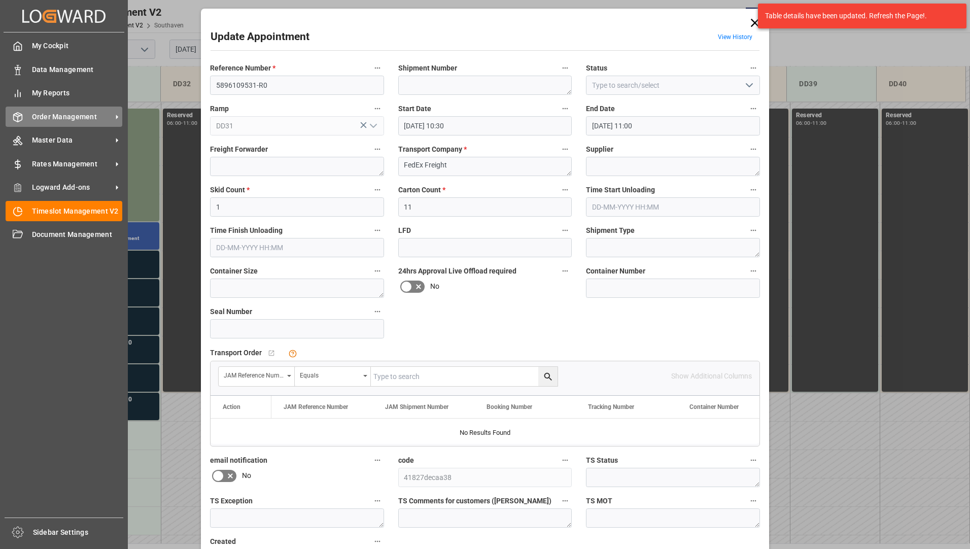
click at [48, 115] on span "Order Management" at bounding box center [72, 117] width 80 height 11
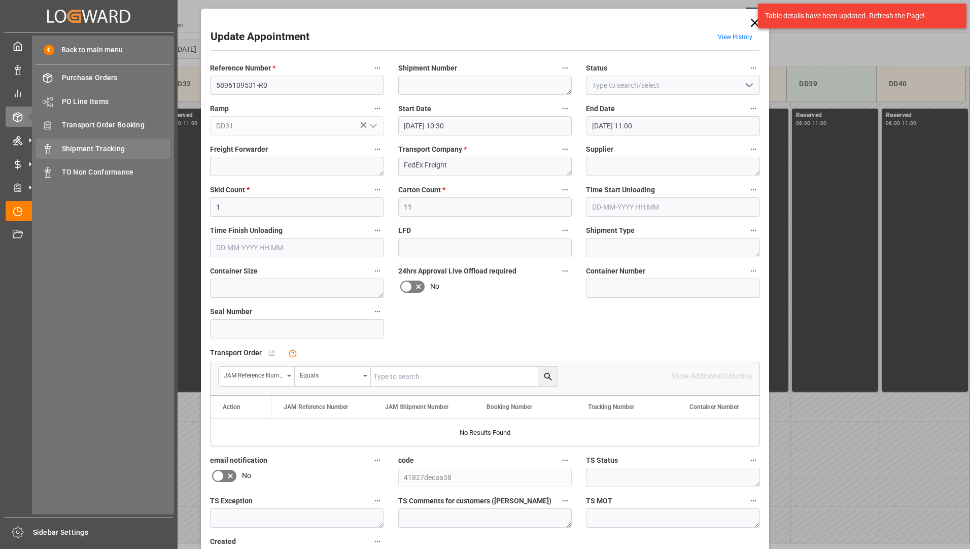
click at [103, 147] on span "Shipment Tracking" at bounding box center [116, 149] width 109 height 11
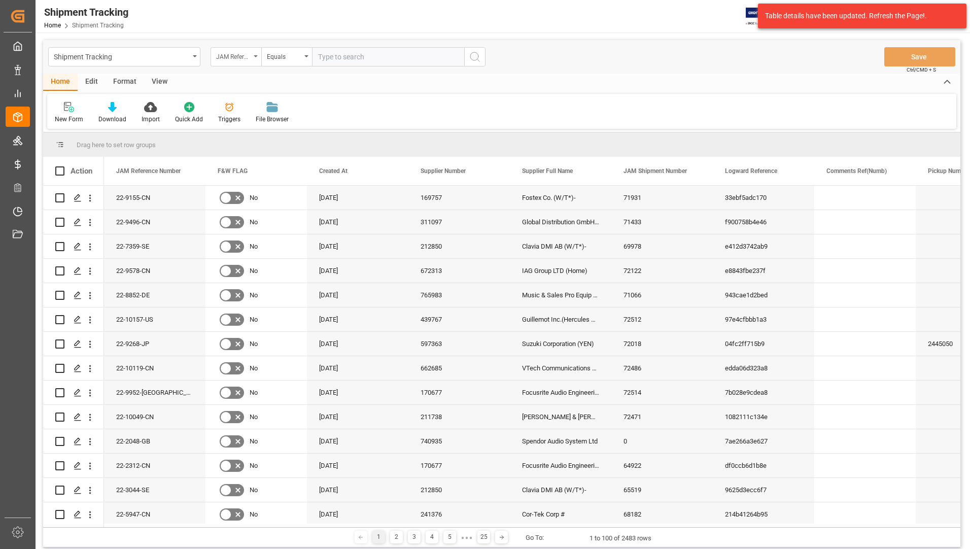
click at [256, 56] on icon "open menu" at bounding box center [256, 56] width 4 height 2
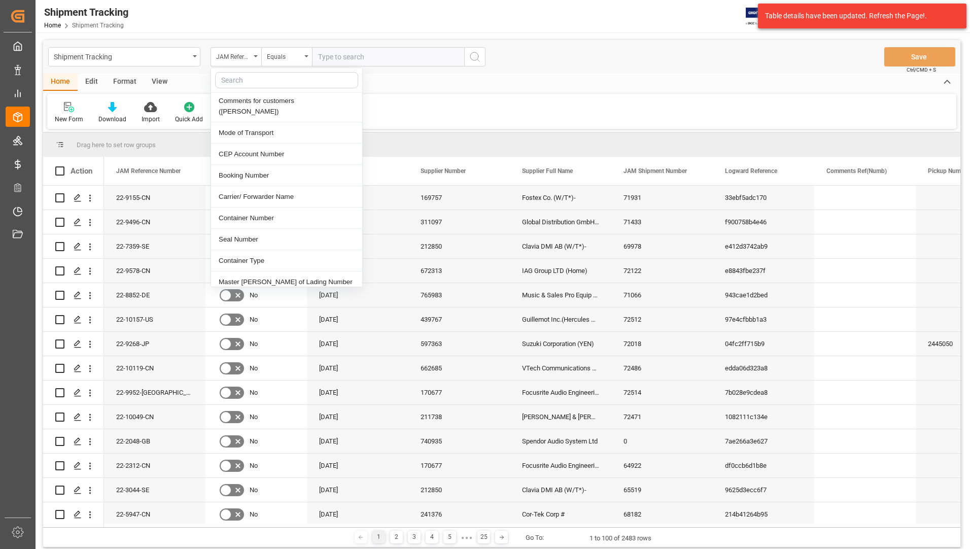
scroll to position [355, 0]
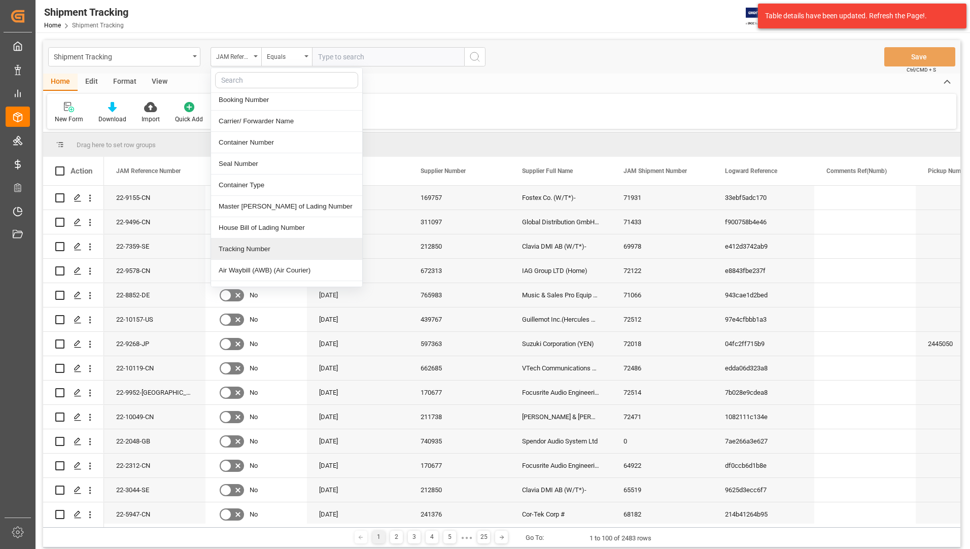
click at [275, 243] on div "Tracking Number" at bounding box center [286, 248] width 151 height 21
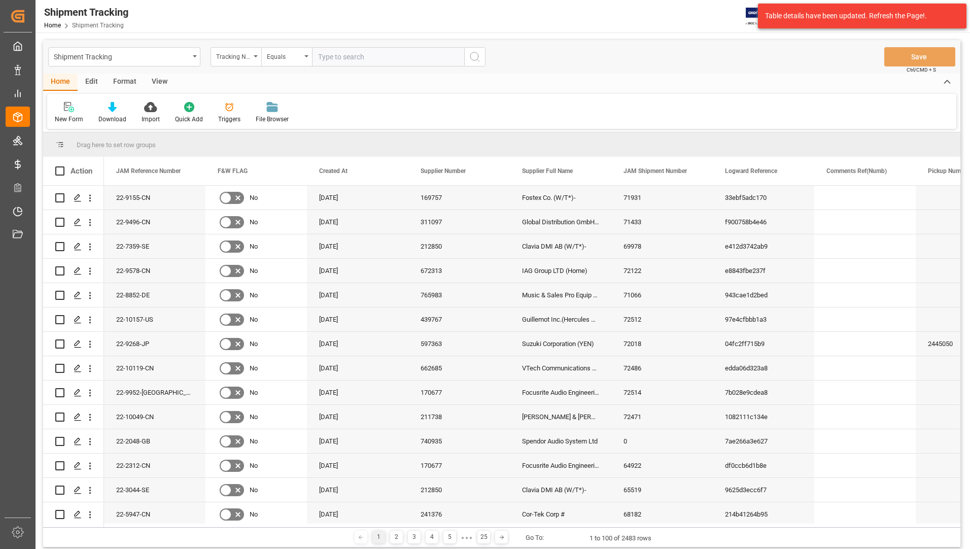
click at [373, 54] on input "text" at bounding box center [388, 56] width 152 height 19
paste input "5896109531"
type input "5896109531"
click at [476, 55] on icon "search button" at bounding box center [475, 57] width 12 height 12
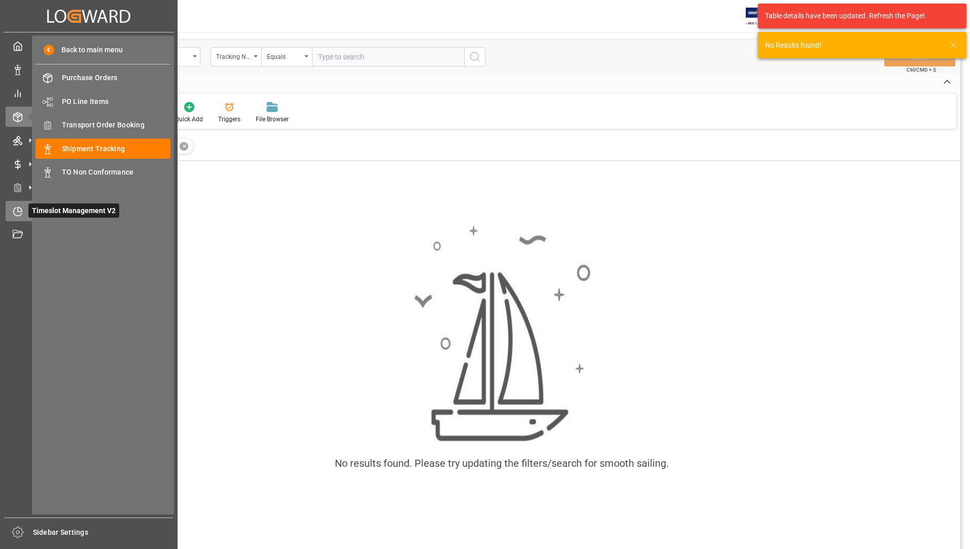
click at [20, 211] on icon at bounding box center [20, 209] width 4 height 4
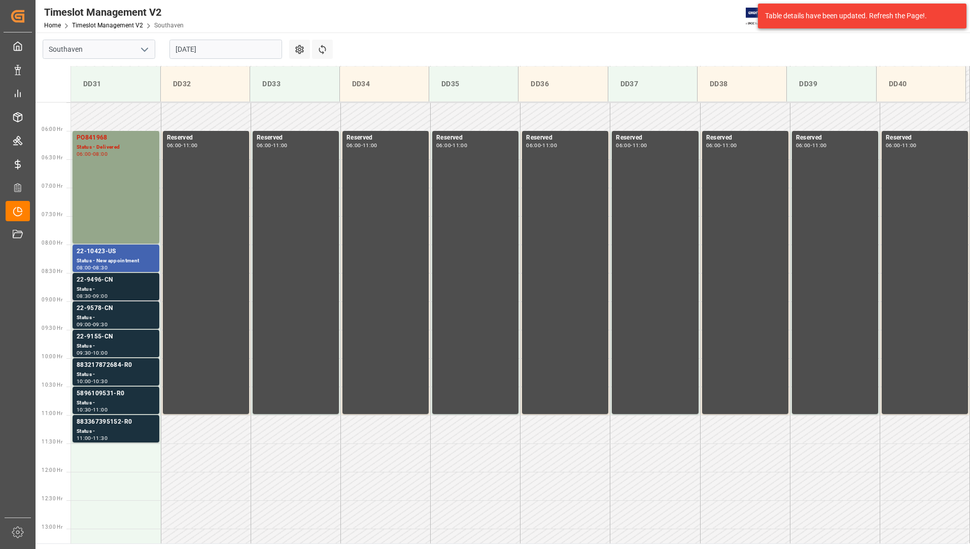
scroll to position [334, 0]
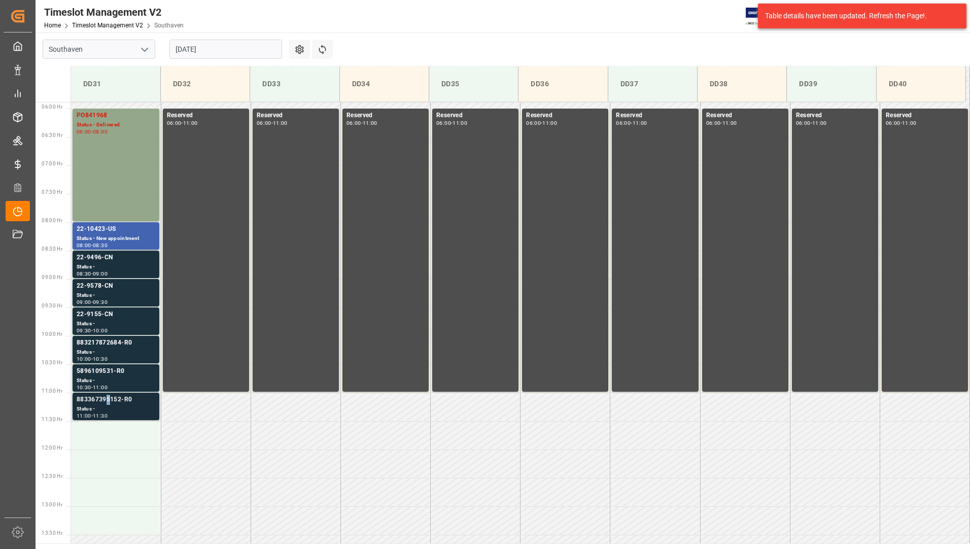
click at [107, 400] on div "883367395152-R0" at bounding box center [116, 400] width 79 height 10
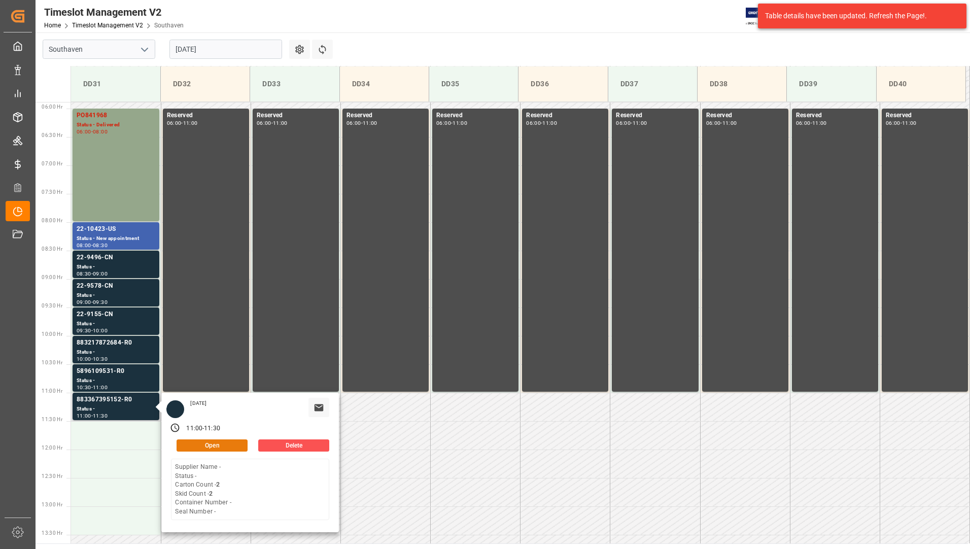
click at [201, 443] on button "Open" at bounding box center [212, 445] width 71 height 12
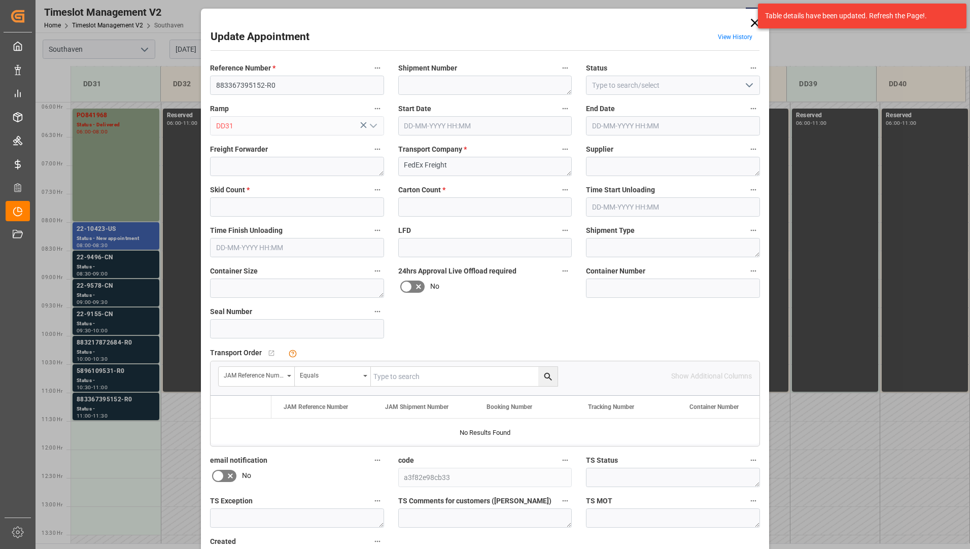
type input "2"
type input "[DATE] 11:00"
type input "[DATE] 11:30"
type input "[DATE] 18:02"
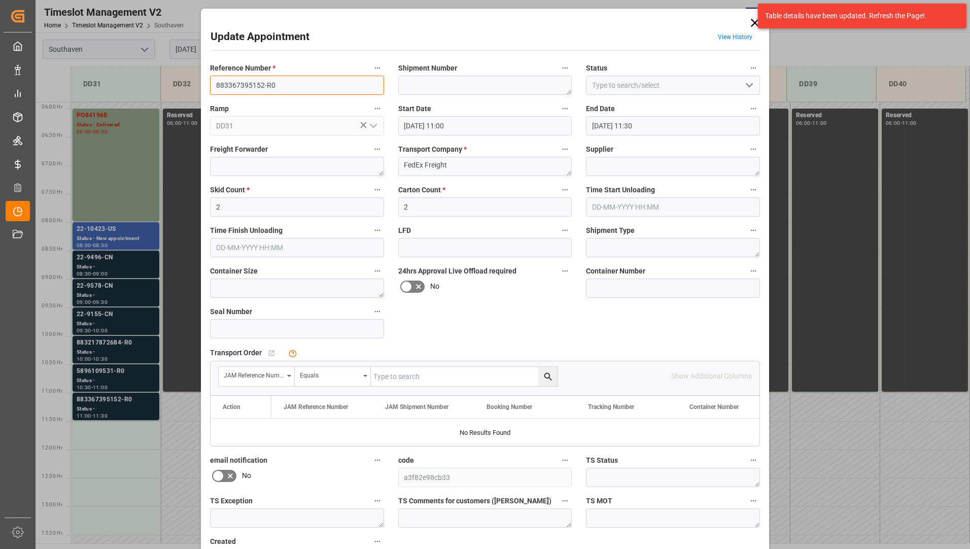
drag, startPoint x: 213, startPoint y: 85, endPoint x: 260, endPoint y: 84, distance: 47.2
click at [260, 84] on input "883367395152-R0" at bounding box center [297, 85] width 174 height 19
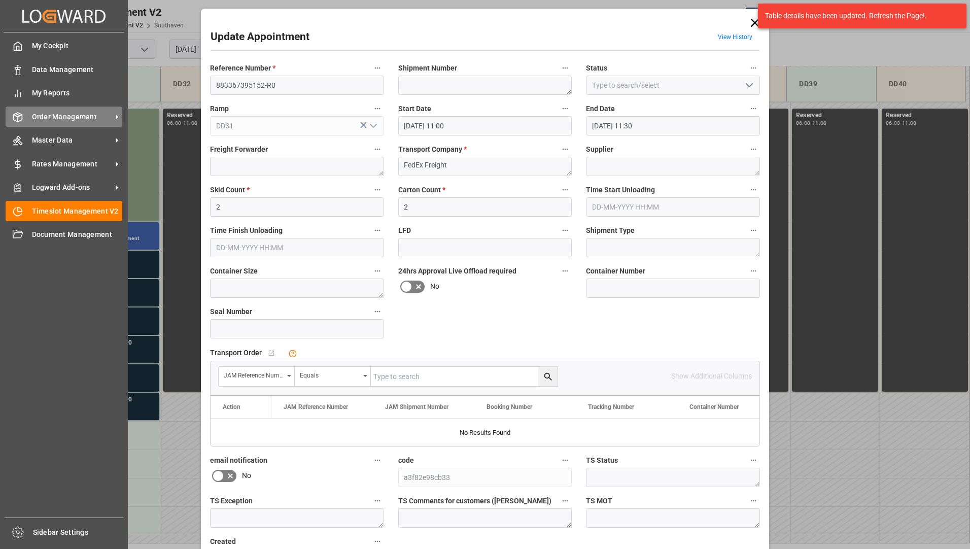
click at [41, 118] on span "Order Management" at bounding box center [72, 117] width 80 height 11
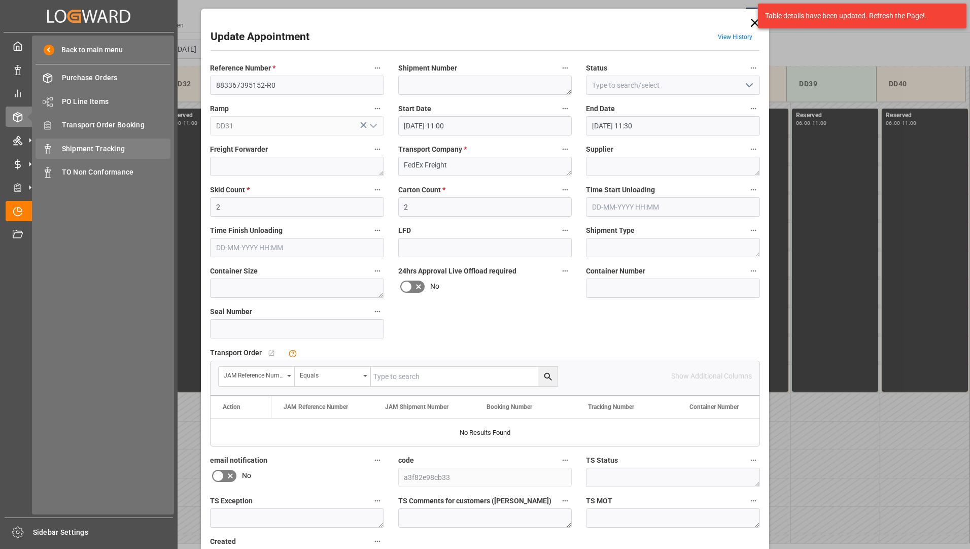
click at [105, 144] on span "Shipment Tracking" at bounding box center [116, 149] width 109 height 11
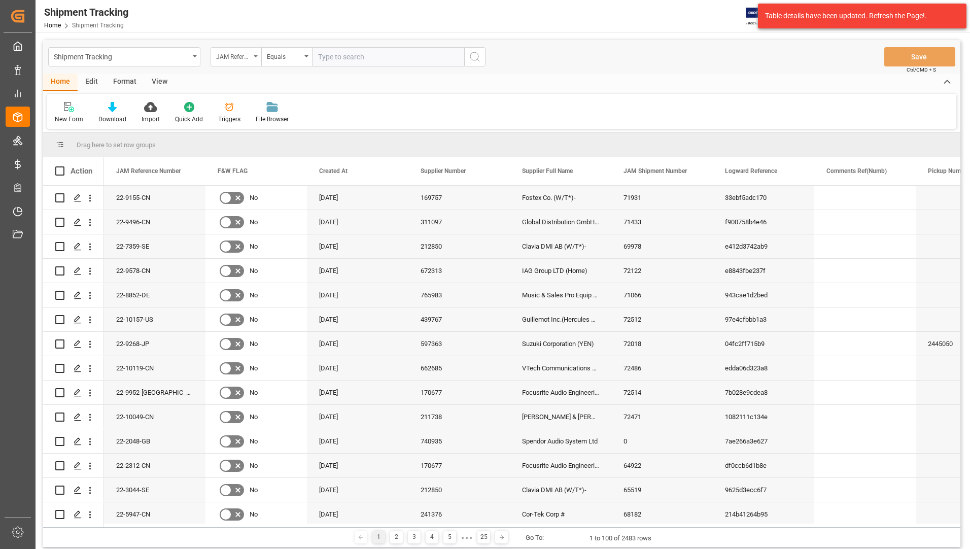
click at [252, 58] on div "JAM Reference Number" at bounding box center [236, 56] width 51 height 19
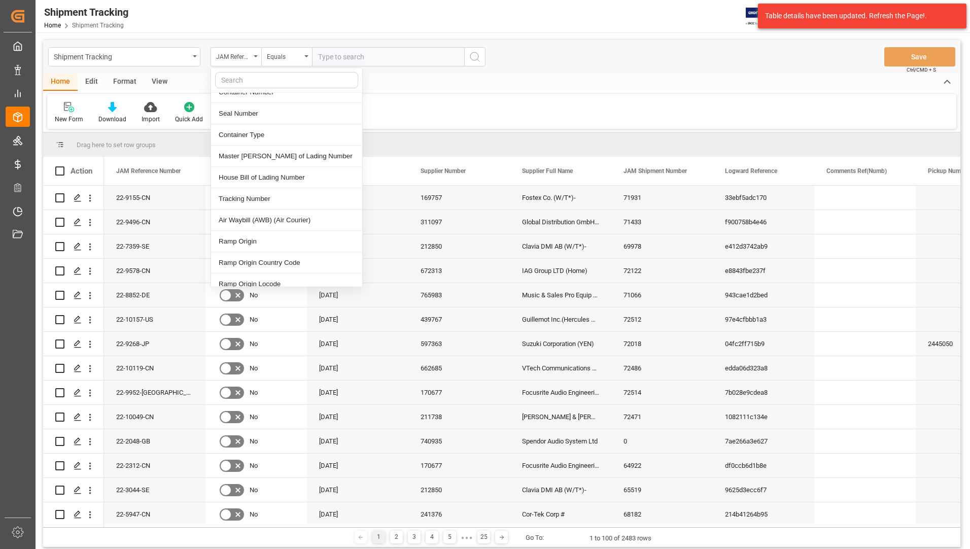
scroll to position [406, 0]
click at [265, 188] on div "Tracking Number" at bounding box center [286, 198] width 151 height 21
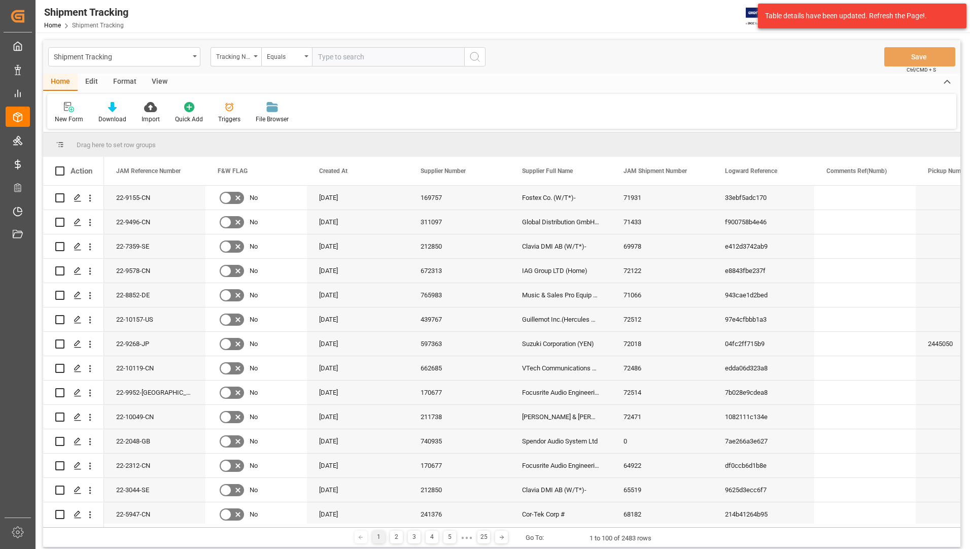
click at [359, 60] on input "text" at bounding box center [388, 56] width 152 height 19
paste input "883367395152"
type input "883367395152"
click at [477, 59] on line "search button" at bounding box center [478, 60] width 2 height 2
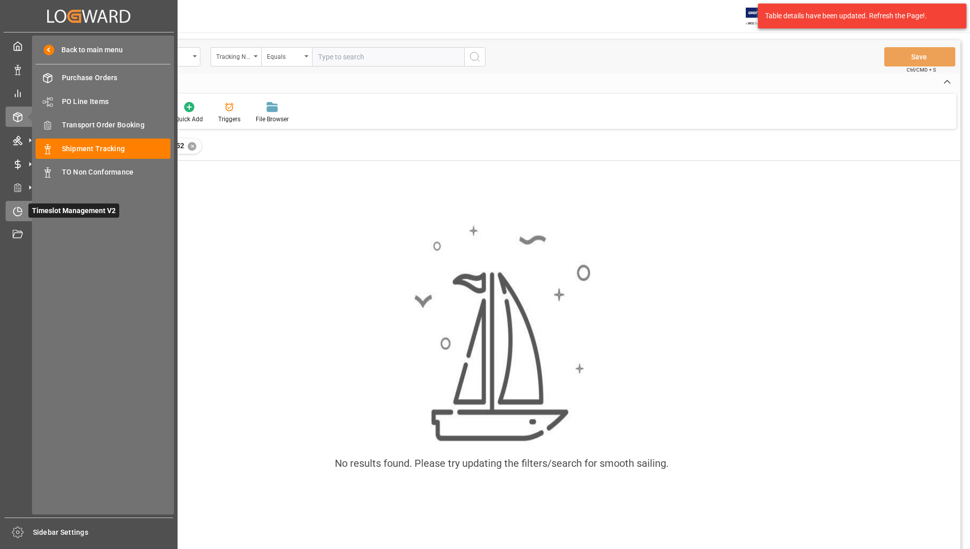
click at [16, 207] on icon at bounding box center [18, 211] width 10 height 10
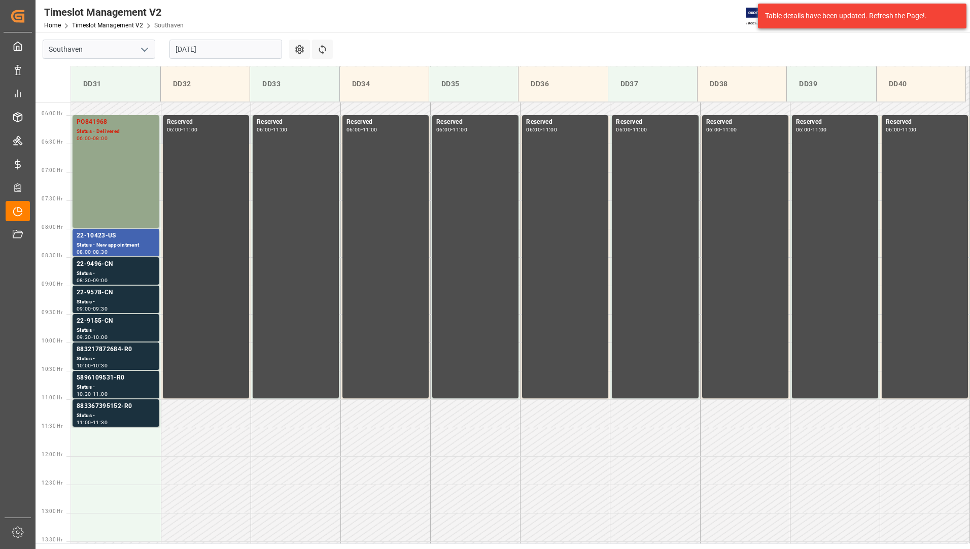
scroll to position [391, 0]
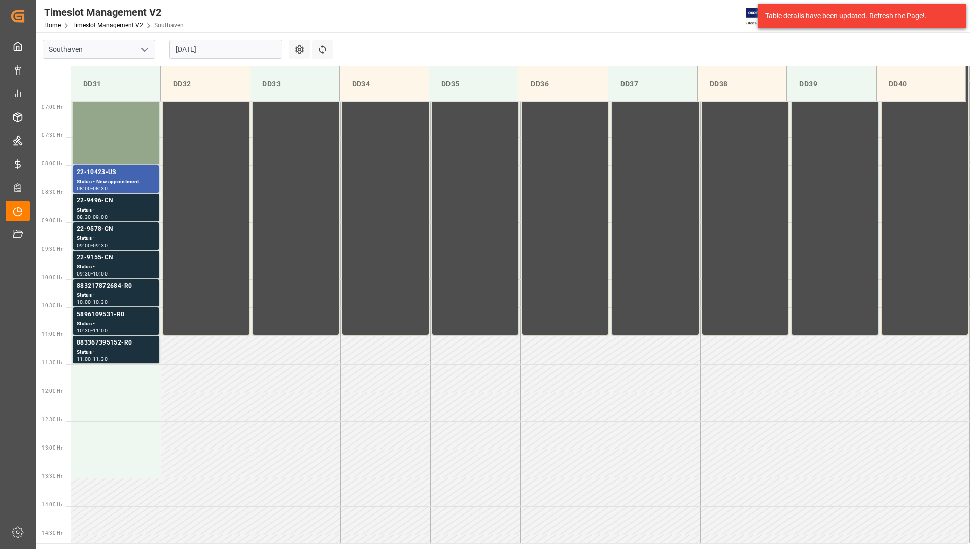
click at [237, 51] on input "[DATE]" at bounding box center [225, 49] width 113 height 19
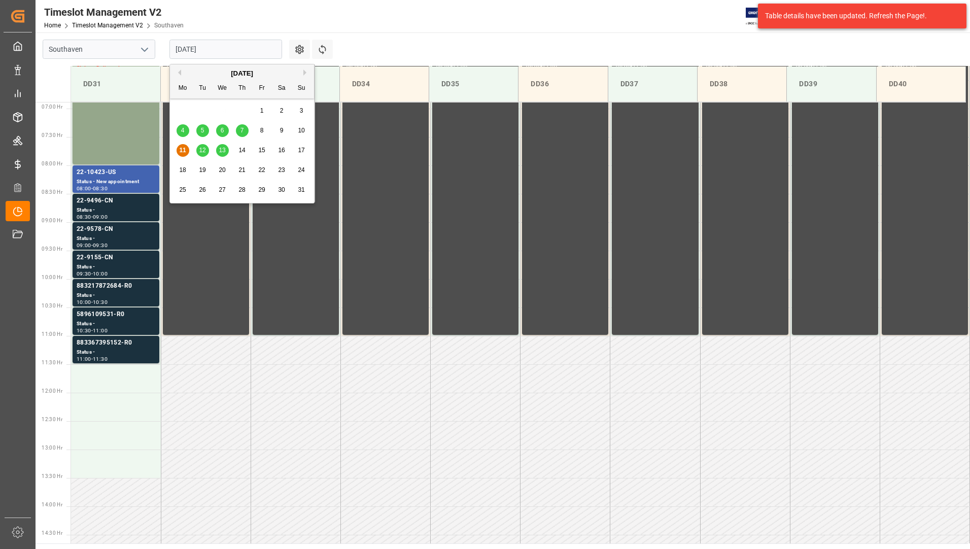
click at [200, 147] on span "12" at bounding box center [202, 150] width 7 height 7
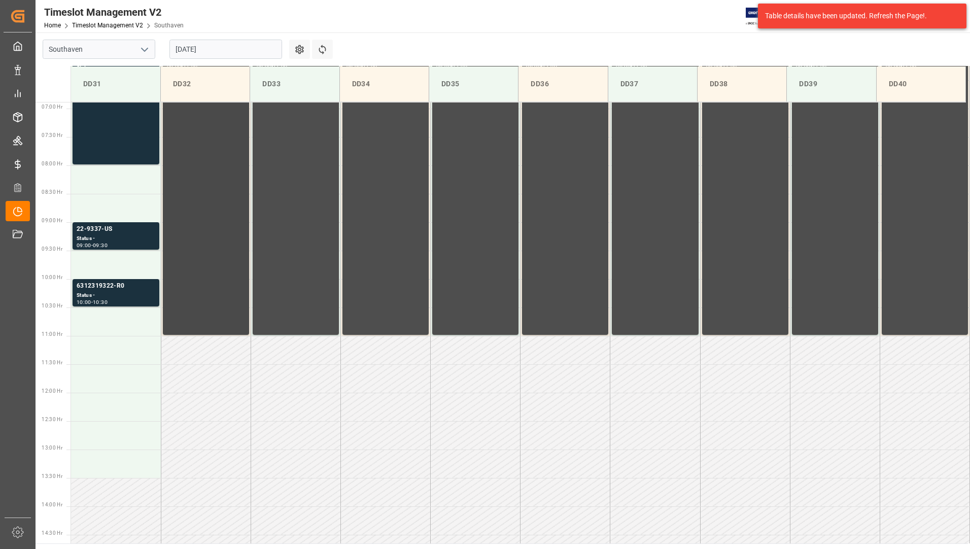
scroll to position [188, 0]
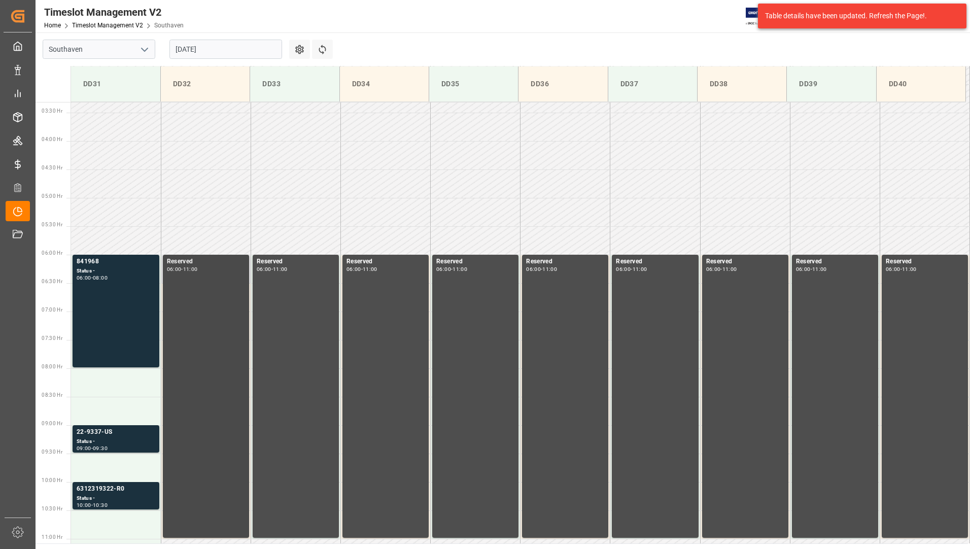
drag, startPoint x: 171, startPoint y: 260, endPoint x: 166, endPoint y: 263, distance: 5.5
click at [168, 262] on div "Reserved" at bounding box center [206, 262] width 78 height 10
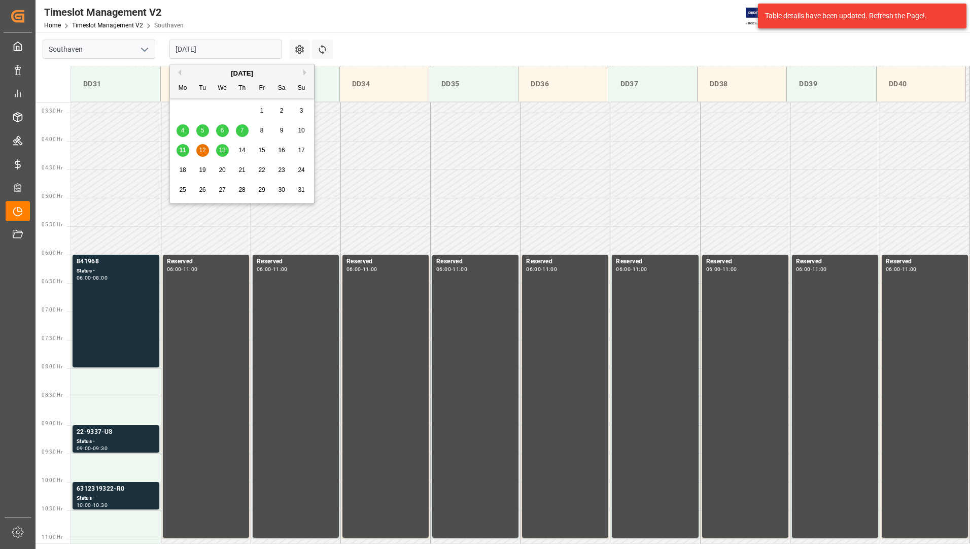
click at [247, 48] on input "[DATE]" at bounding box center [225, 49] width 113 height 19
click at [128, 292] on div "841968 Status - 06:00 - 08:00" at bounding box center [116, 311] width 79 height 109
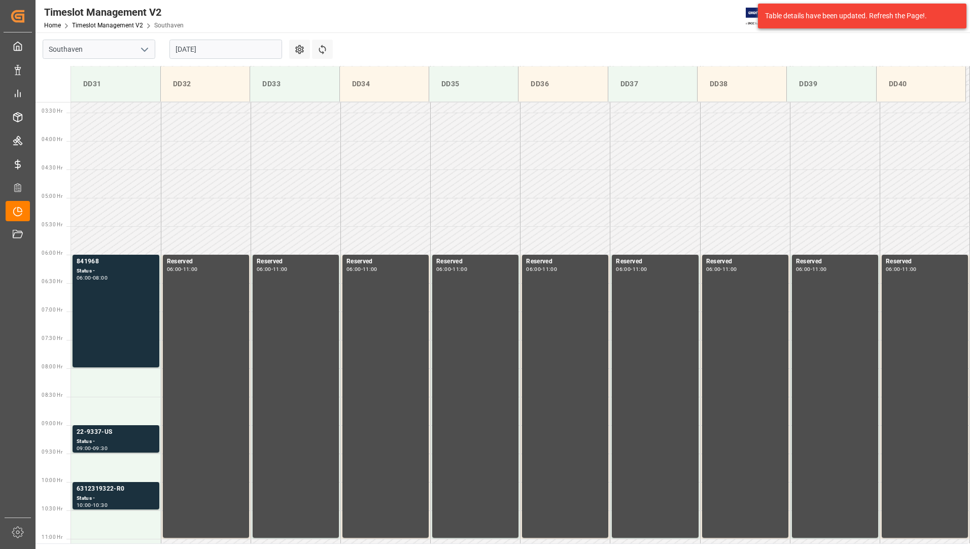
click at [127, 293] on div "841968 Status - 06:00 - 08:00" at bounding box center [116, 311] width 79 height 109
click at [509, 14] on div "Timeslot Management V2 Home Timeslot Management V2 Southaven JIMS 0 Notificatio…" at bounding box center [499, 16] width 942 height 32
click at [128, 424] on td at bounding box center [116, 411] width 90 height 28
click at [125, 432] on div "22-9337-US" at bounding box center [116, 432] width 79 height 10
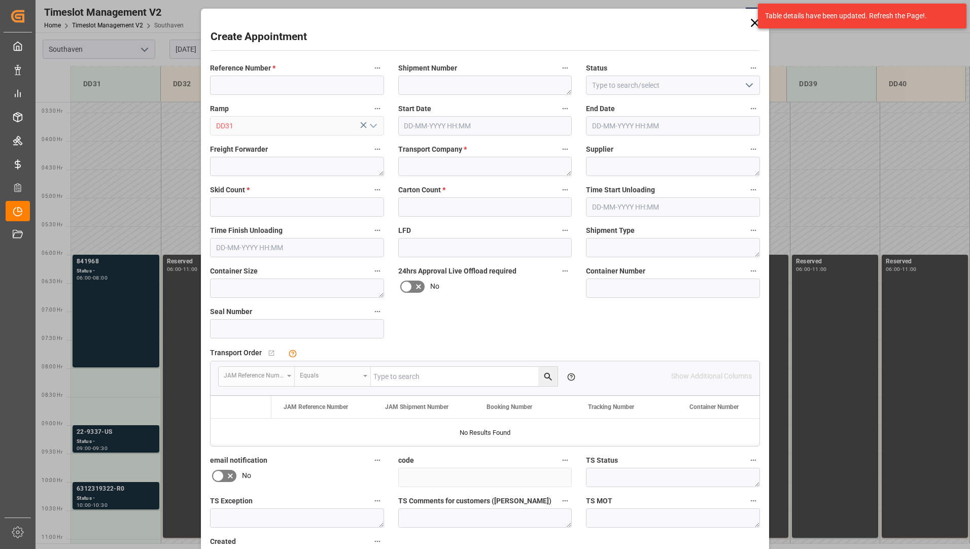
type input "[DATE] 08:30"
type input "[DATE] 09:00"
click at [752, 19] on icon at bounding box center [755, 23] width 14 height 14
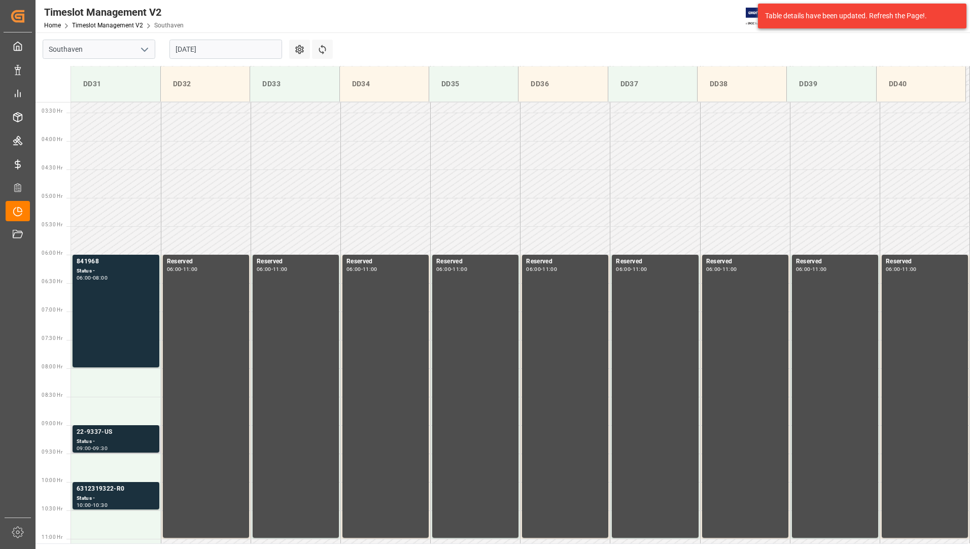
click at [111, 437] on div "22-9337-US" at bounding box center [116, 432] width 79 height 10
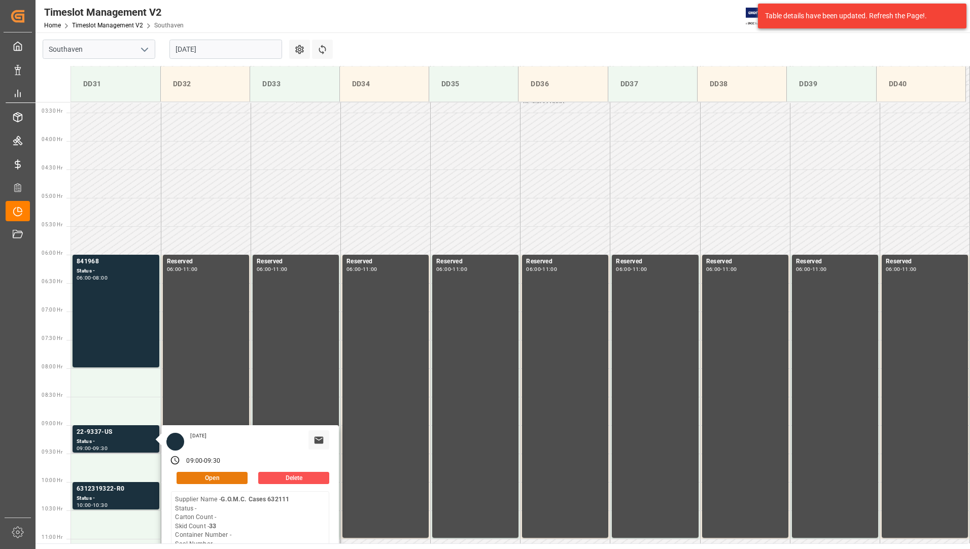
click at [188, 477] on button "Open" at bounding box center [212, 478] width 71 height 12
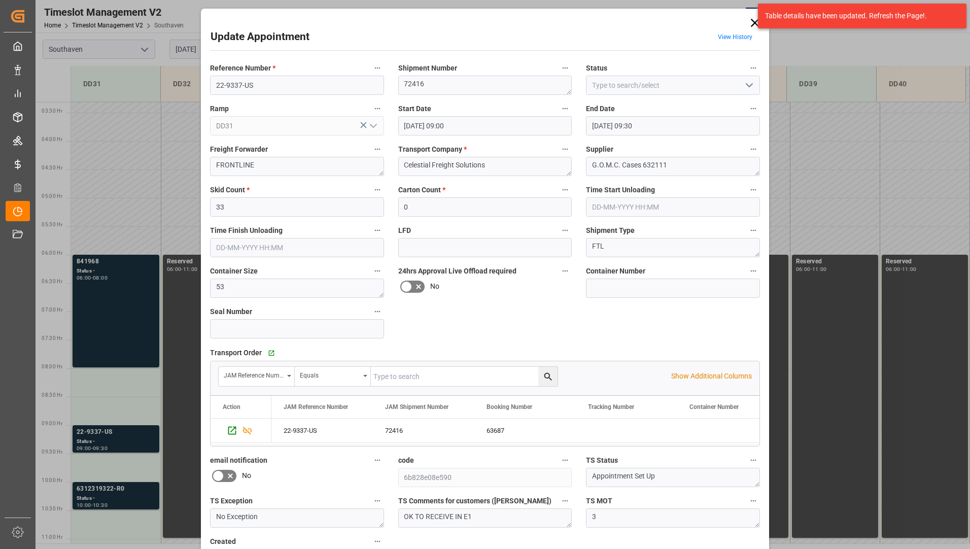
click at [756, 22] on div "Table details have been updated. Refresh the Page!." at bounding box center [862, 16] width 216 height 32
click at [751, 24] on icon at bounding box center [755, 23] width 8 height 8
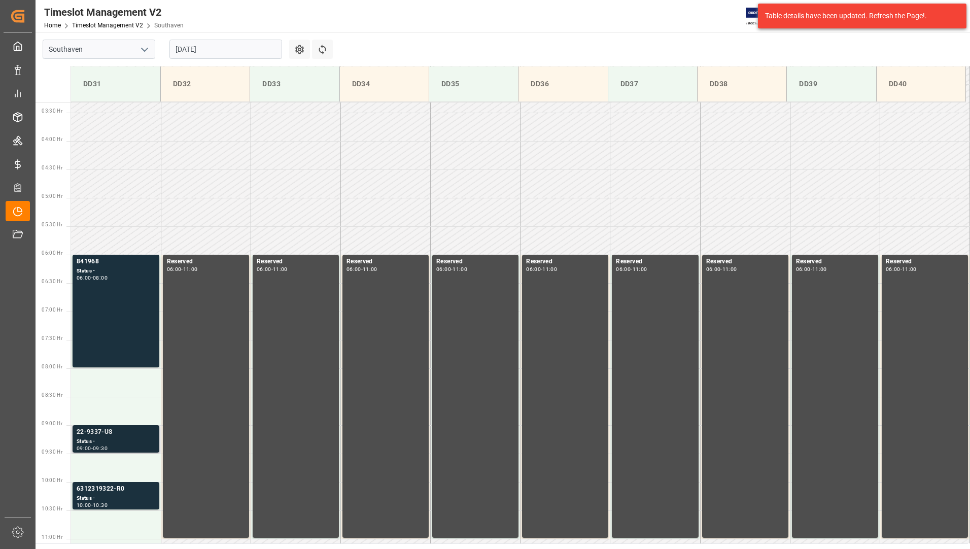
click at [124, 439] on div "Status -" at bounding box center [116, 441] width 79 height 9
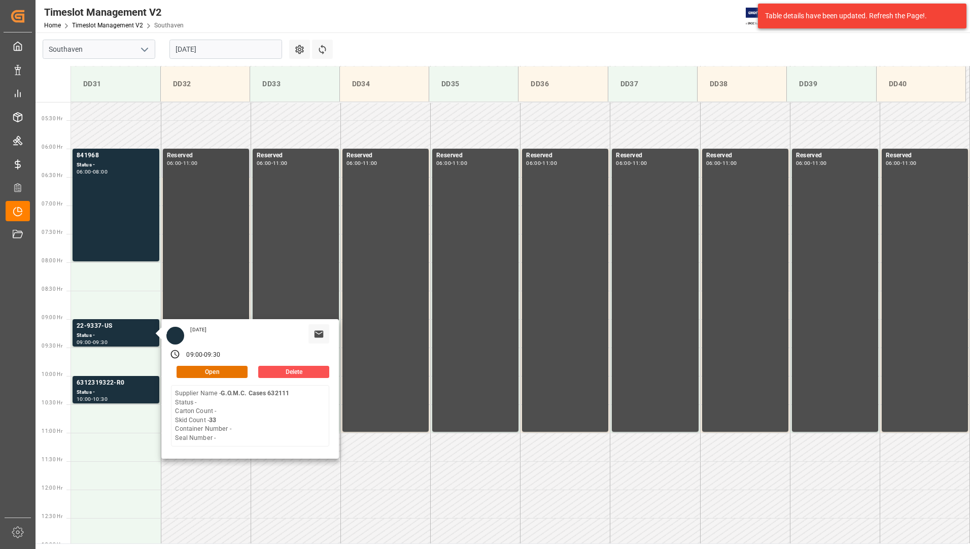
scroll to position [340, 0]
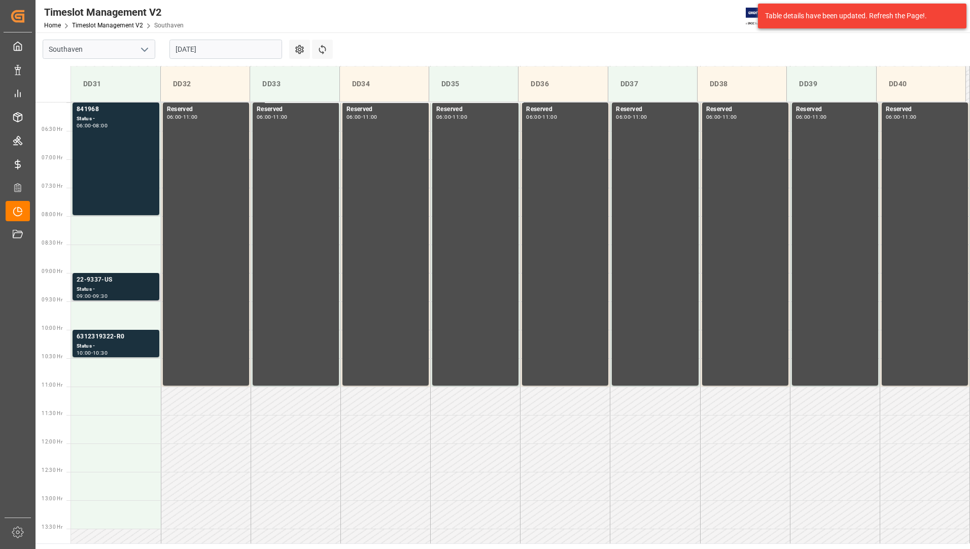
click at [120, 296] on div "09:00 - 09:30" at bounding box center [116, 297] width 79 height 6
click at [108, 342] on div "Status -" at bounding box center [116, 346] width 79 height 9
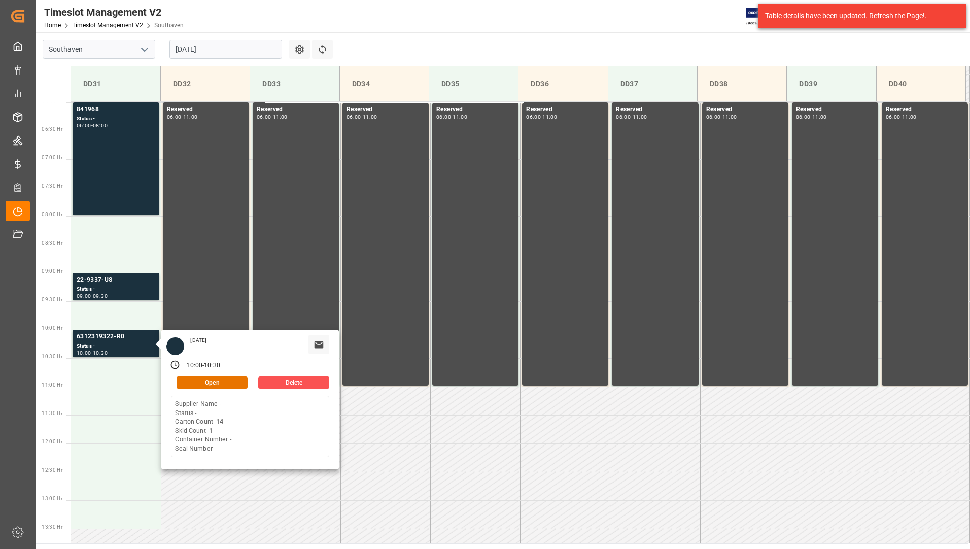
click at [235, 45] on input "[DATE]" at bounding box center [225, 49] width 113 height 19
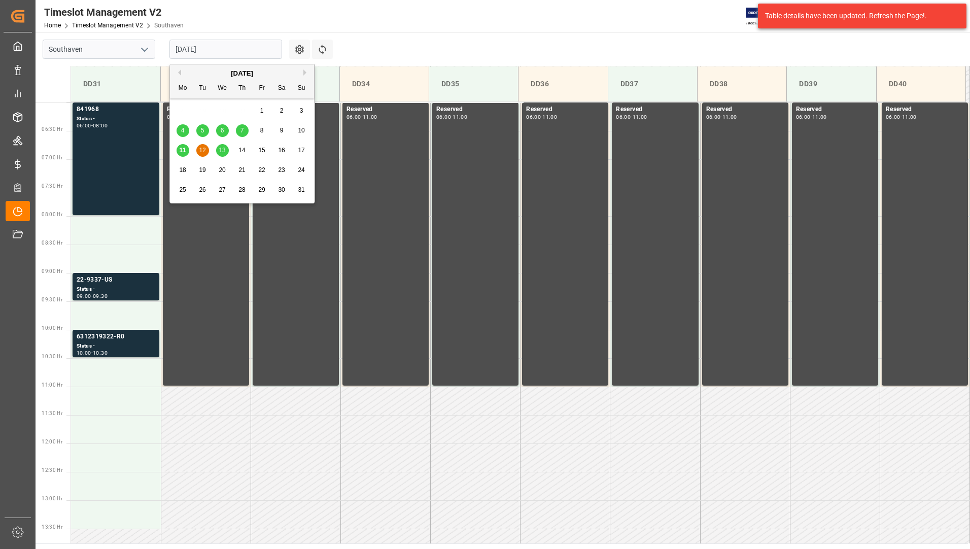
click at [222, 152] on span "13" at bounding box center [222, 150] width 7 height 7
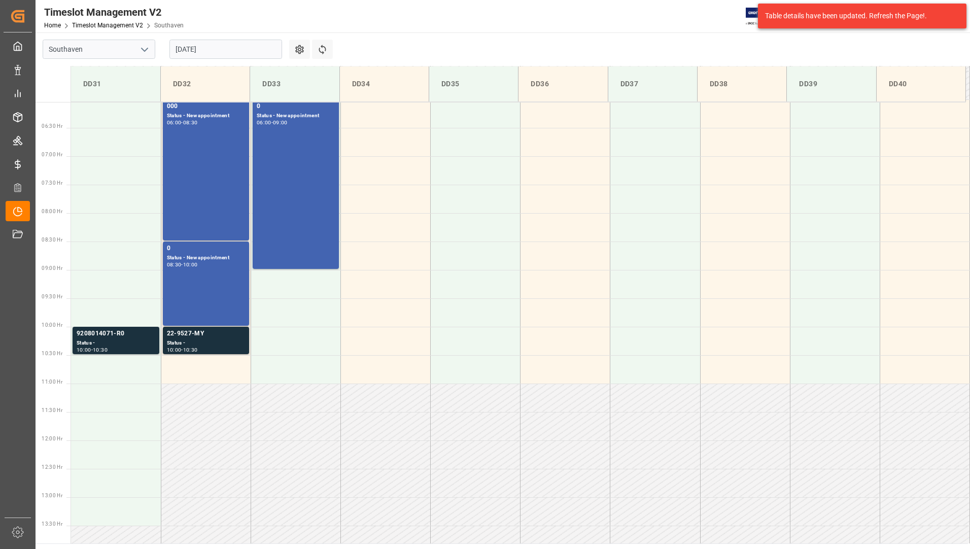
scroll to position [391, 0]
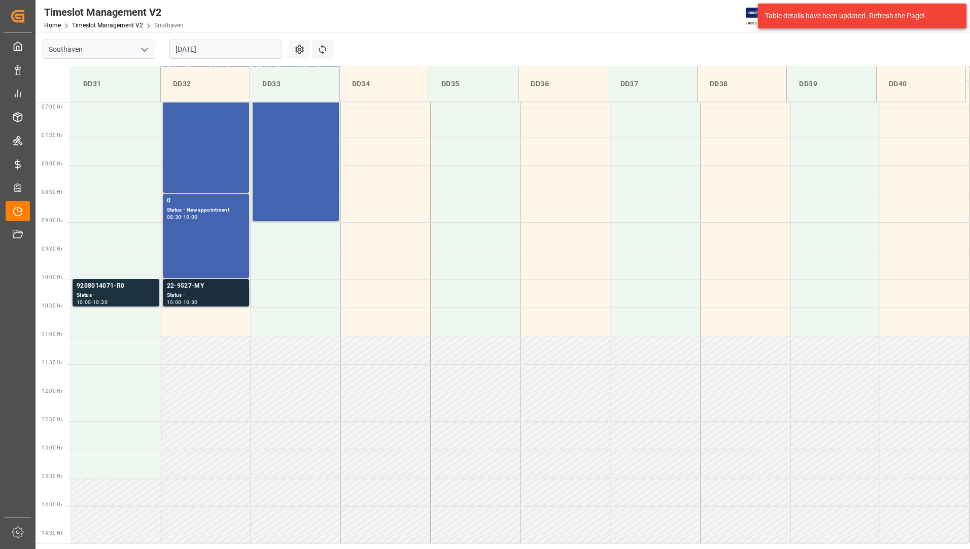
click at [197, 287] on div "22-9527-MY" at bounding box center [206, 286] width 78 height 10
click at [118, 292] on div "Status -" at bounding box center [116, 295] width 79 height 9
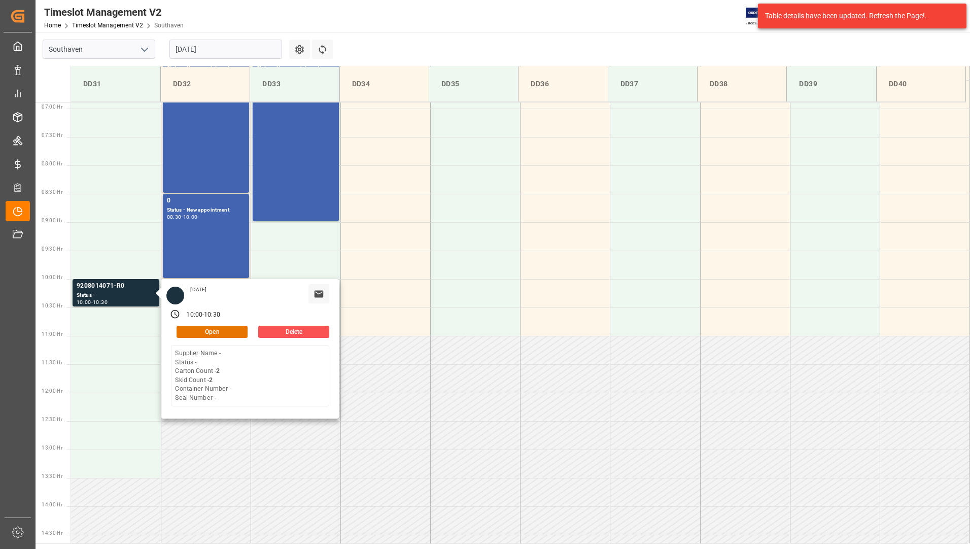
click at [256, 45] on input "[DATE]" at bounding box center [225, 49] width 113 height 19
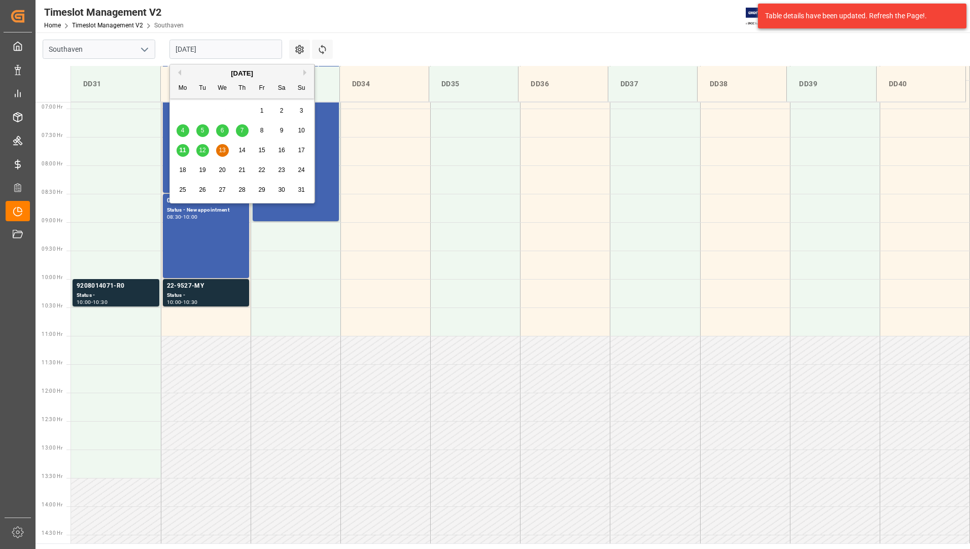
click at [241, 151] on span "14" at bounding box center [241, 150] width 7 height 7
